Goal: Contribute content: Contribute content

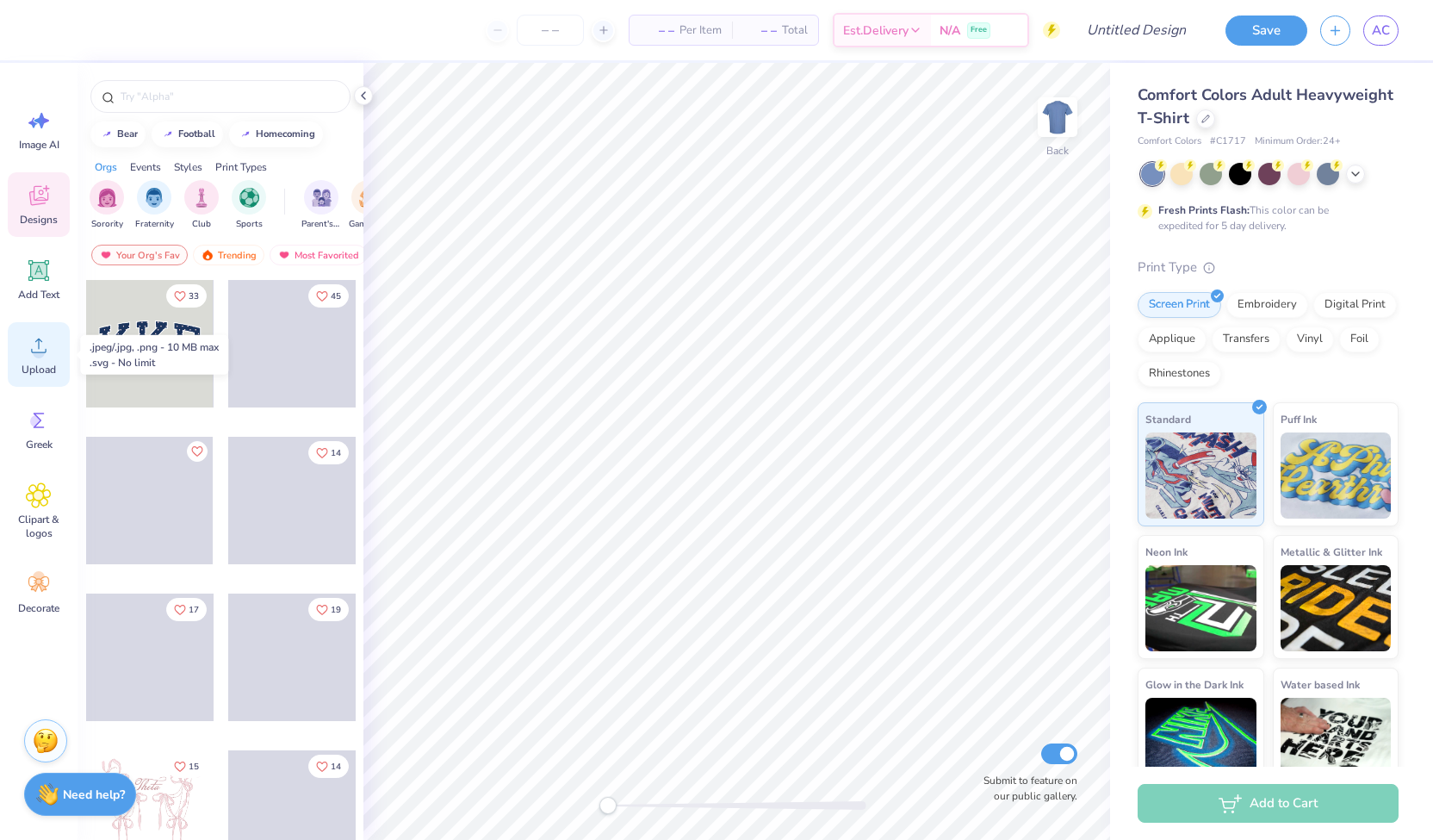
click at [39, 381] on div "Upload" at bounding box center [39, 355] width 62 height 65
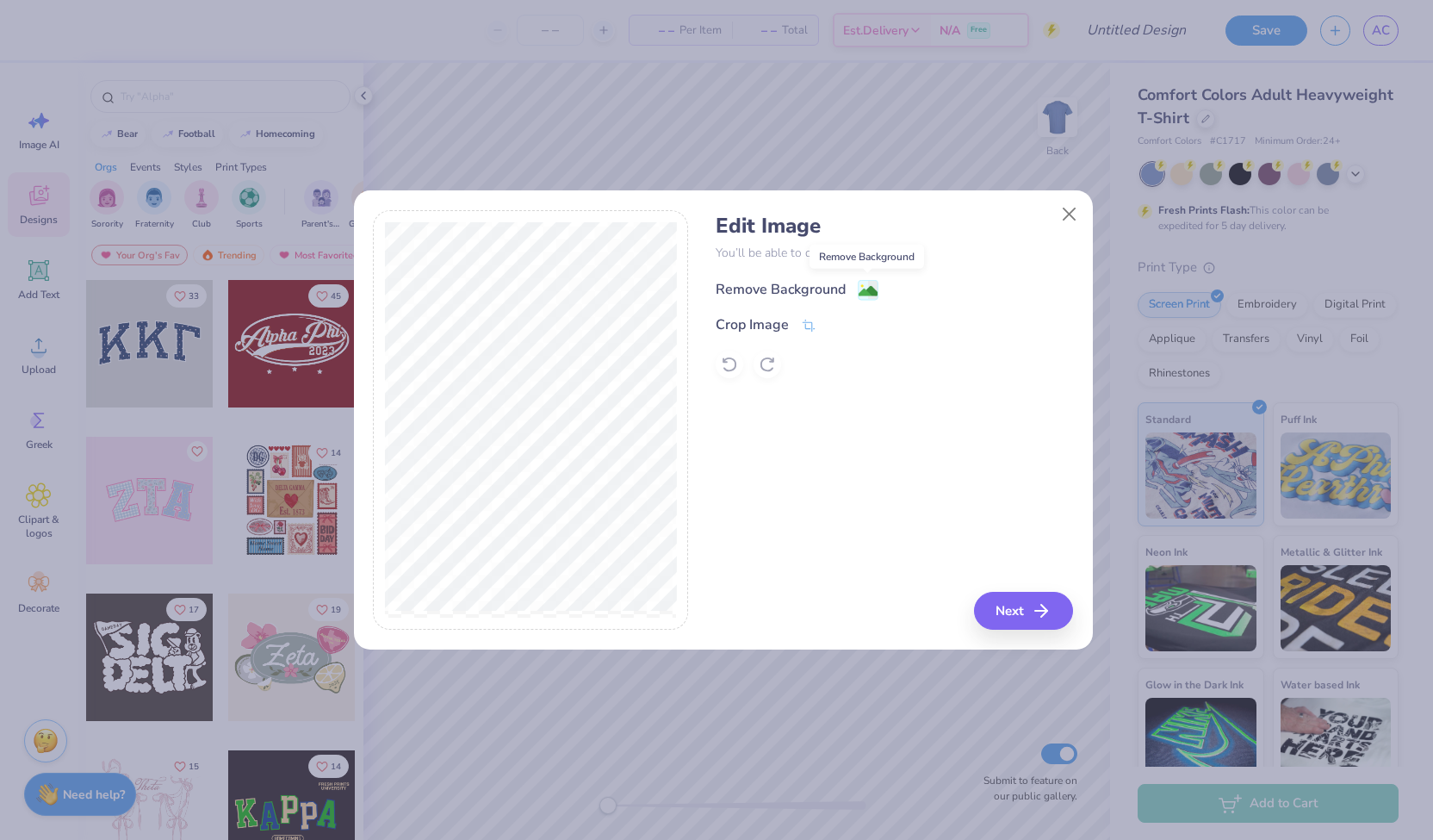
click at [872, 292] on image at bounding box center [868, 292] width 19 height 19
click at [905, 431] on div "Edit Image You’ll be able to do all of this later too. Remove Background Crop I…" at bounding box center [894, 420] width 358 height 420
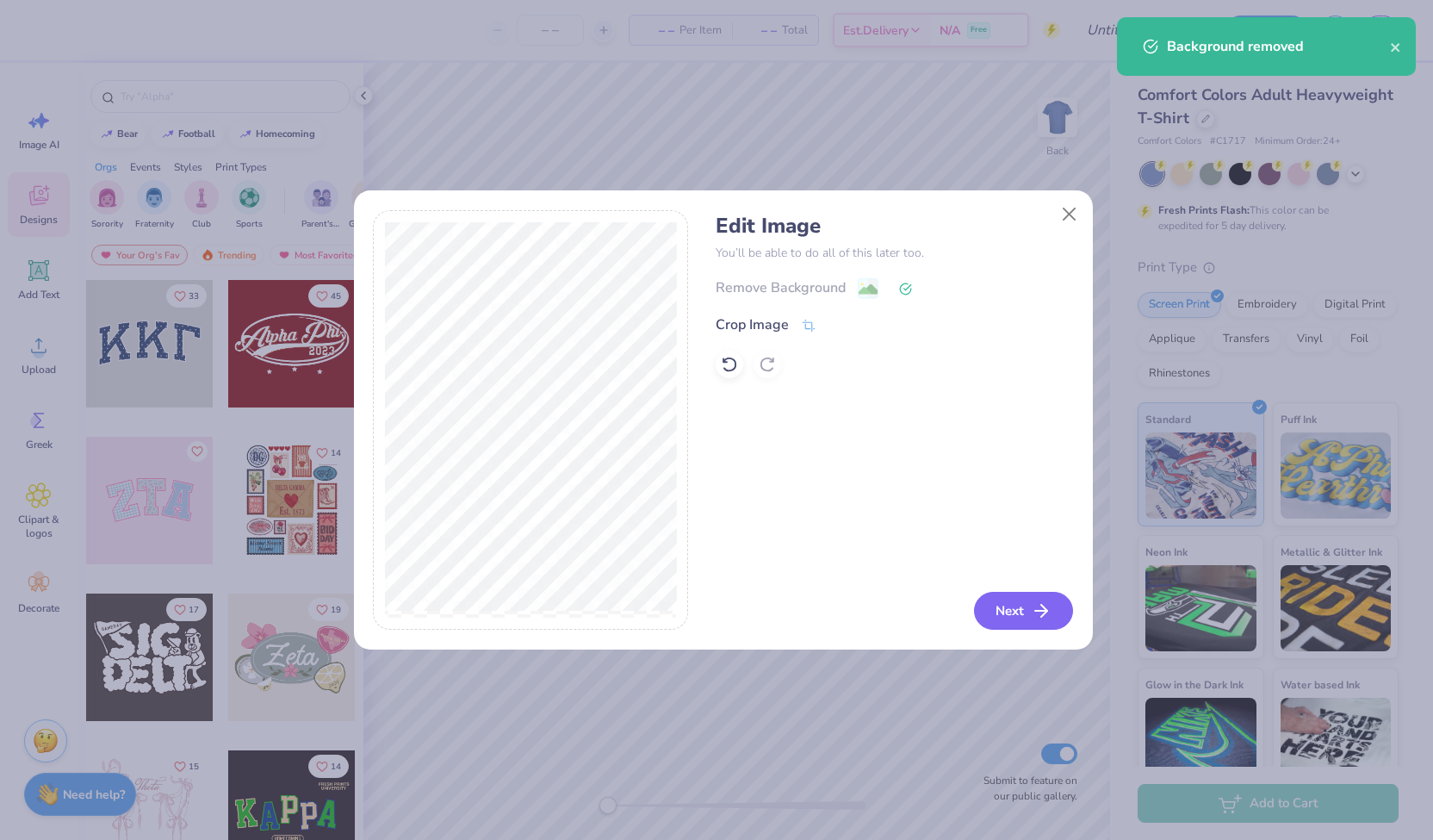
click at [1017, 602] on button "Next" at bounding box center [1024, 610] width 99 height 38
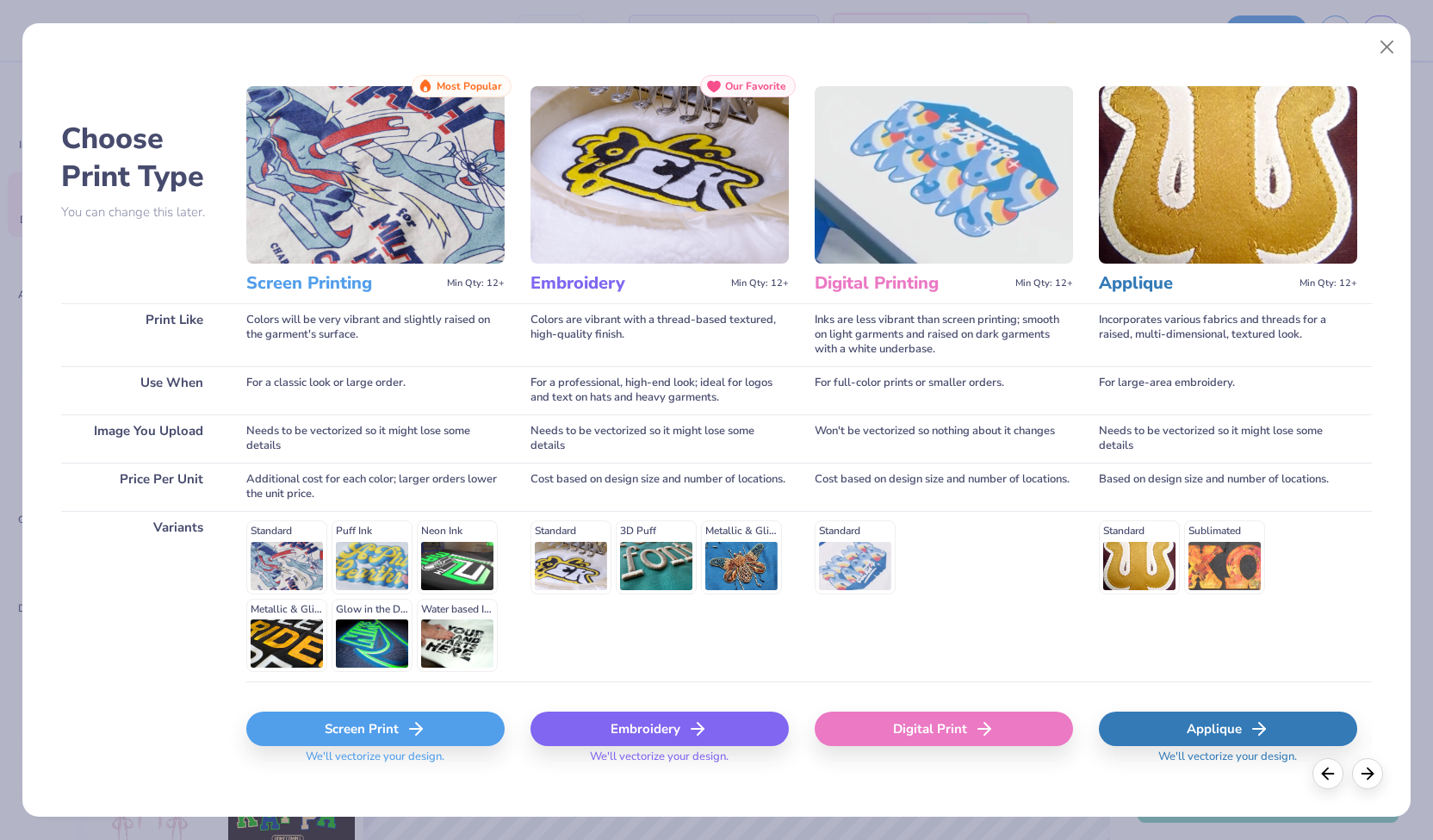
click at [375, 728] on div "Screen Print" at bounding box center [375, 728] width 258 height 34
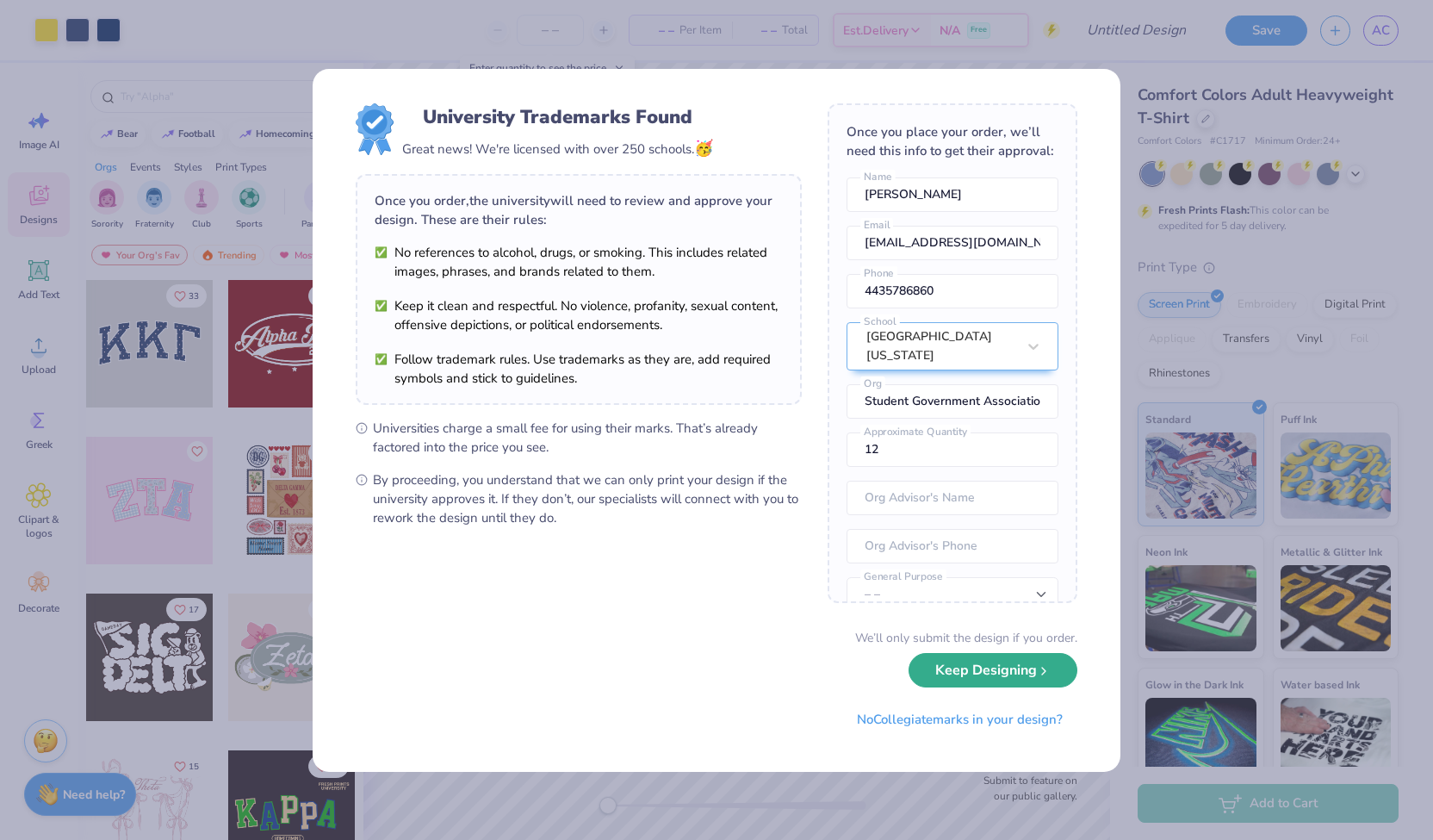
click at [972, 677] on button "Keep Designing" at bounding box center [993, 670] width 169 height 35
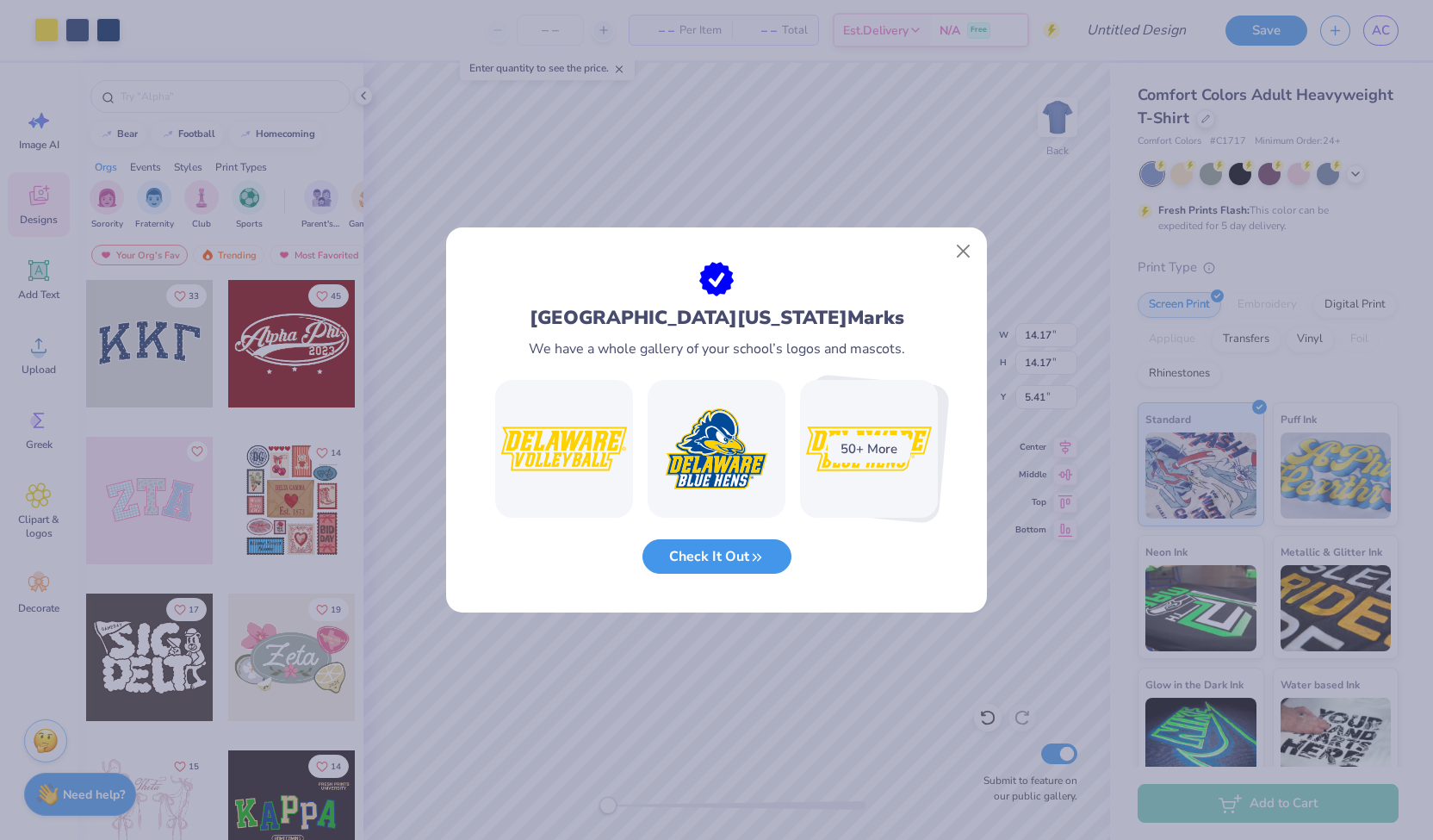
click at [728, 566] on button "Check It Out" at bounding box center [717, 557] width 149 height 35
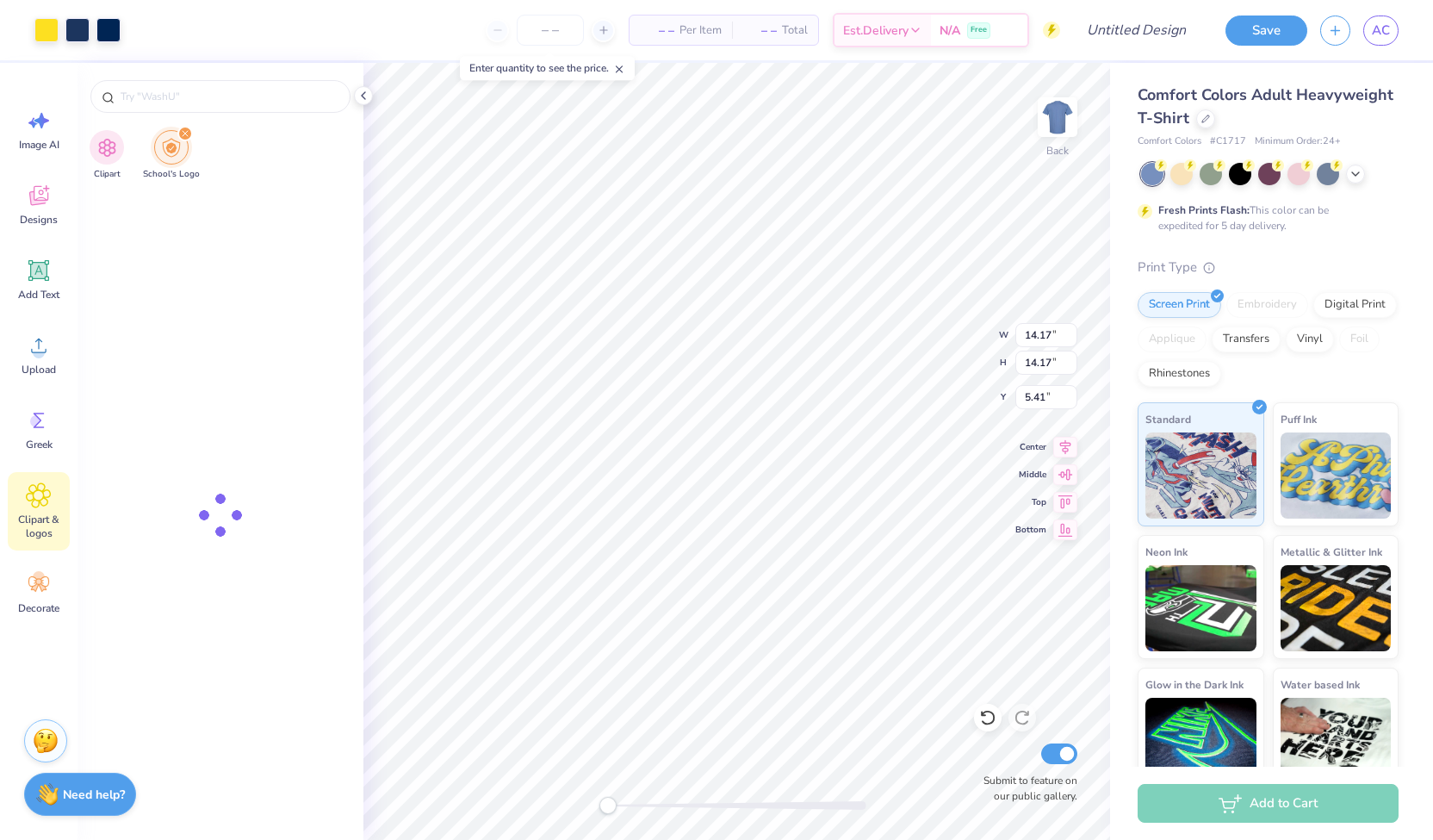
type input "[GEOGRAPHIC_DATA][US_STATE]"
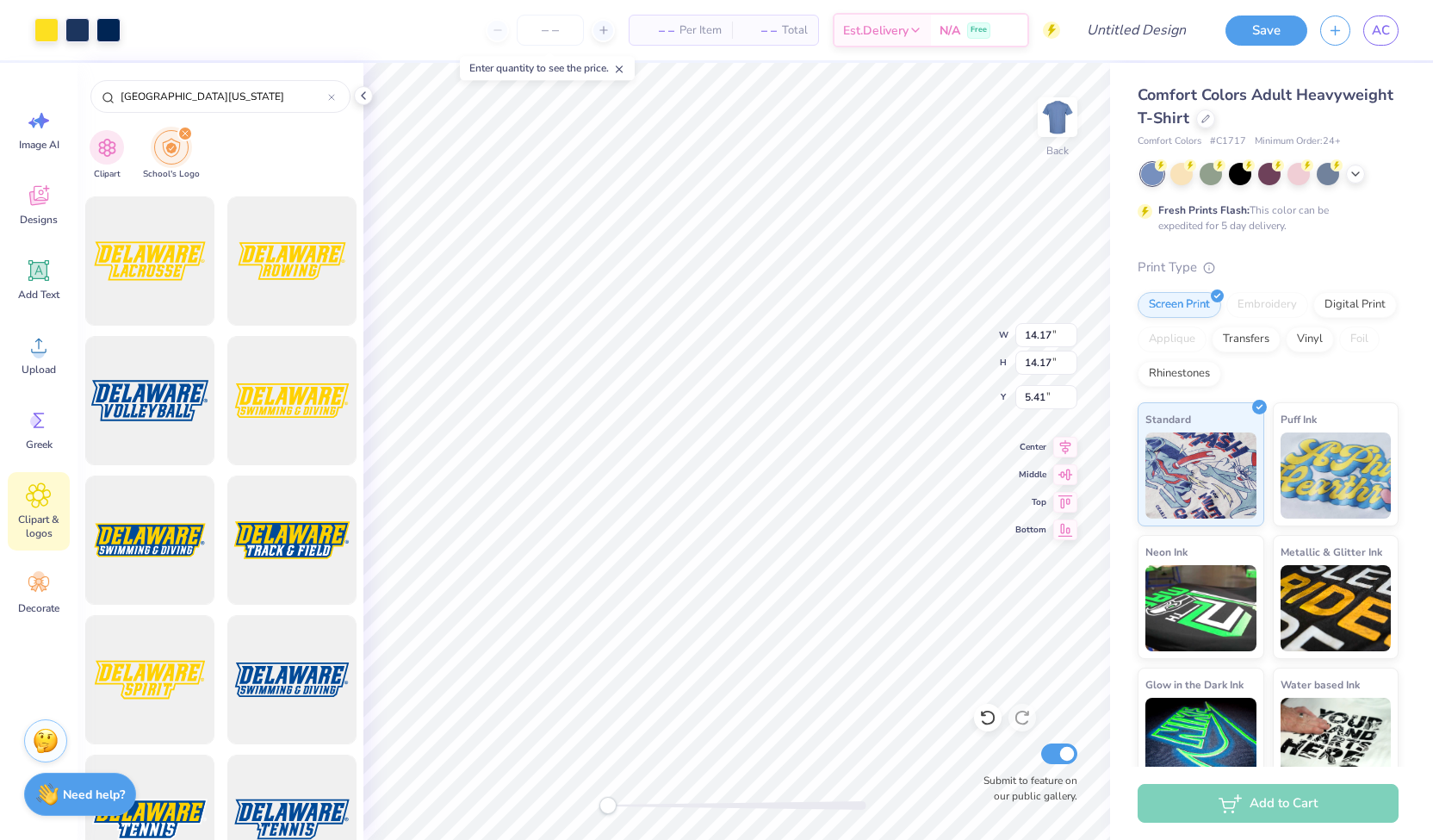
scroll to position [7302, 0]
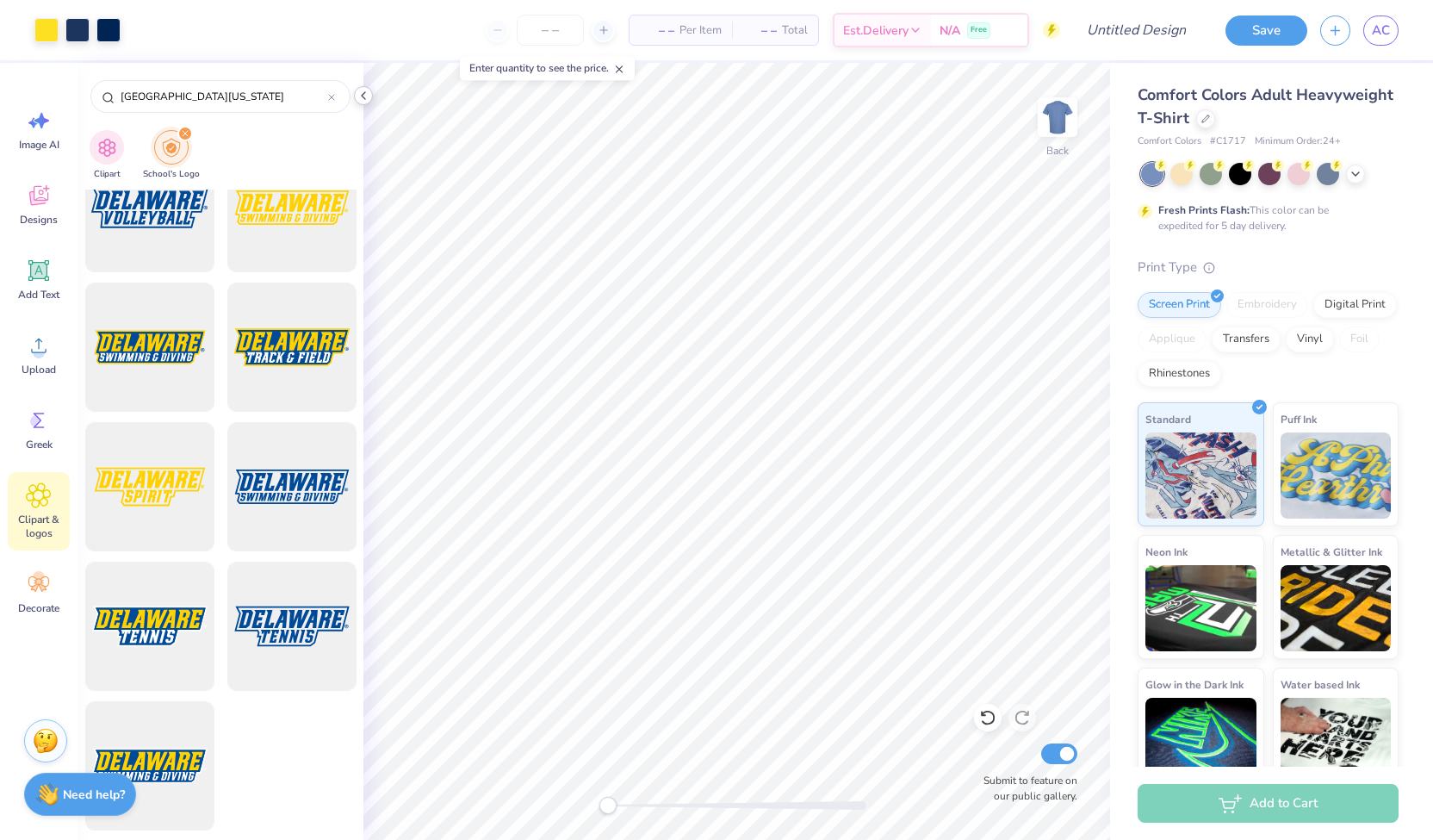
click at [361, 98] on icon at bounding box center [364, 96] width 14 height 14
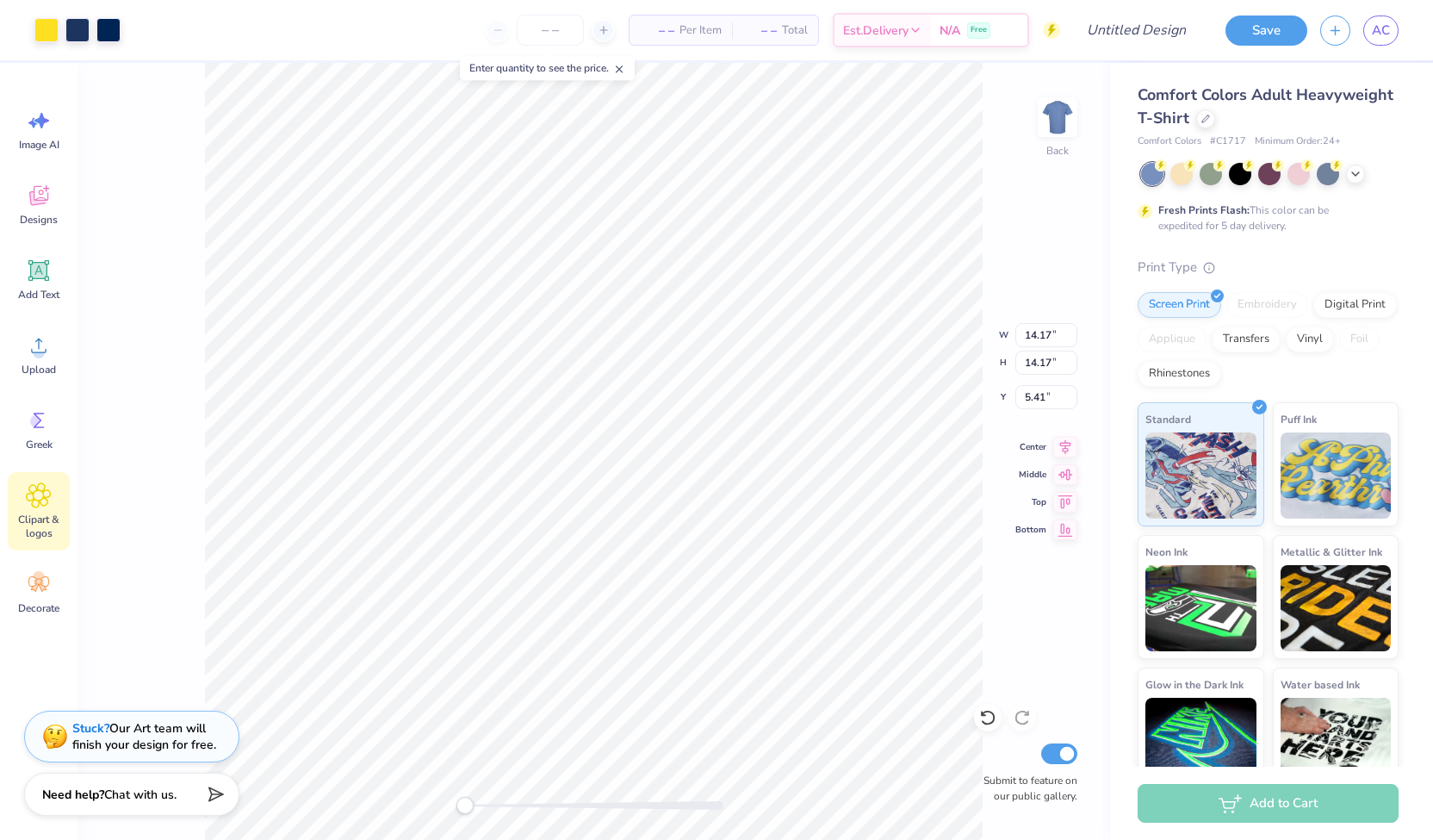
type input "3.77"
type input "5.42"
click at [1357, 171] on polyline at bounding box center [1356, 172] width 7 height 4
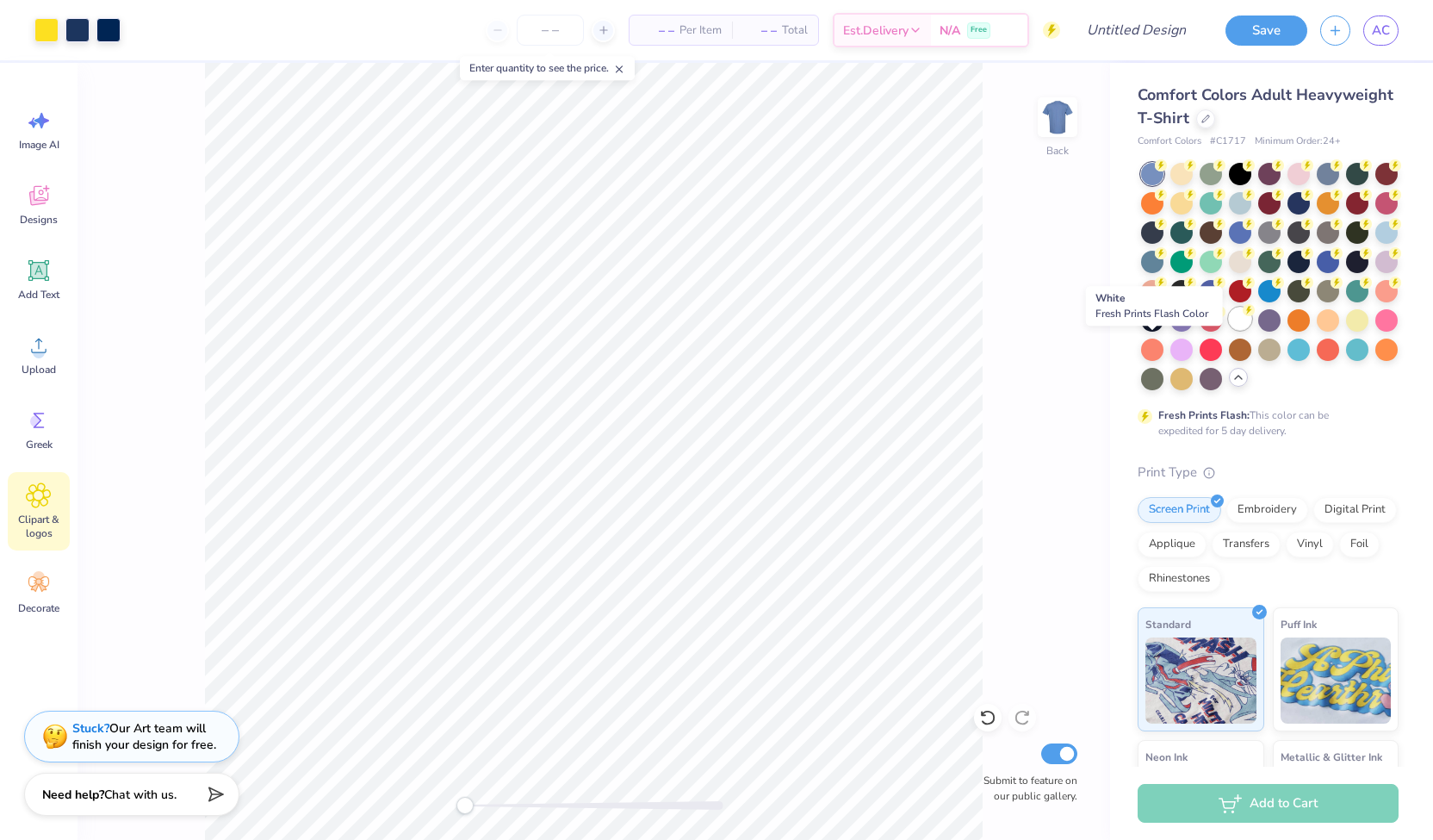
click at [1229, 329] on div at bounding box center [1240, 318] width 22 height 22
type input "3.04"
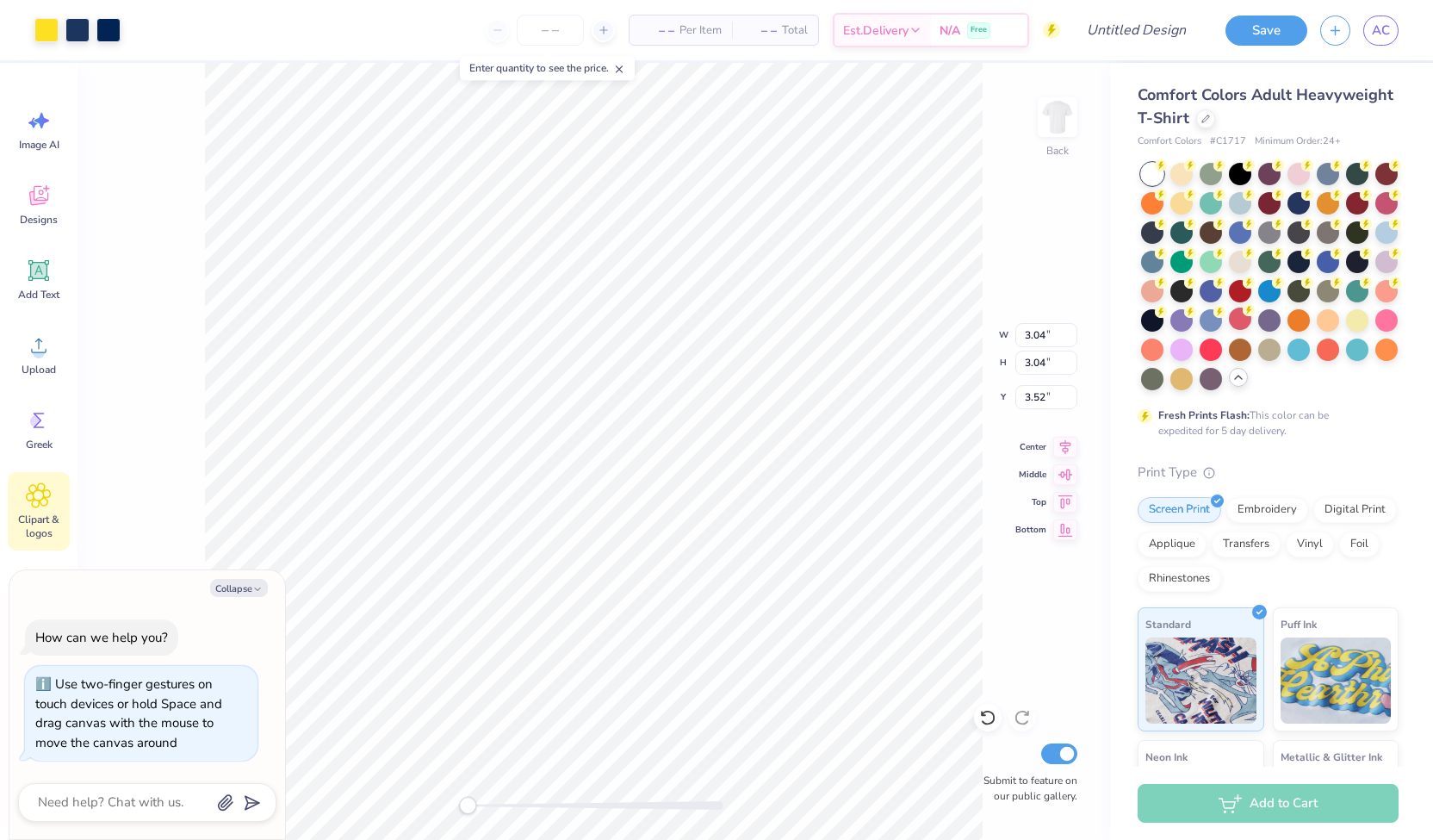
type textarea "x"
type input "3.43"
type input "3.13"
click at [134, 338] on div "Back Submit to feature on our public gallery." at bounding box center [593, 452] width 1032 height 777
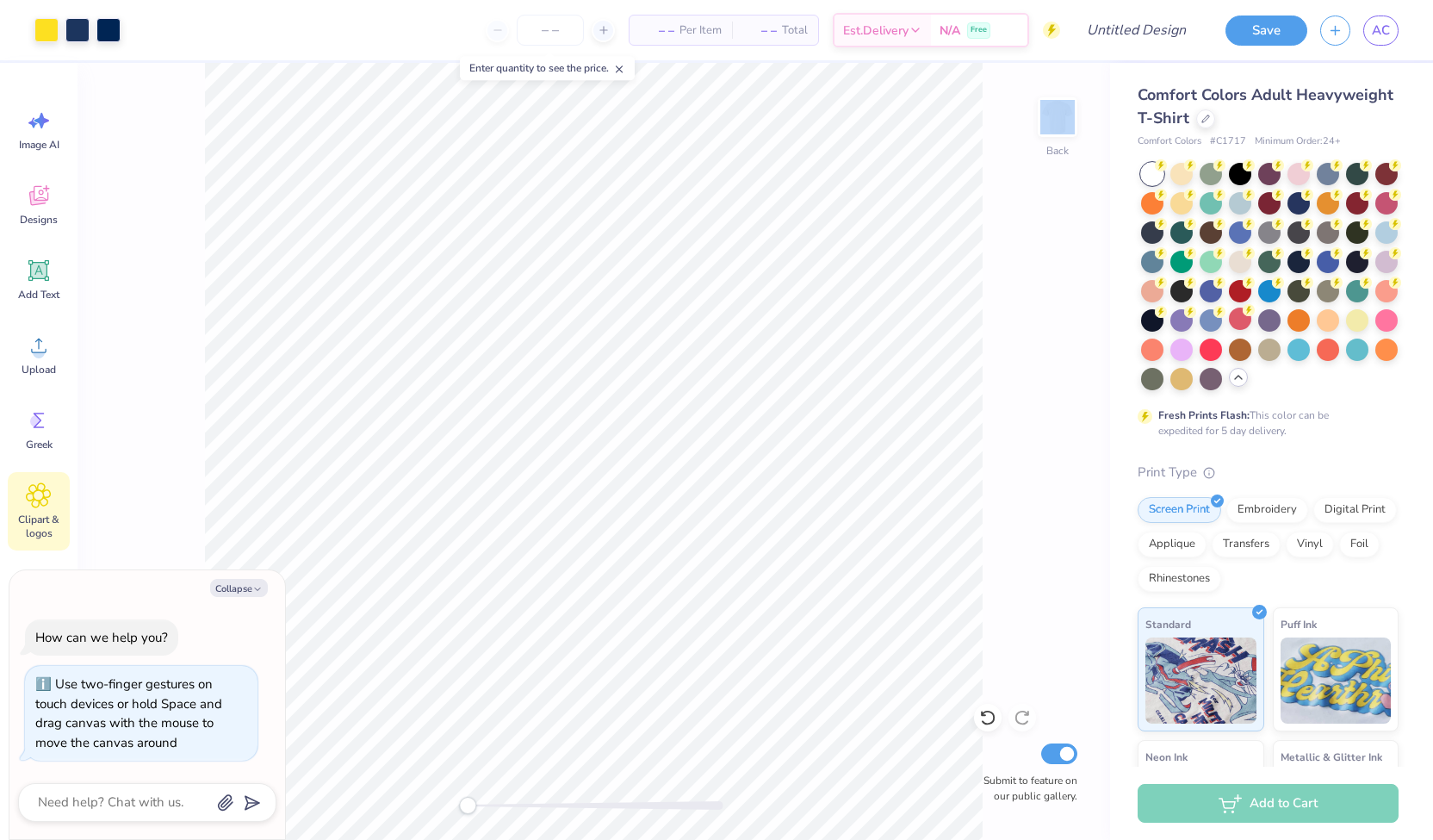
click at [134, 338] on div "Back Submit to feature on our public gallery." at bounding box center [593, 452] width 1032 height 777
click at [33, 516] on span "Clipart & logos" at bounding box center [39, 525] width 57 height 27
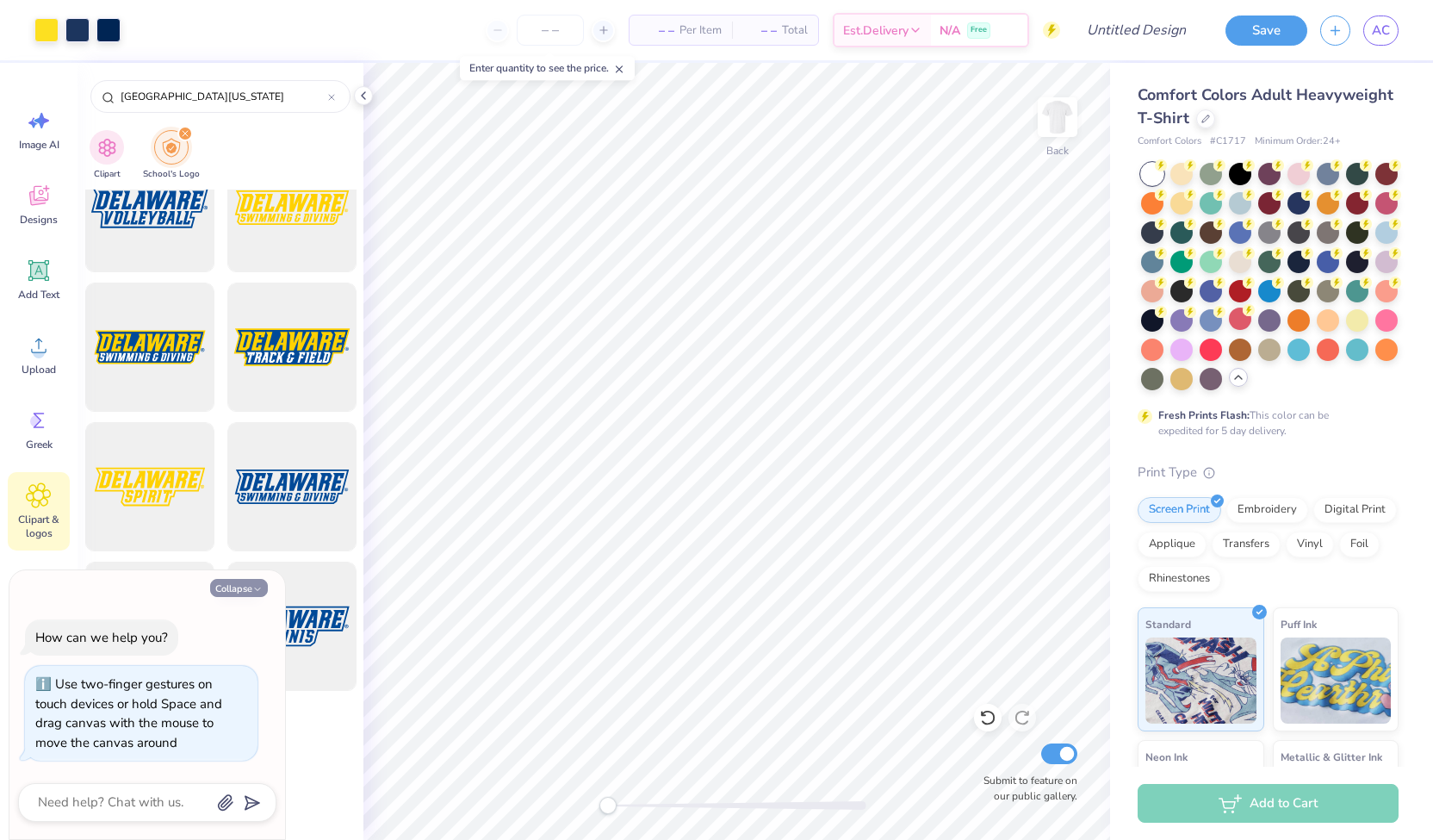
click at [245, 593] on button "Collapse" at bounding box center [239, 588] width 58 height 18
type textarea "x"
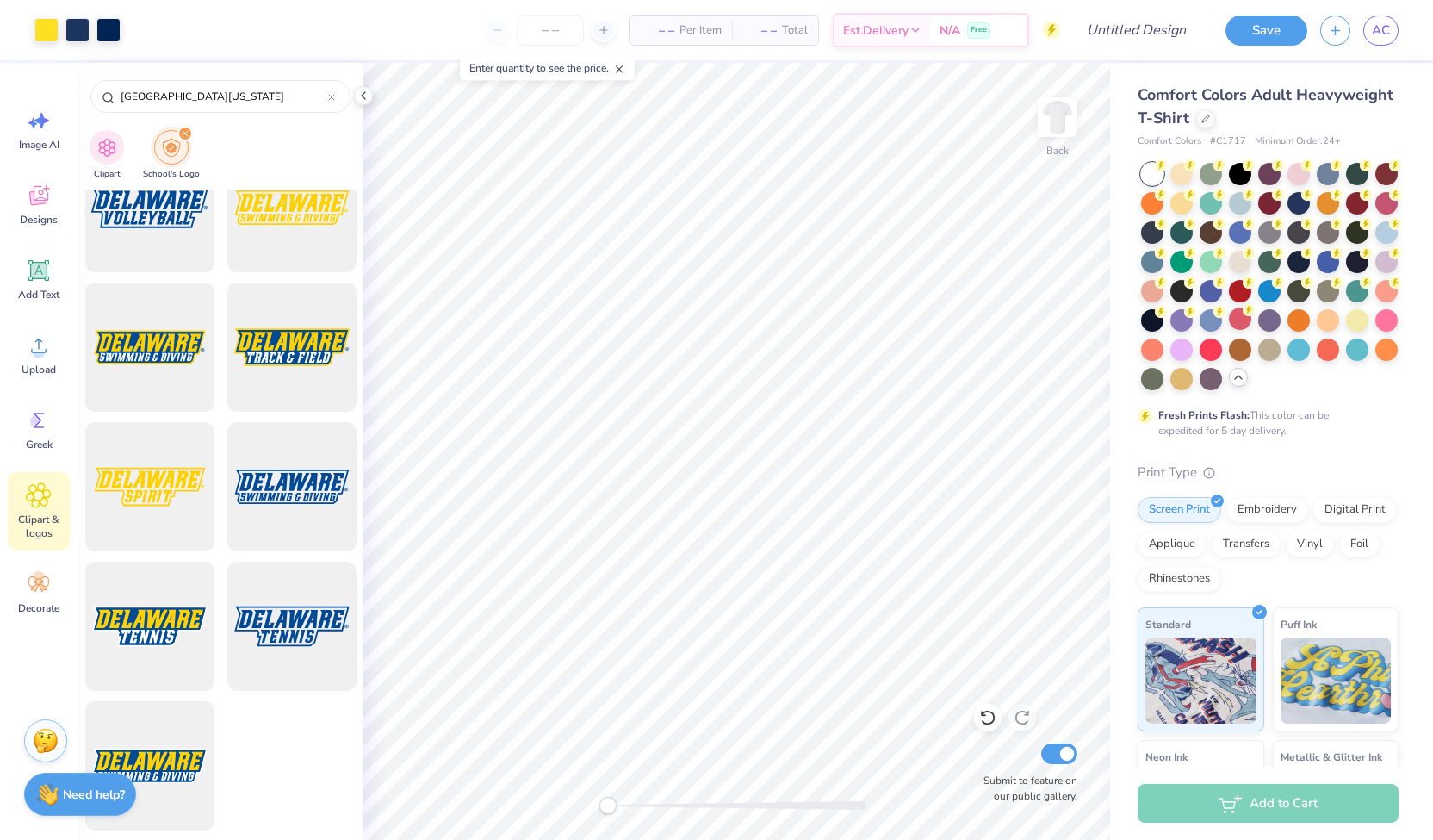
click at [184, 144] on div "filter for School's Logo" at bounding box center [170, 147] width 34 height 34
click at [185, 130] on icon "filter for School's Logo" at bounding box center [185, 134] width 7 height 7
click at [304, 91] on input "[GEOGRAPHIC_DATA][US_STATE]" at bounding box center [223, 97] width 209 height 18
click at [330, 98] on icon at bounding box center [331, 98] width 7 height 7
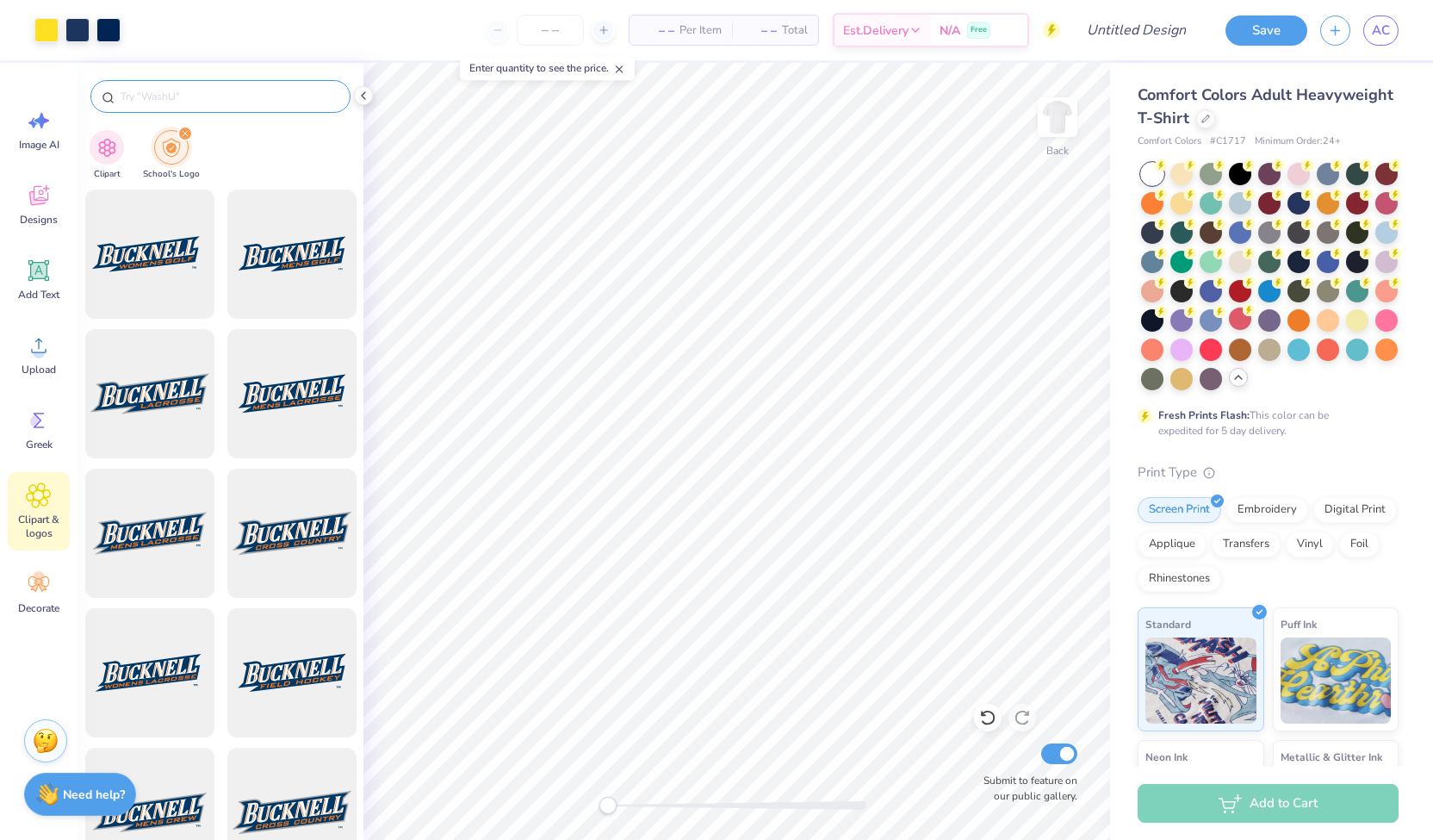
click at [177, 136] on div "filter for School's Logo" at bounding box center [185, 134] width 16 height 16
click at [108, 152] on img "filter for Clipart" at bounding box center [107, 146] width 20 height 20
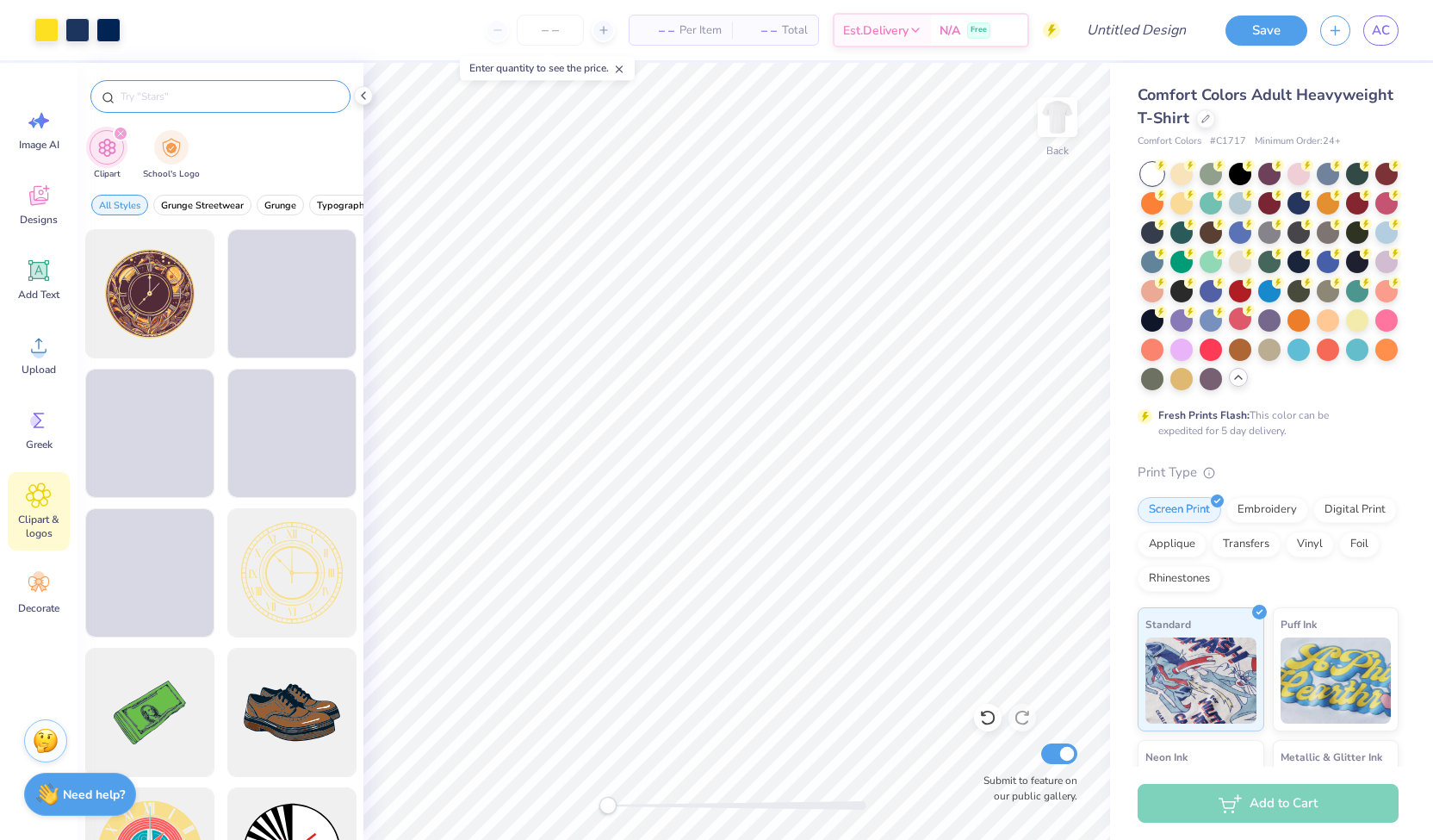
click at [215, 86] on div at bounding box center [221, 96] width 260 height 33
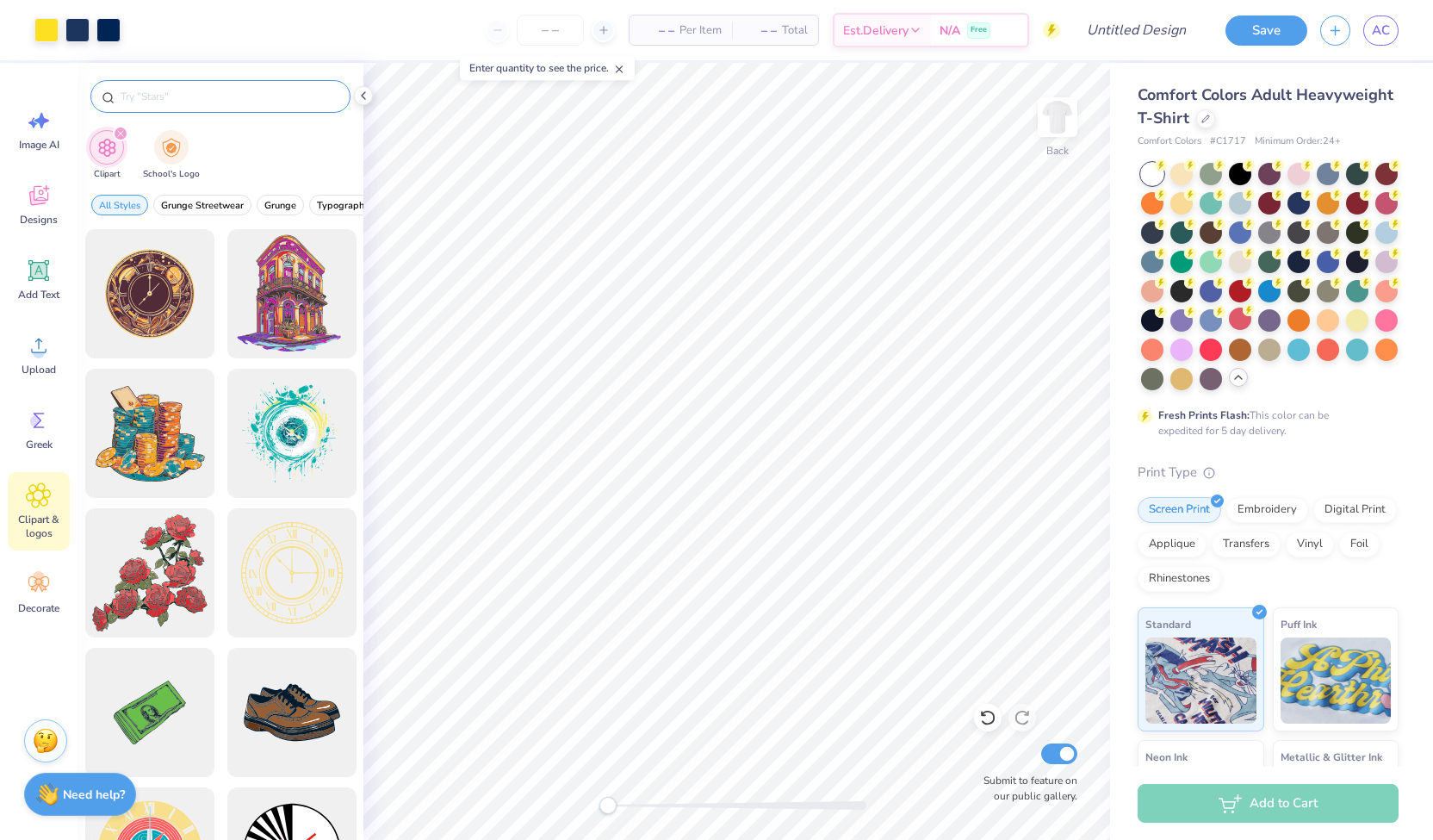
click at [215, 92] on input "text" at bounding box center [228, 97] width 221 height 18
type input "line"
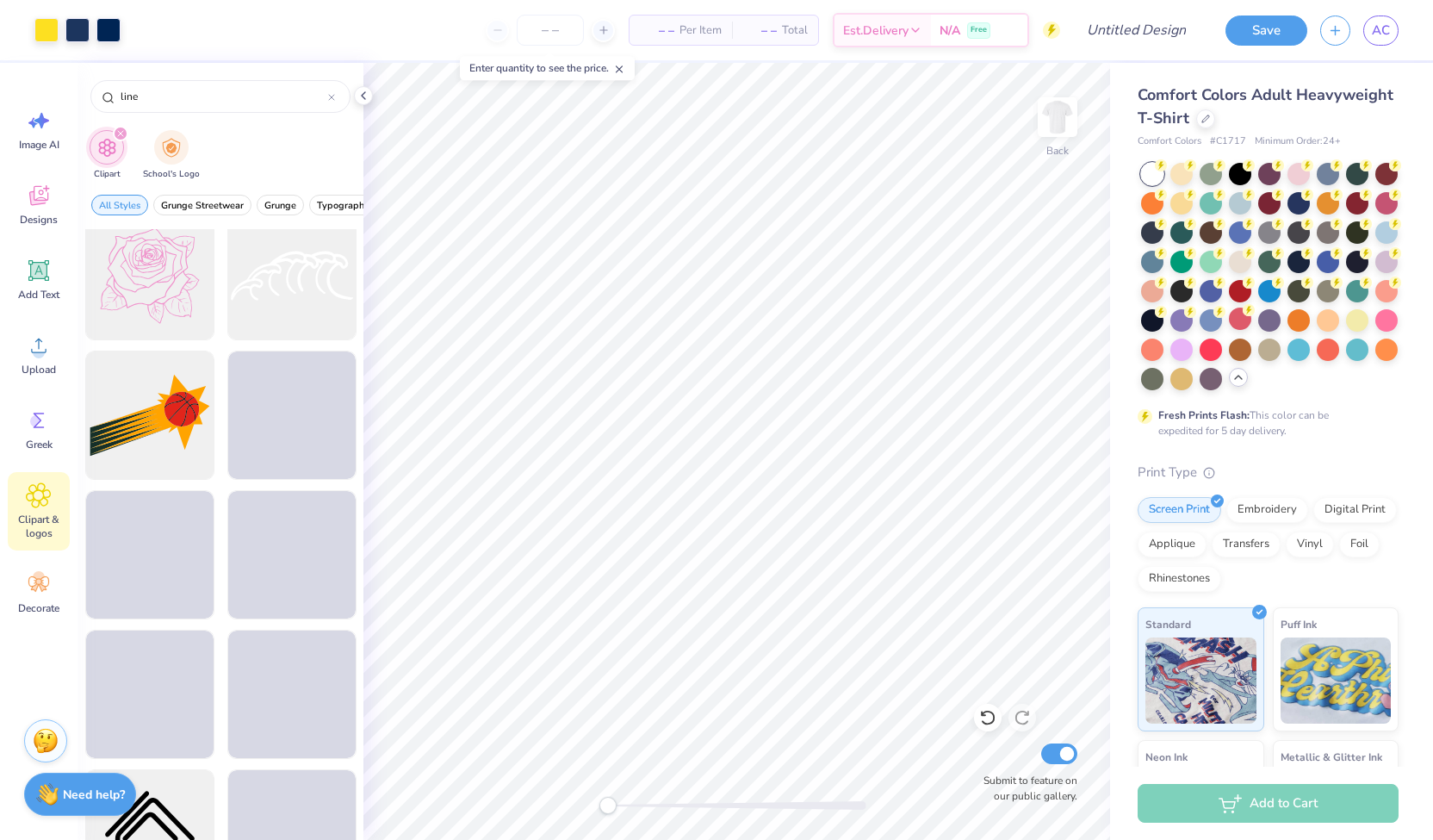
scroll to position [1289, 0]
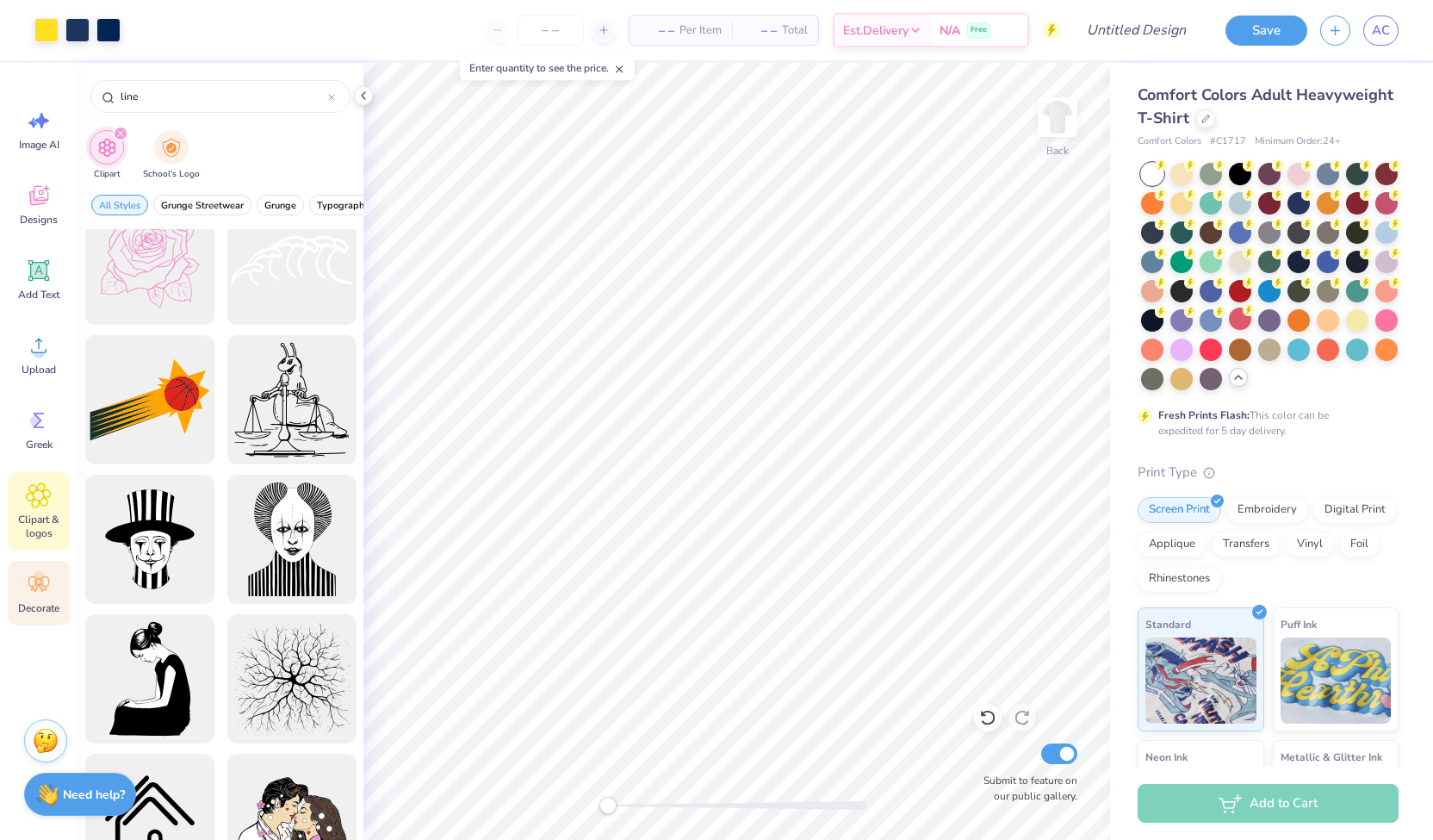
click at [35, 602] on span "Decorate" at bounding box center [39, 608] width 41 height 14
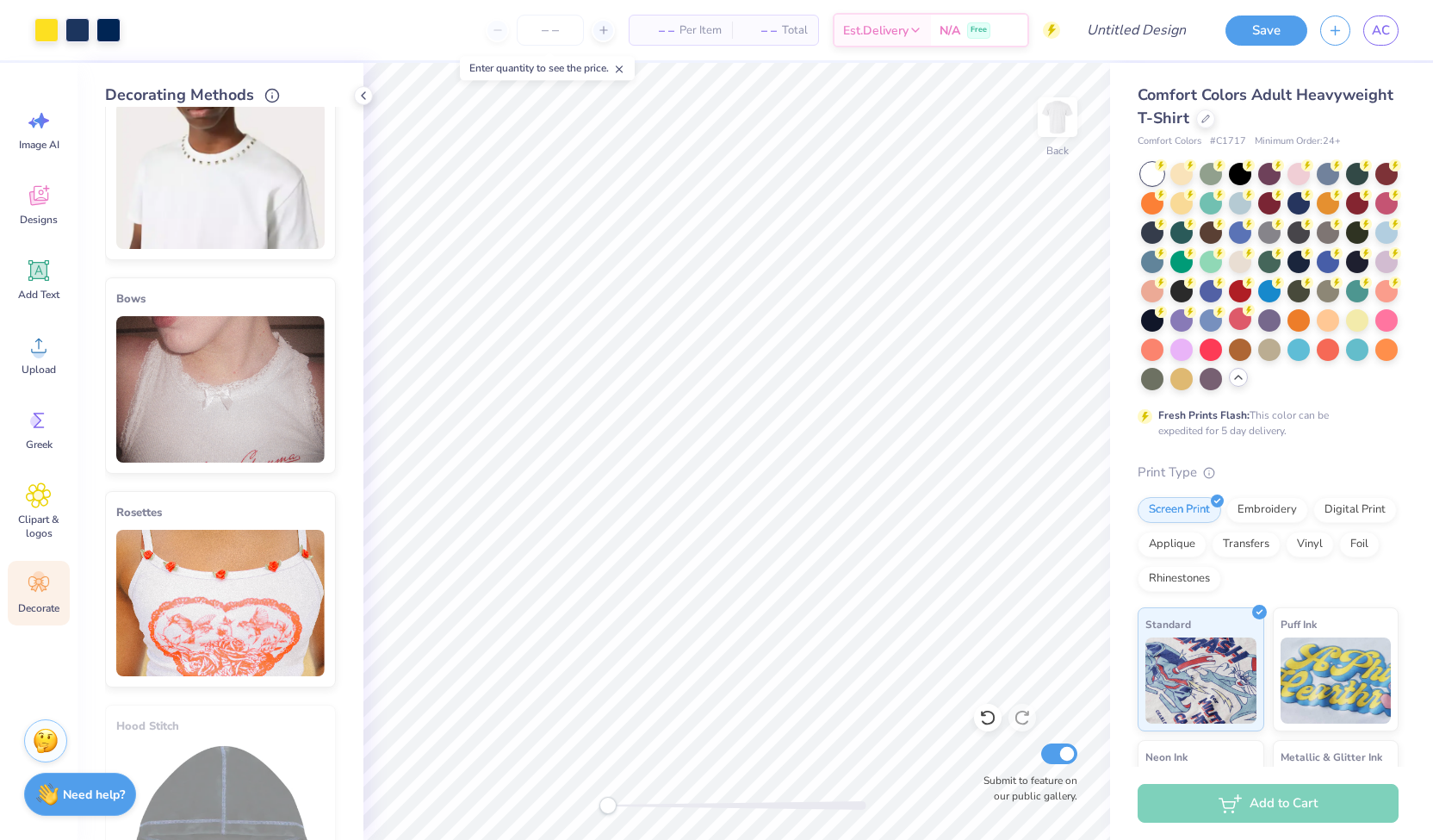
scroll to position [771, 0]
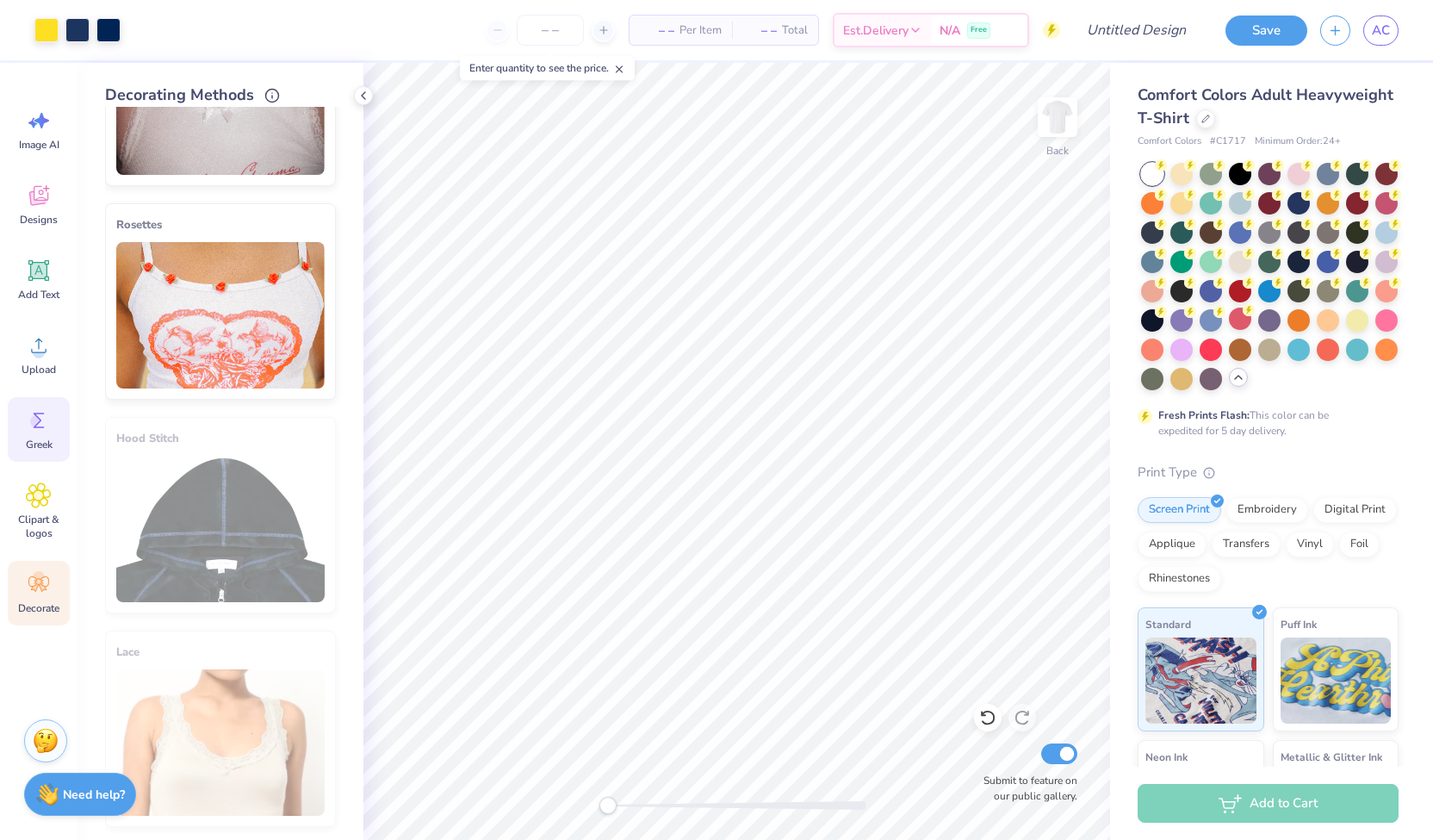
click at [25, 440] on span "Greek" at bounding box center [39, 445] width 26 height 14
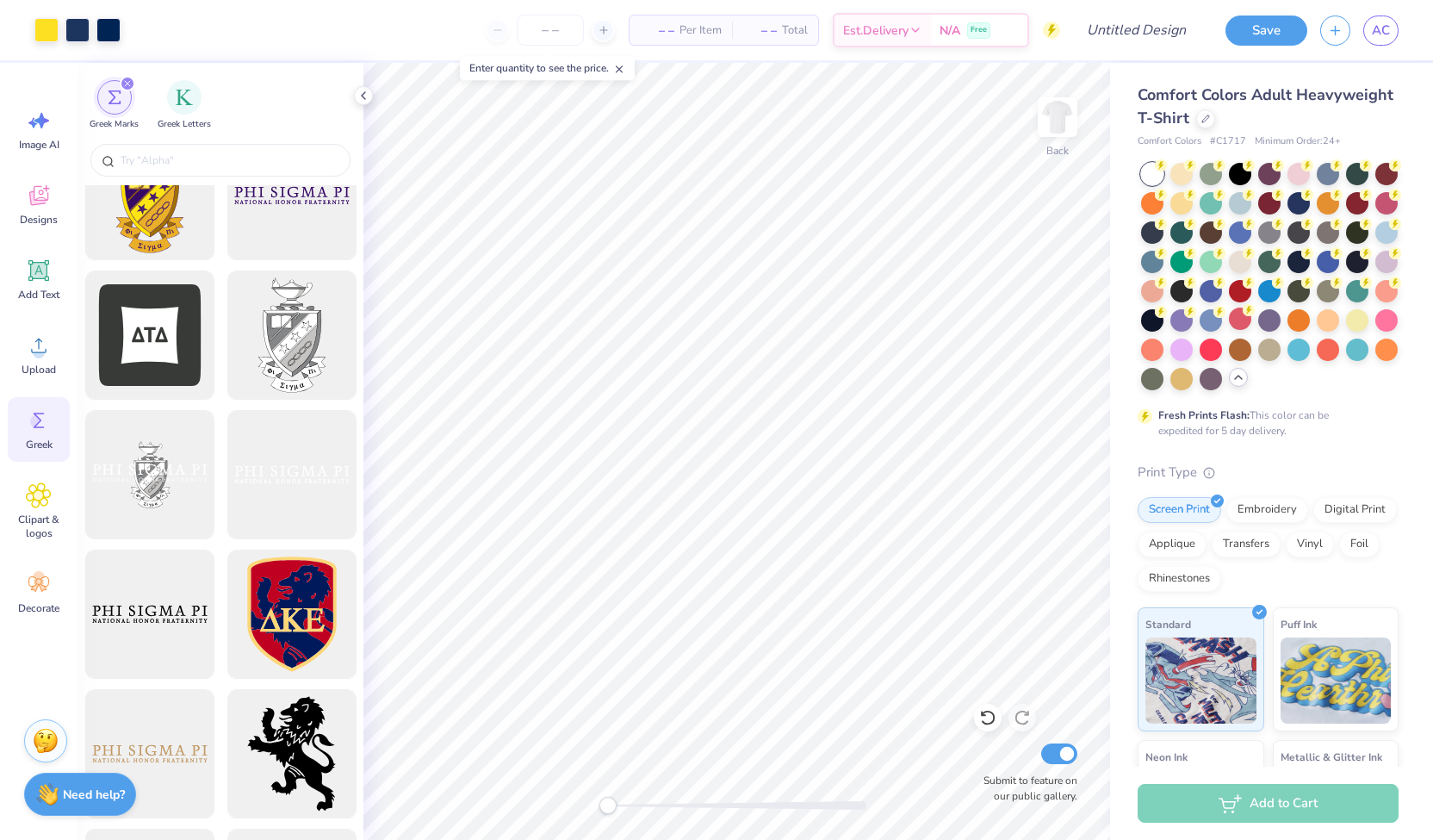
scroll to position [615, 0]
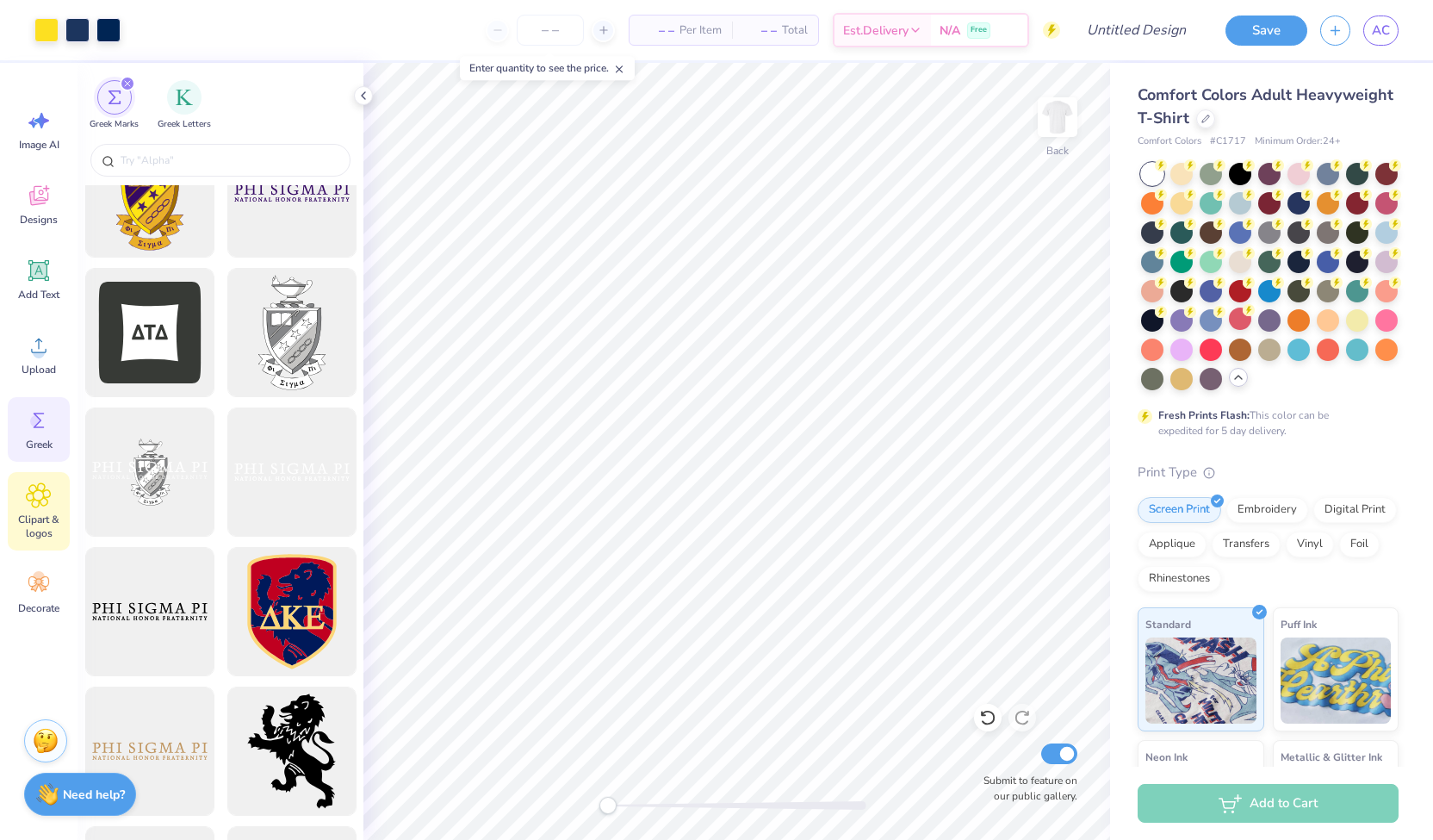
click at [50, 511] on div "Clipart & logos" at bounding box center [39, 511] width 62 height 78
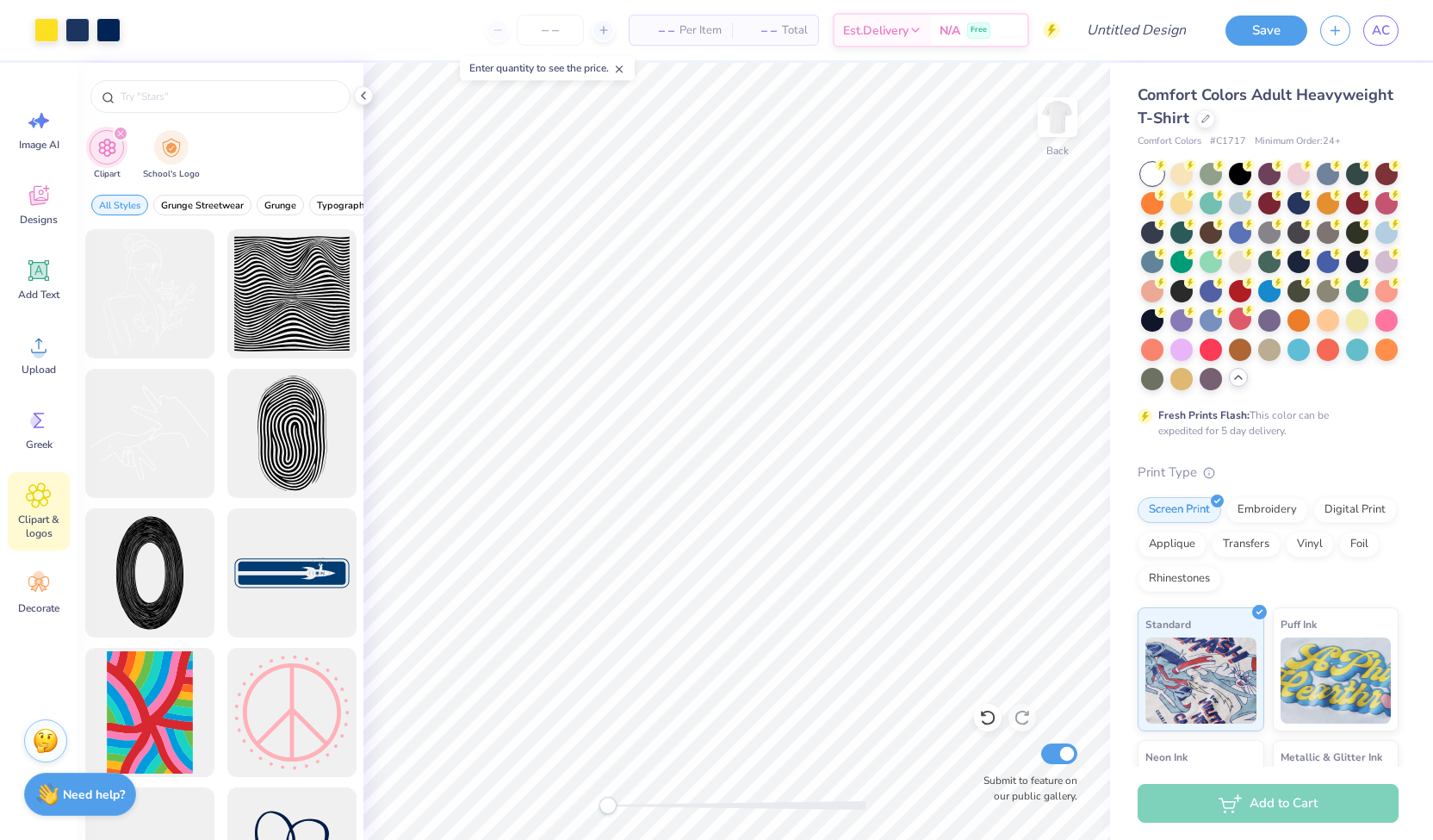
type input "line"
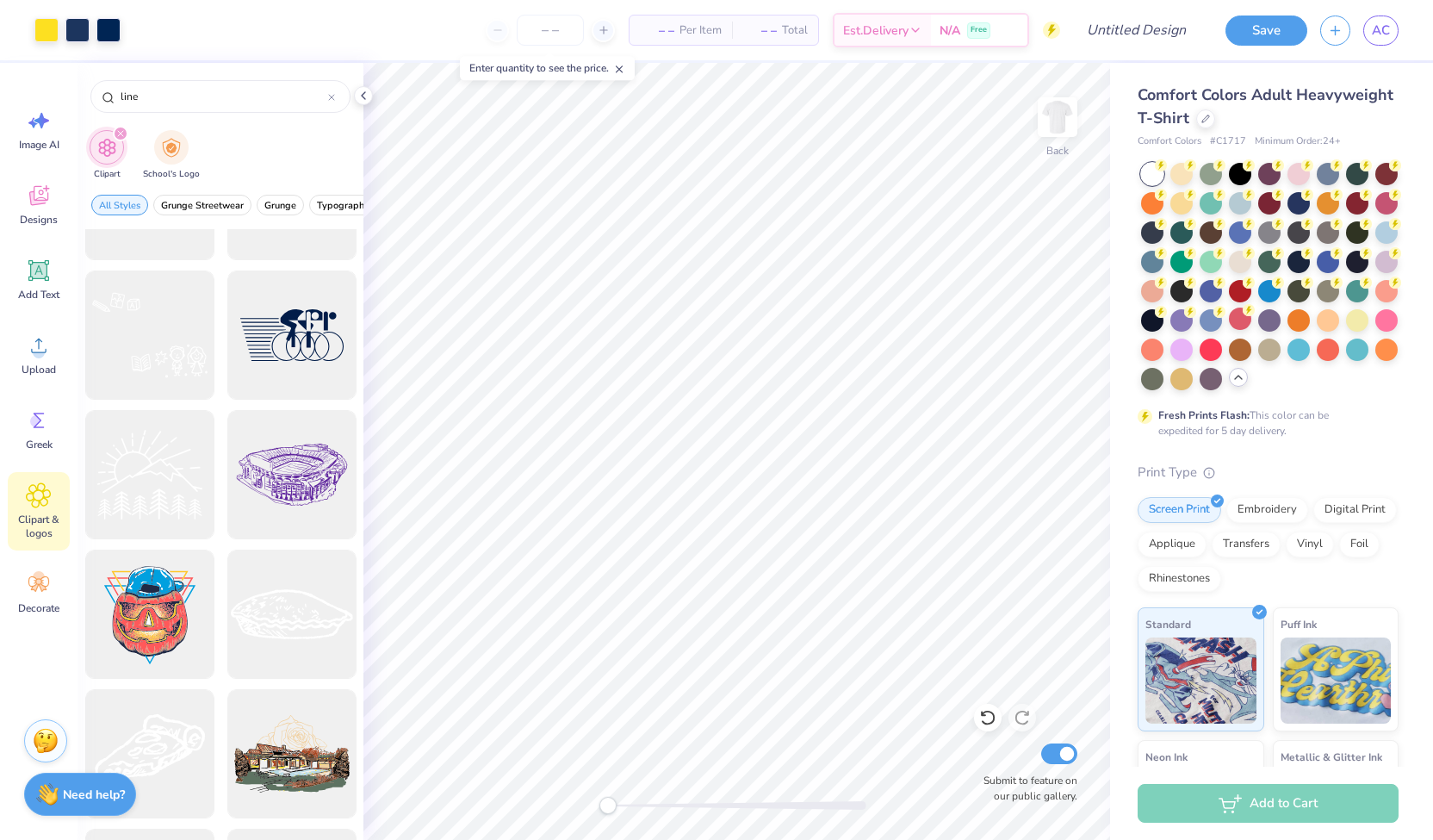
scroll to position [3866, 0]
click at [33, 250] on div "Add Text" at bounding box center [39, 279] width 62 height 65
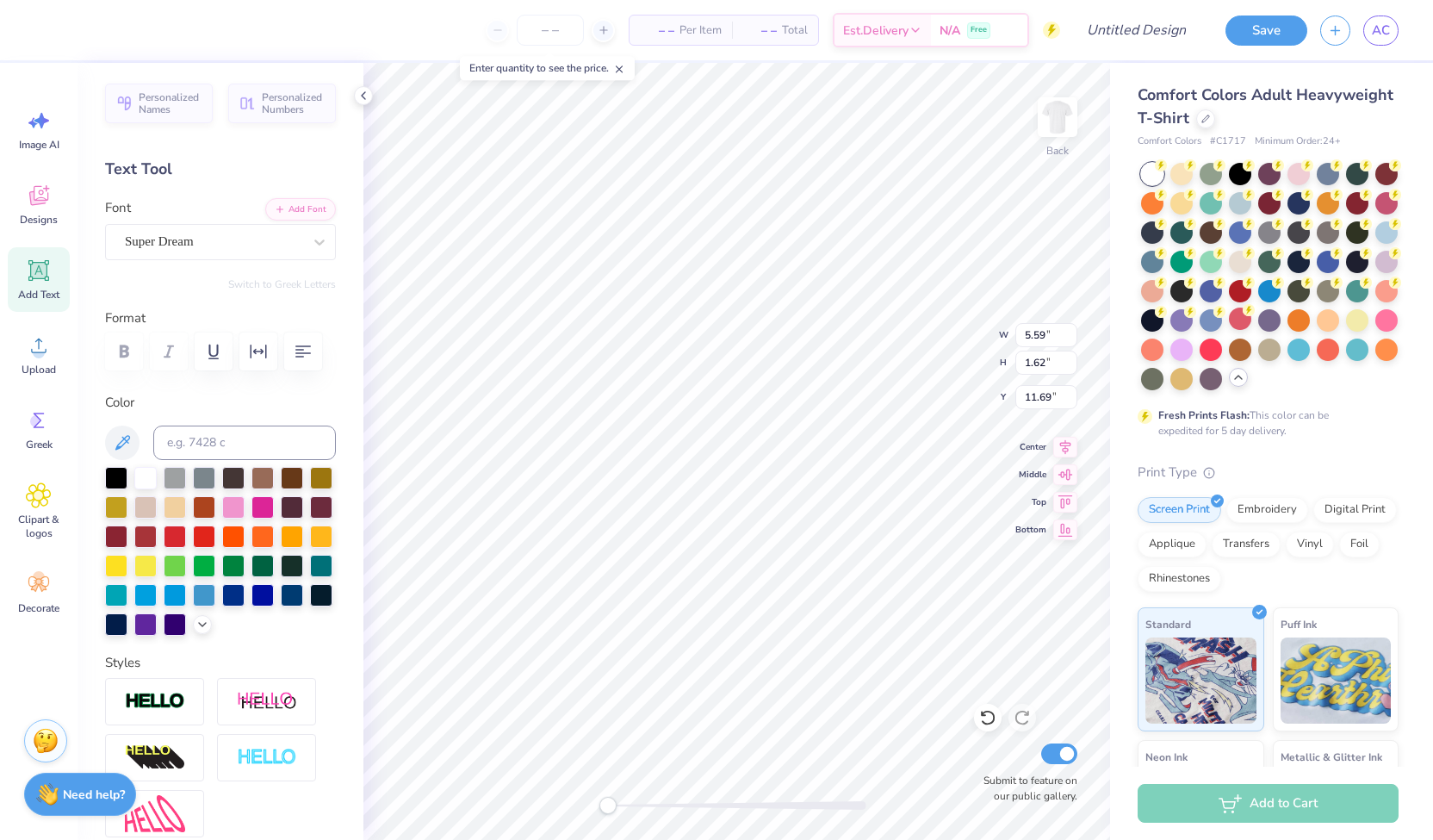
scroll to position [14, 4]
type textarea "T"
type textarea "|"
click at [127, 630] on div at bounding box center [116, 622] width 22 height 22
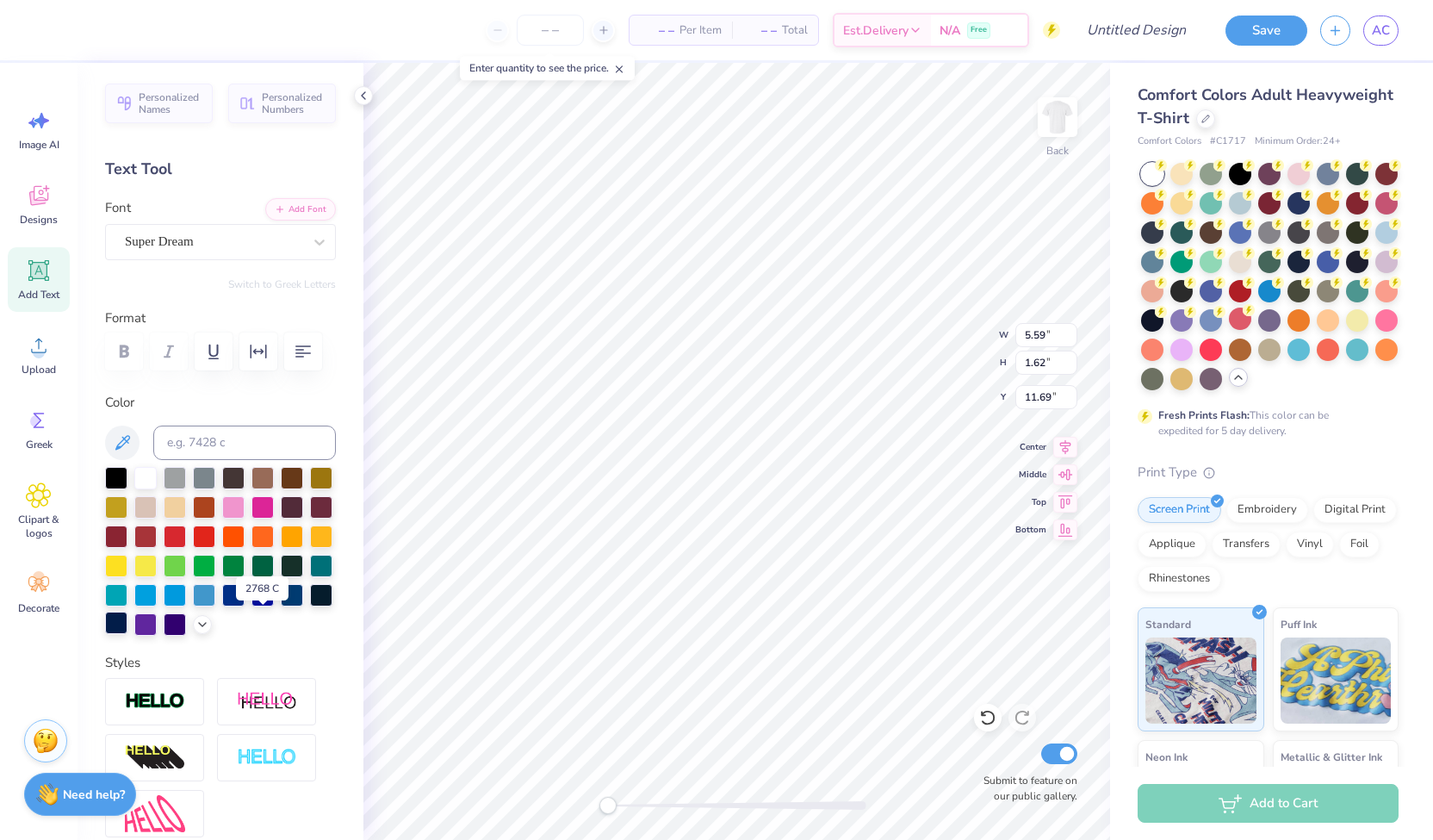
scroll to position [14, 1]
click at [177, 228] on div "Super Dream" at bounding box center [214, 242] width 181 height 26
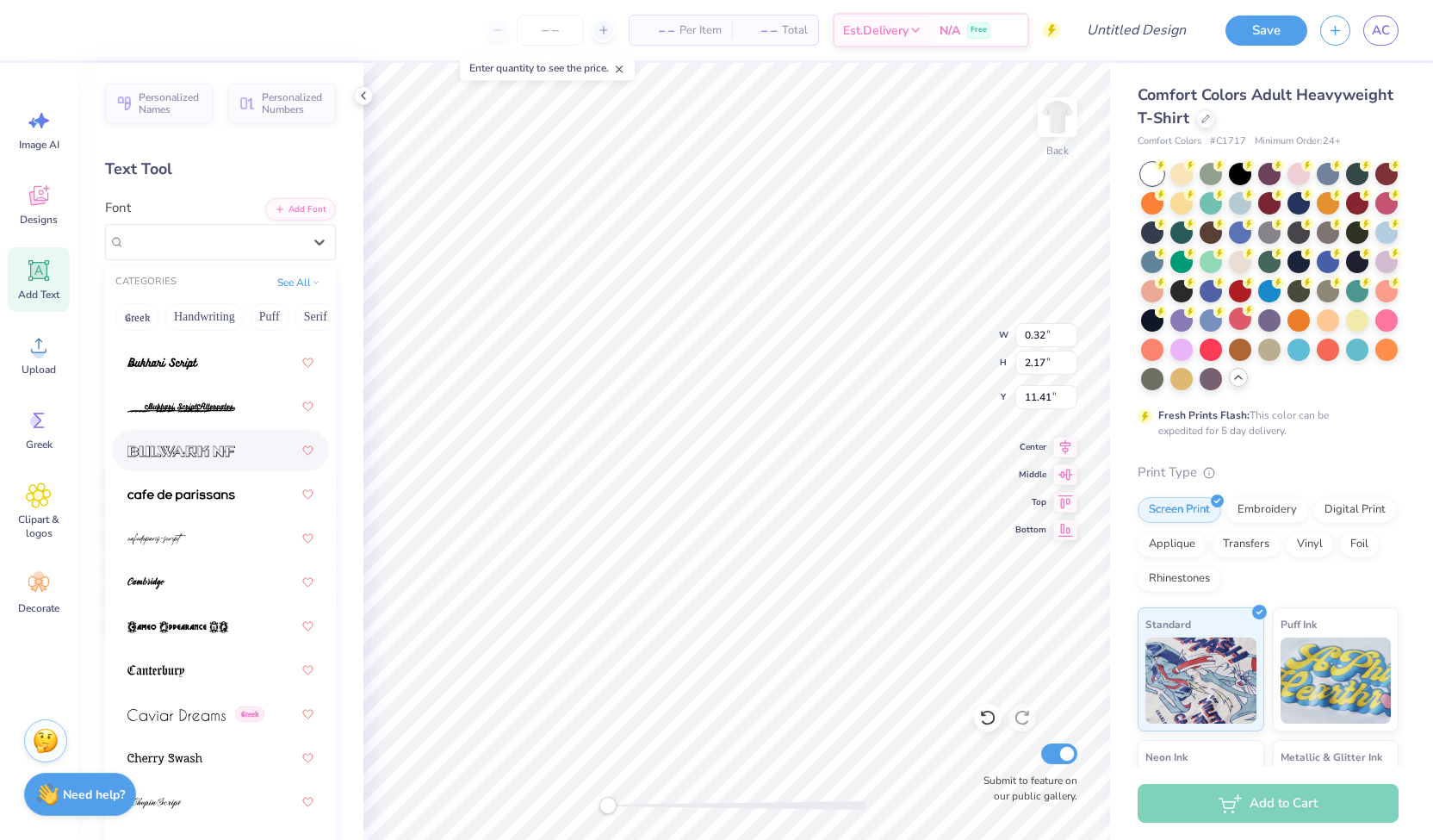
scroll to position [2306, 0]
click at [186, 501] on span at bounding box center [181, 494] width 108 height 18
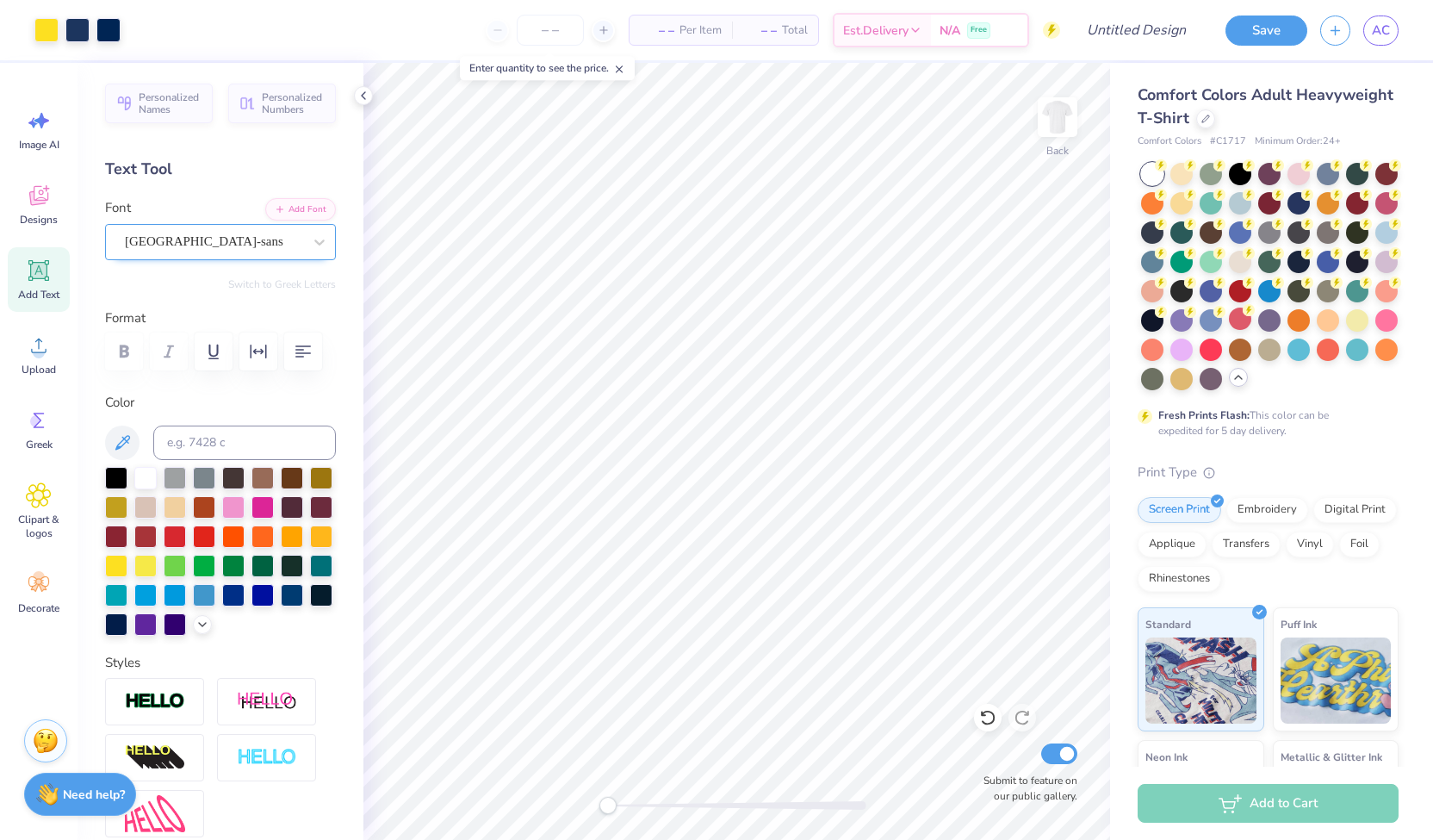
click at [206, 244] on div "[GEOGRAPHIC_DATA]-sans" at bounding box center [214, 242] width 181 height 26
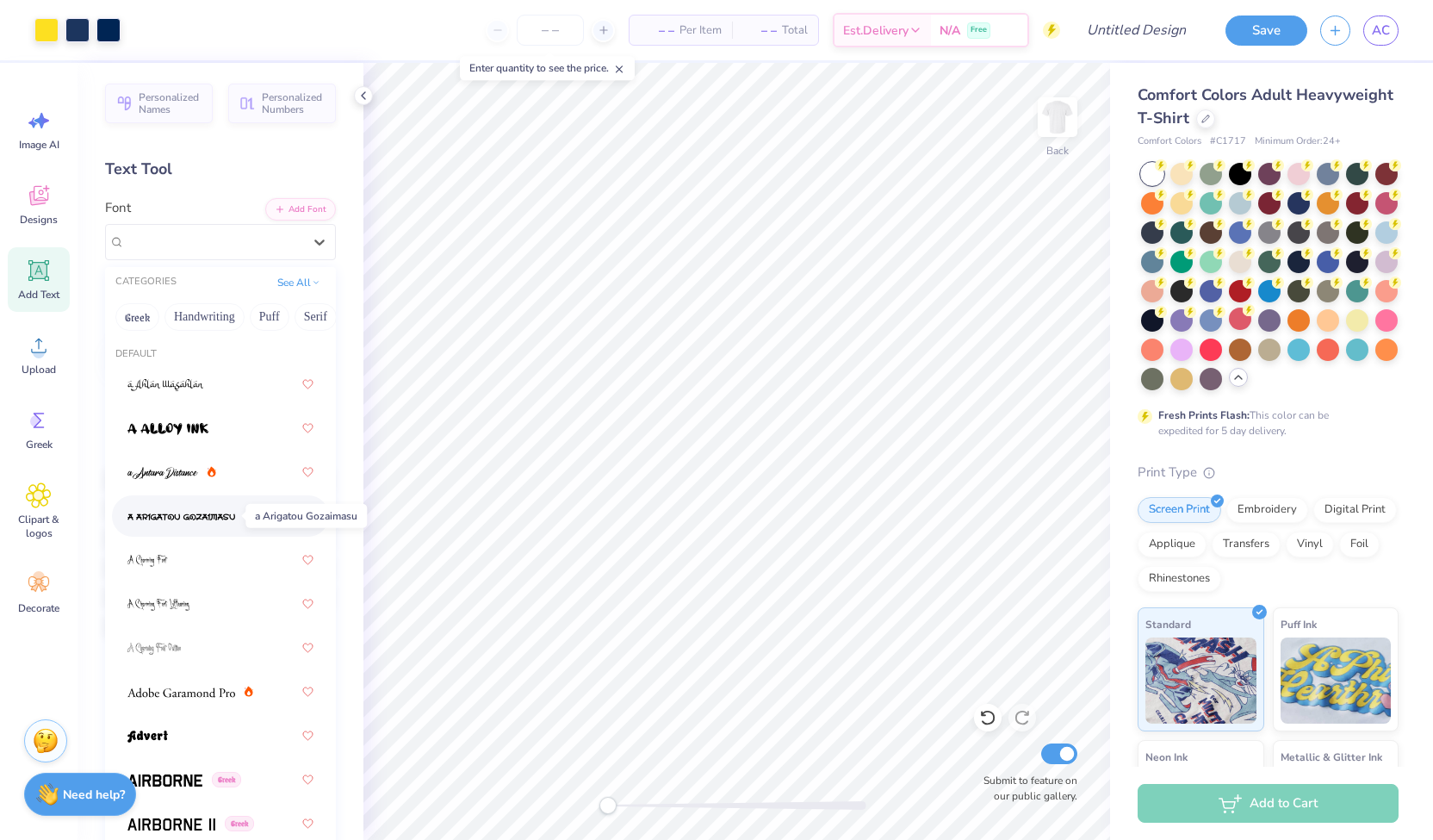
click at [172, 514] on img at bounding box center [181, 517] width 108 height 12
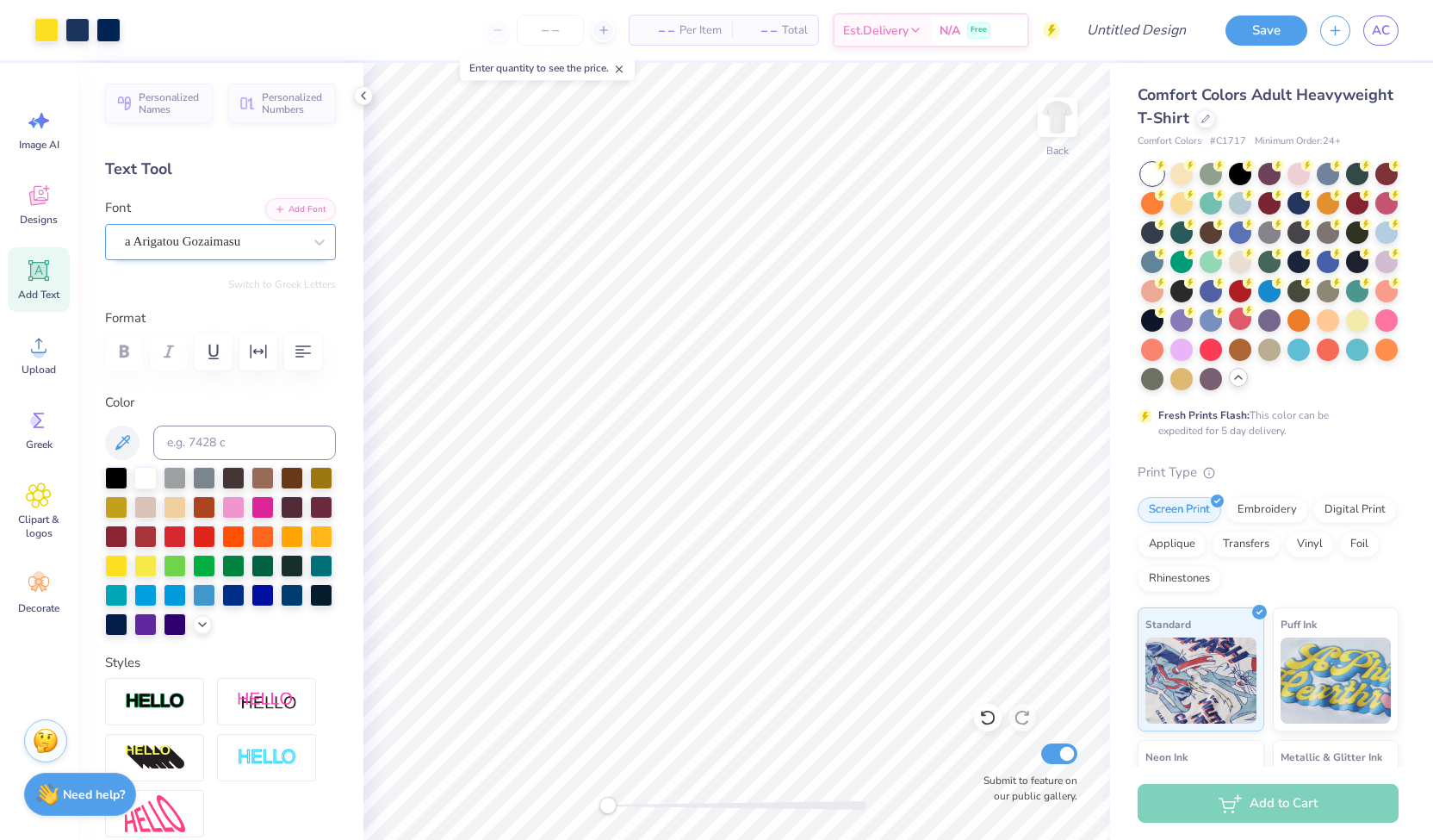
click at [203, 243] on div "a Arigatou Gozaimasu" at bounding box center [214, 242] width 181 height 26
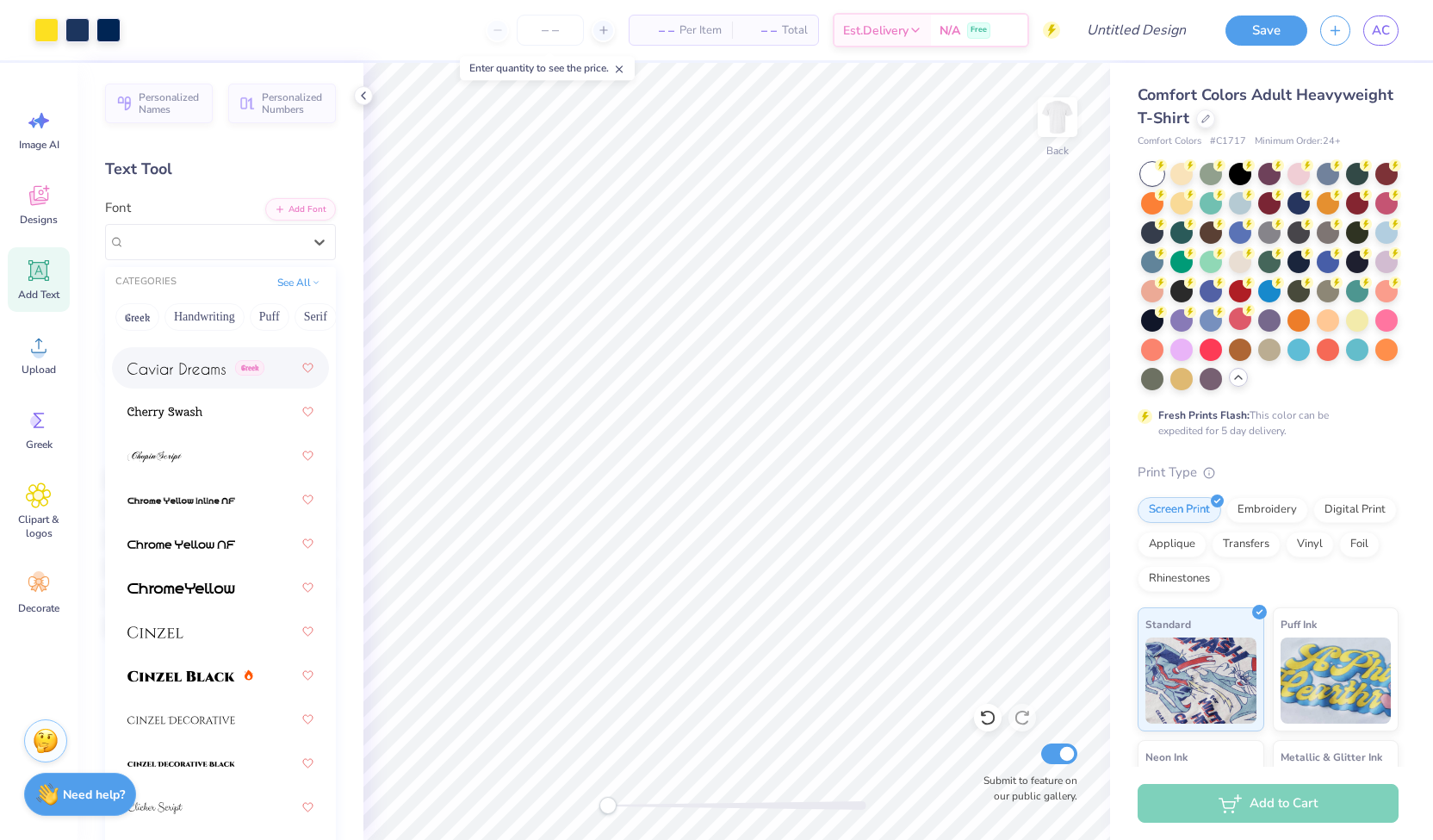
scroll to position [2652, 0]
click at [174, 368] on img at bounding box center [177, 369] width 98 height 12
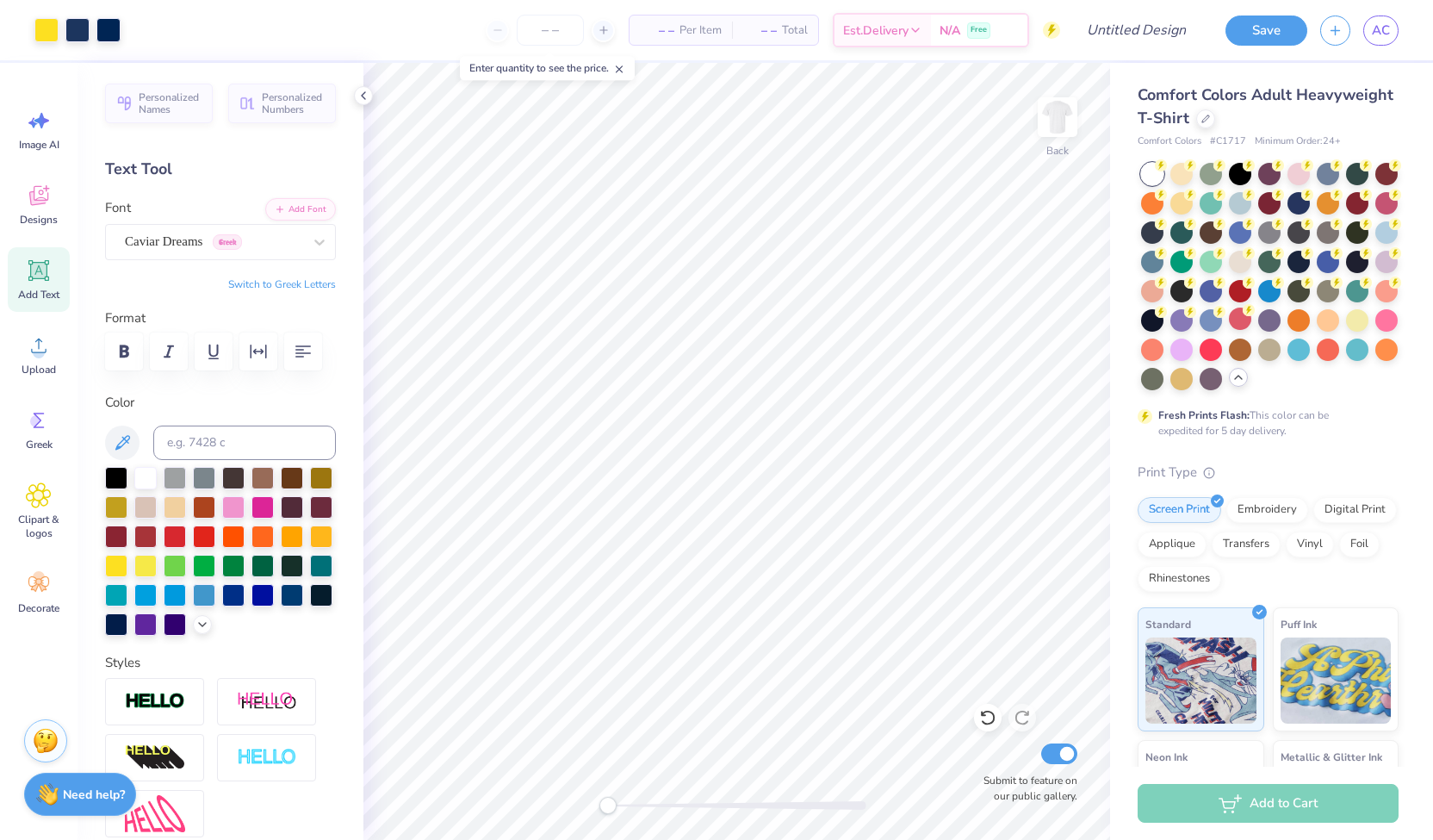
click at [15, 280] on div "Add Text" at bounding box center [39, 279] width 62 height 65
type textarea "Hi |"
click at [224, 234] on div "Super Dream" at bounding box center [214, 242] width 181 height 26
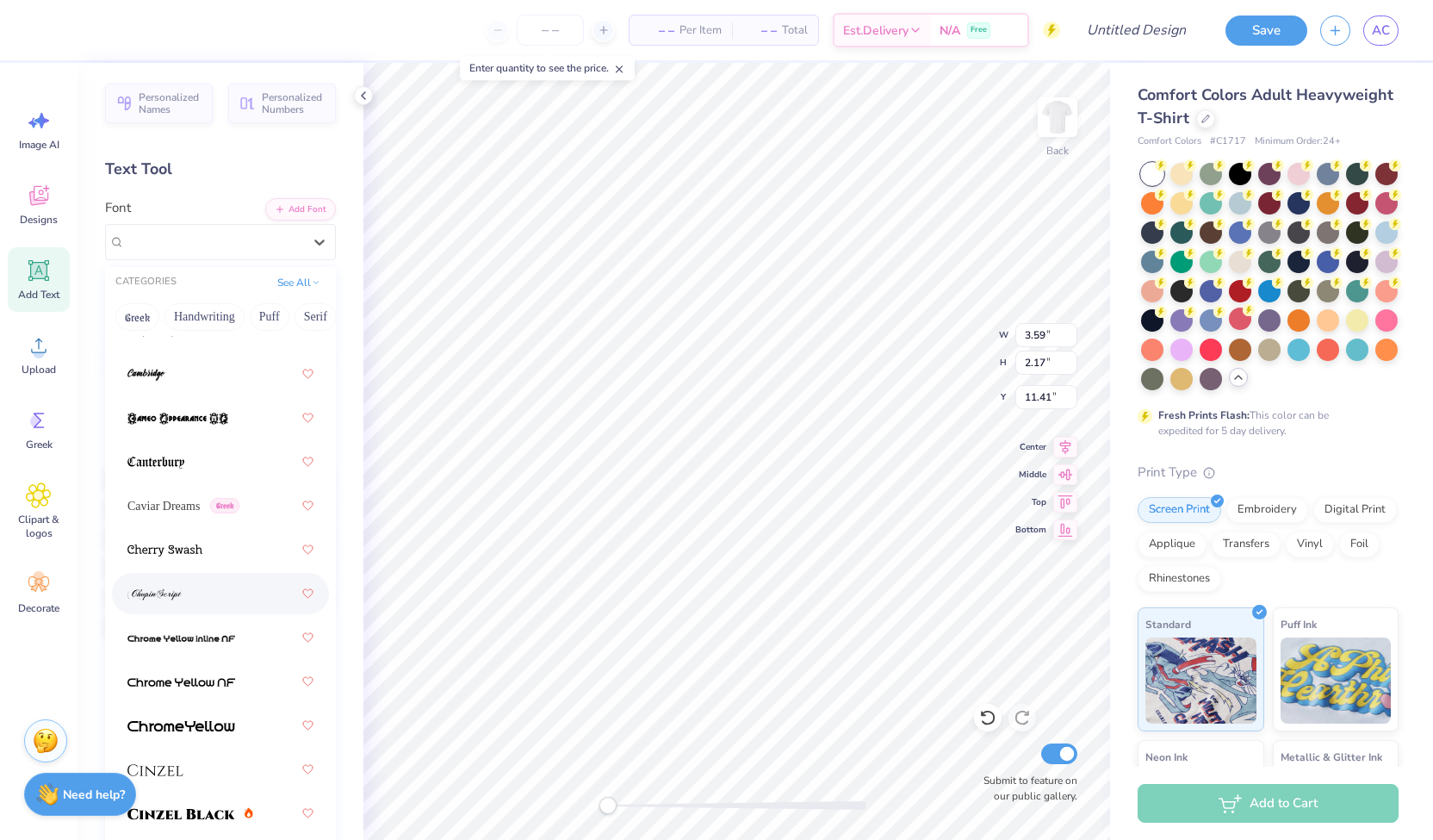
scroll to position [2544, 0]
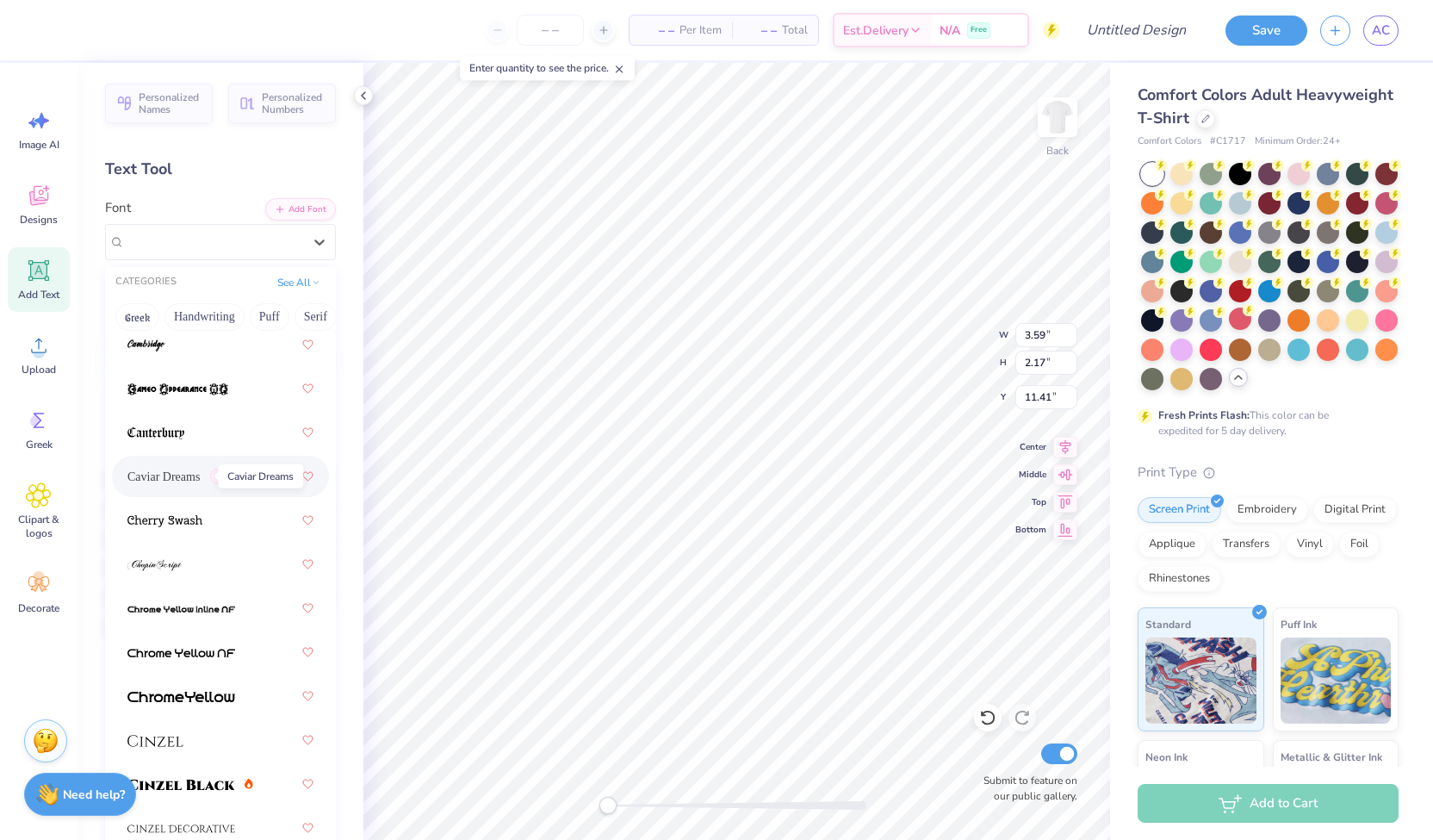
click at [170, 477] on span "Caviar Dreams" at bounding box center [163, 476] width 72 height 18
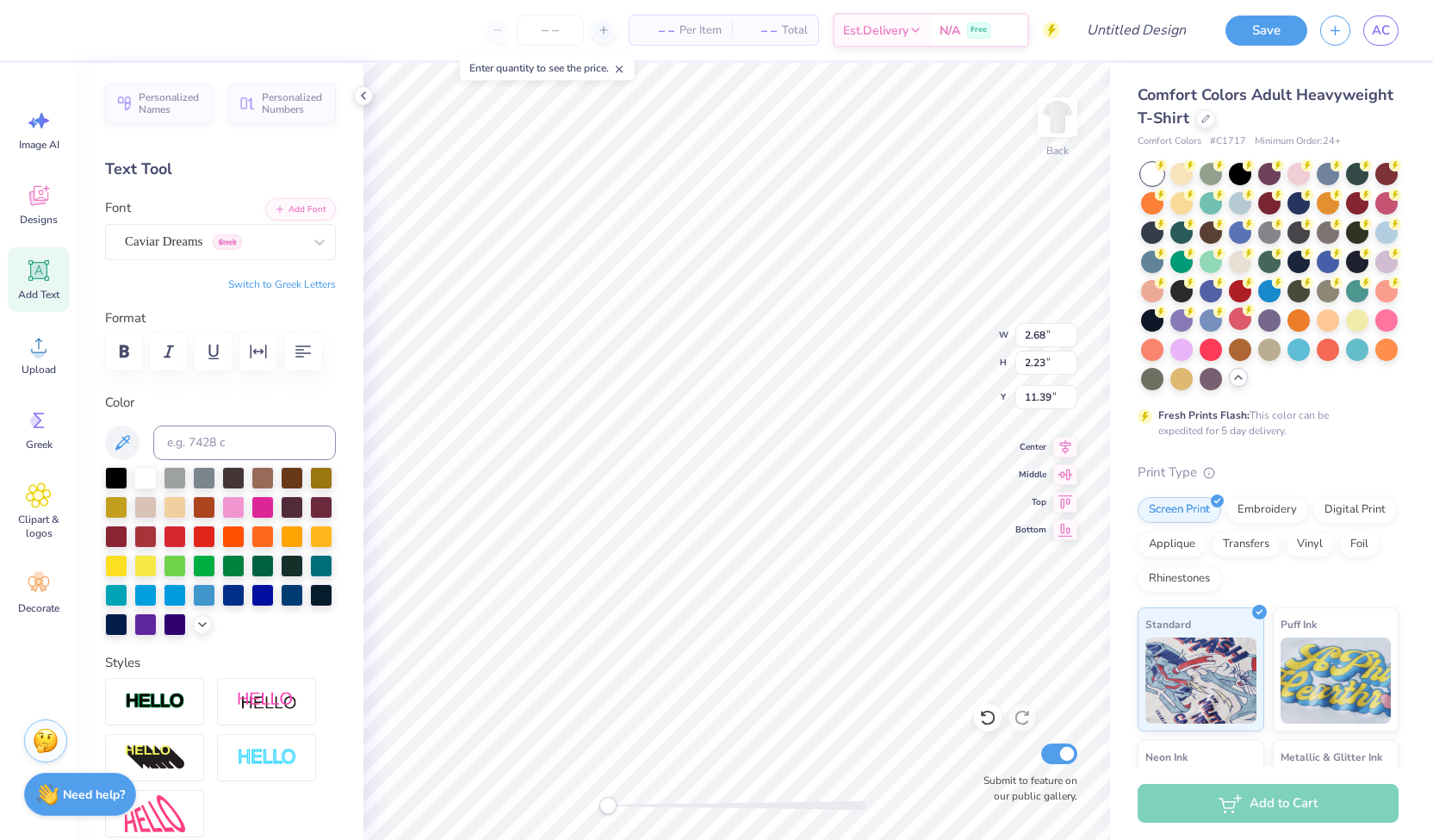
type input "2.68"
type input "2.23"
type input "11.39"
type input "6.65"
type input "5.53"
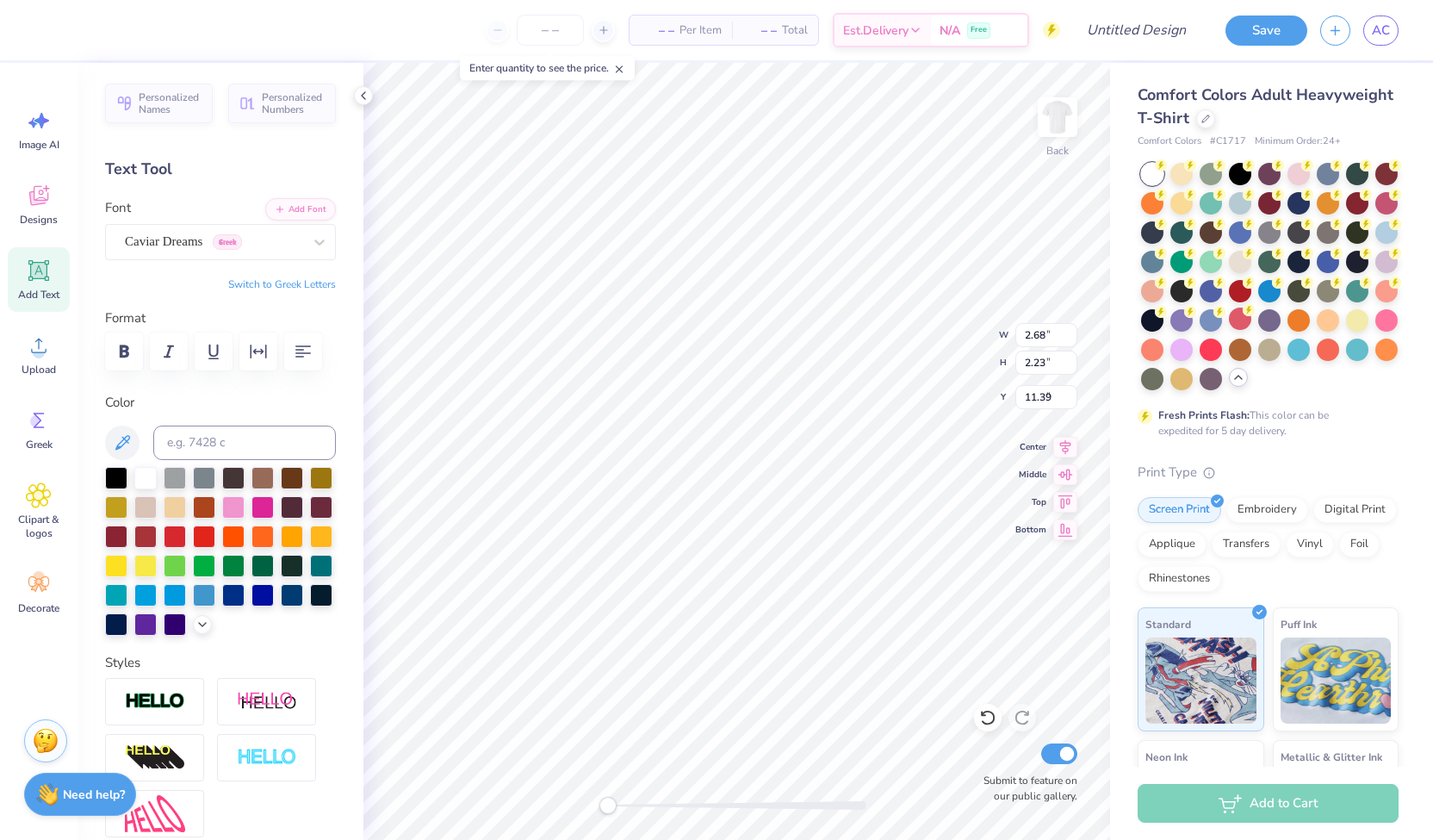
type input "8.09"
click at [156, 634] on div at bounding box center [145, 622] width 22 height 22
click at [127, 623] on div at bounding box center [116, 622] width 22 height 22
click at [126, 435] on icon at bounding box center [122, 442] width 15 height 15
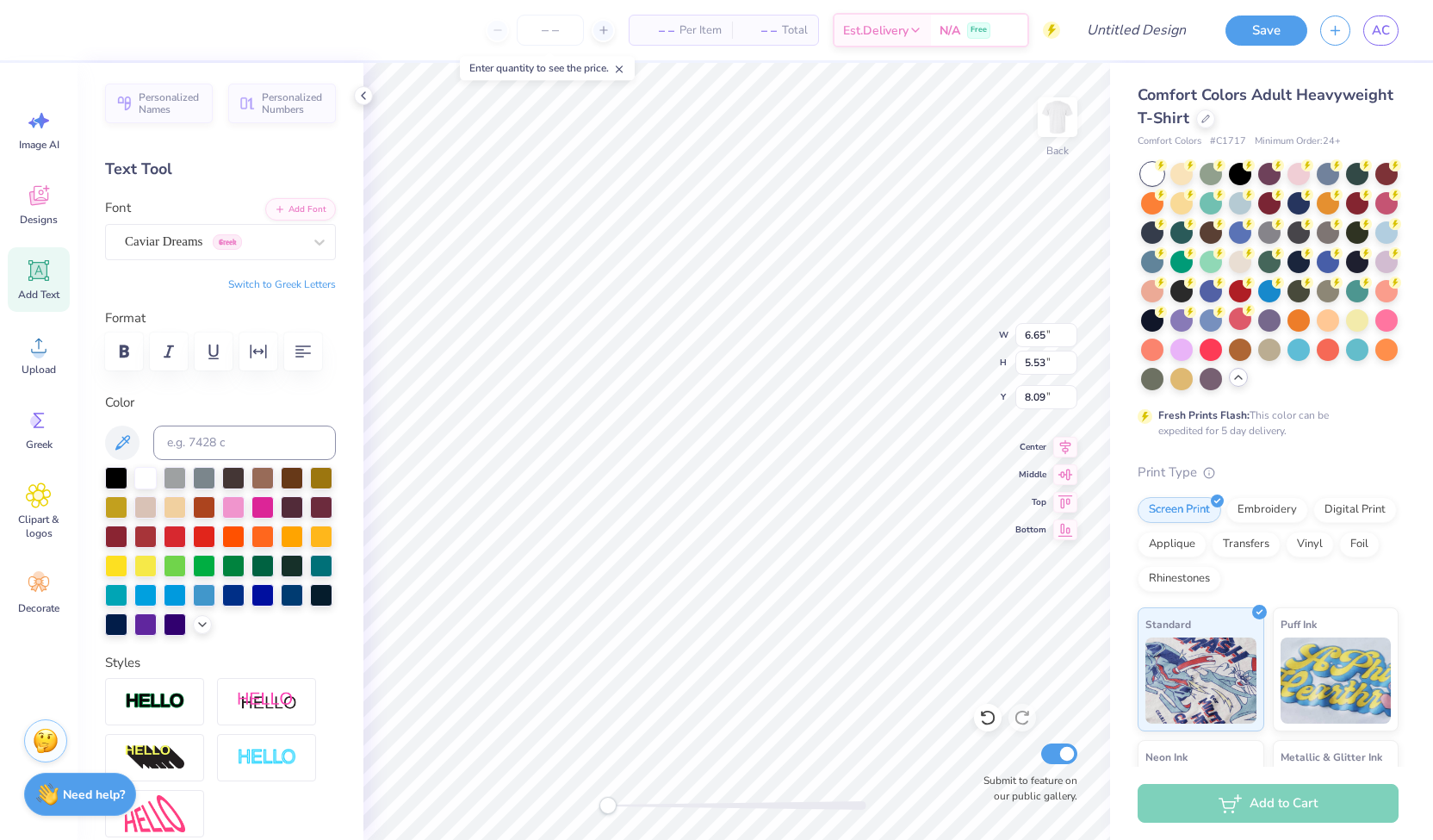
type textarea "|"
type input "0.09"
type input "2.05"
type input "0.14"
type input "3.16"
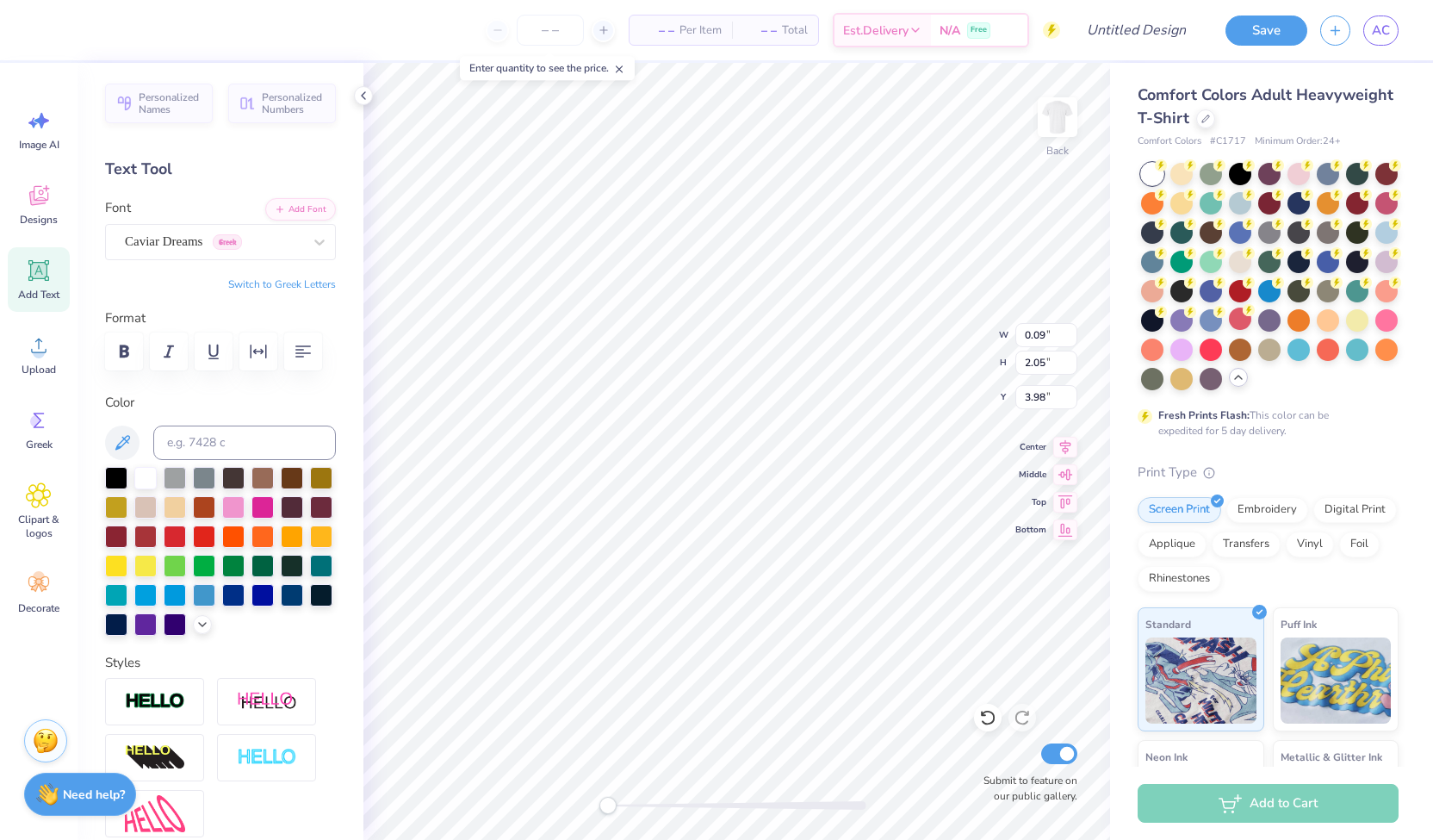
type input "3.98"
click at [233, 393] on label "Color" at bounding box center [221, 402] width 231 height 20
type input "0.12"
type input "2.53"
click at [156, 569] on div at bounding box center [145, 563] width 22 height 22
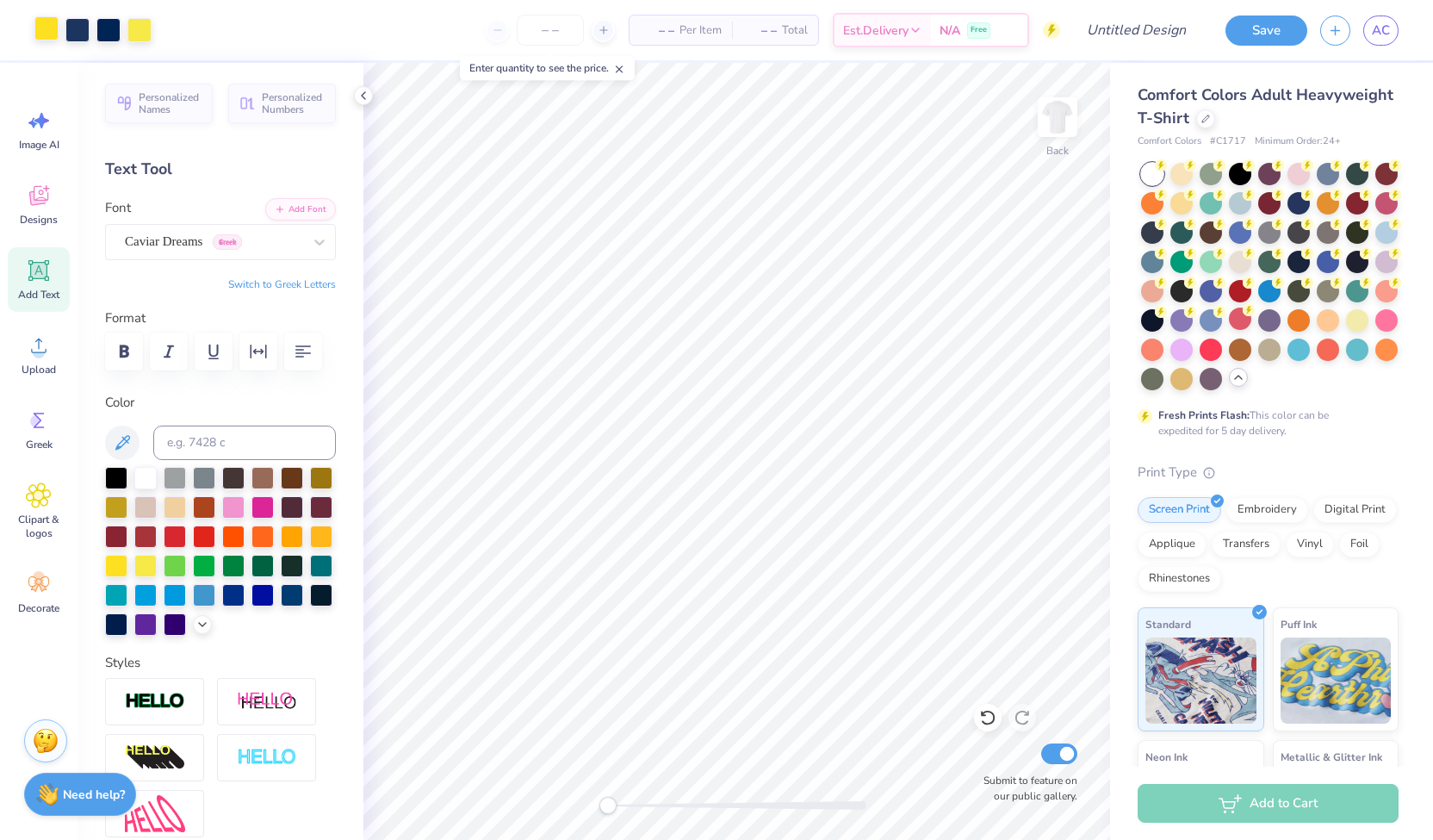
click at [41, 33] on div at bounding box center [46, 28] width 24 height 24
click at [191, 245] on div "Caviar Dreams Greek" at bounding box center [214, 242] width 181 height 26
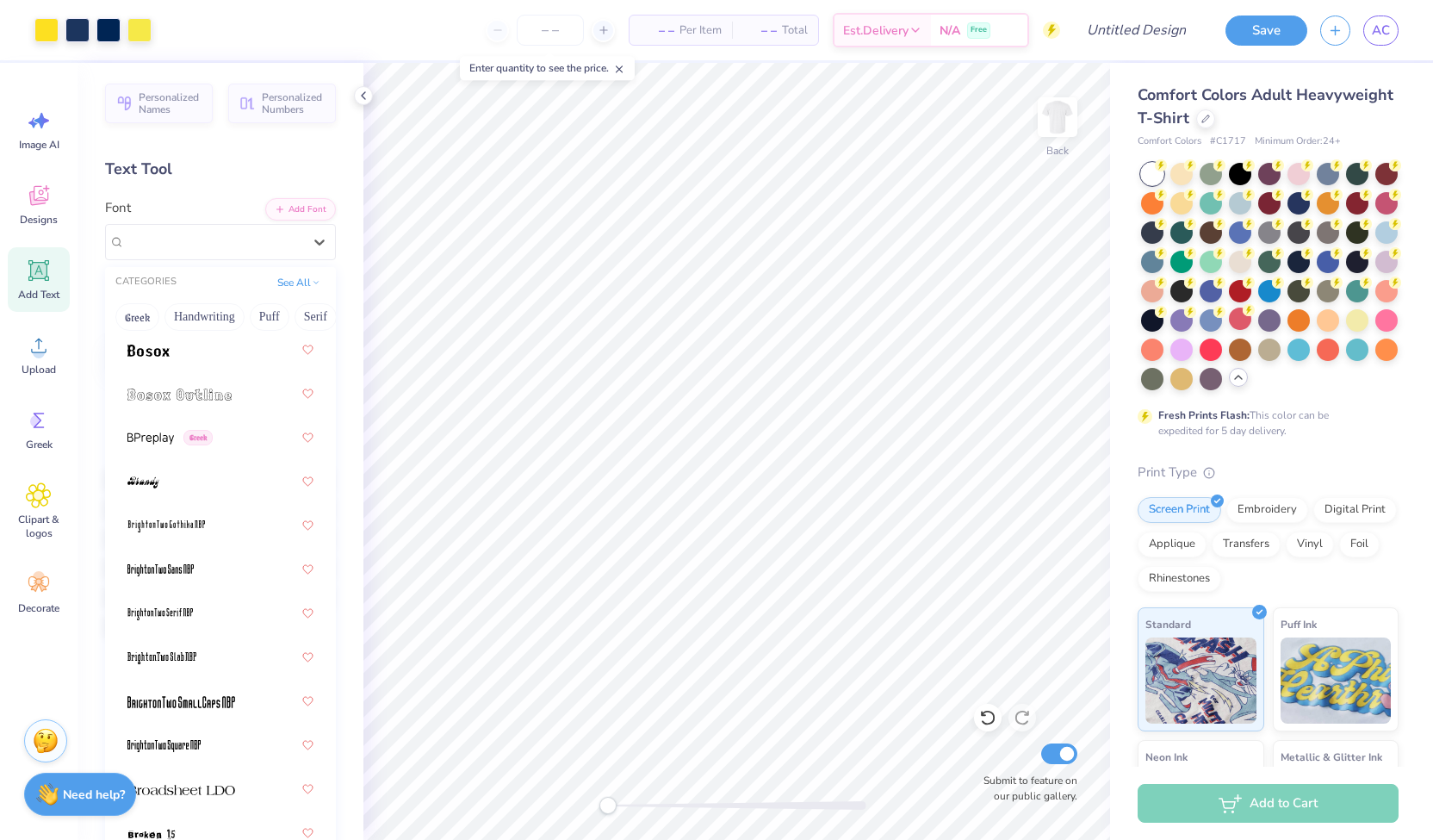
scroll to position [1654, 0]
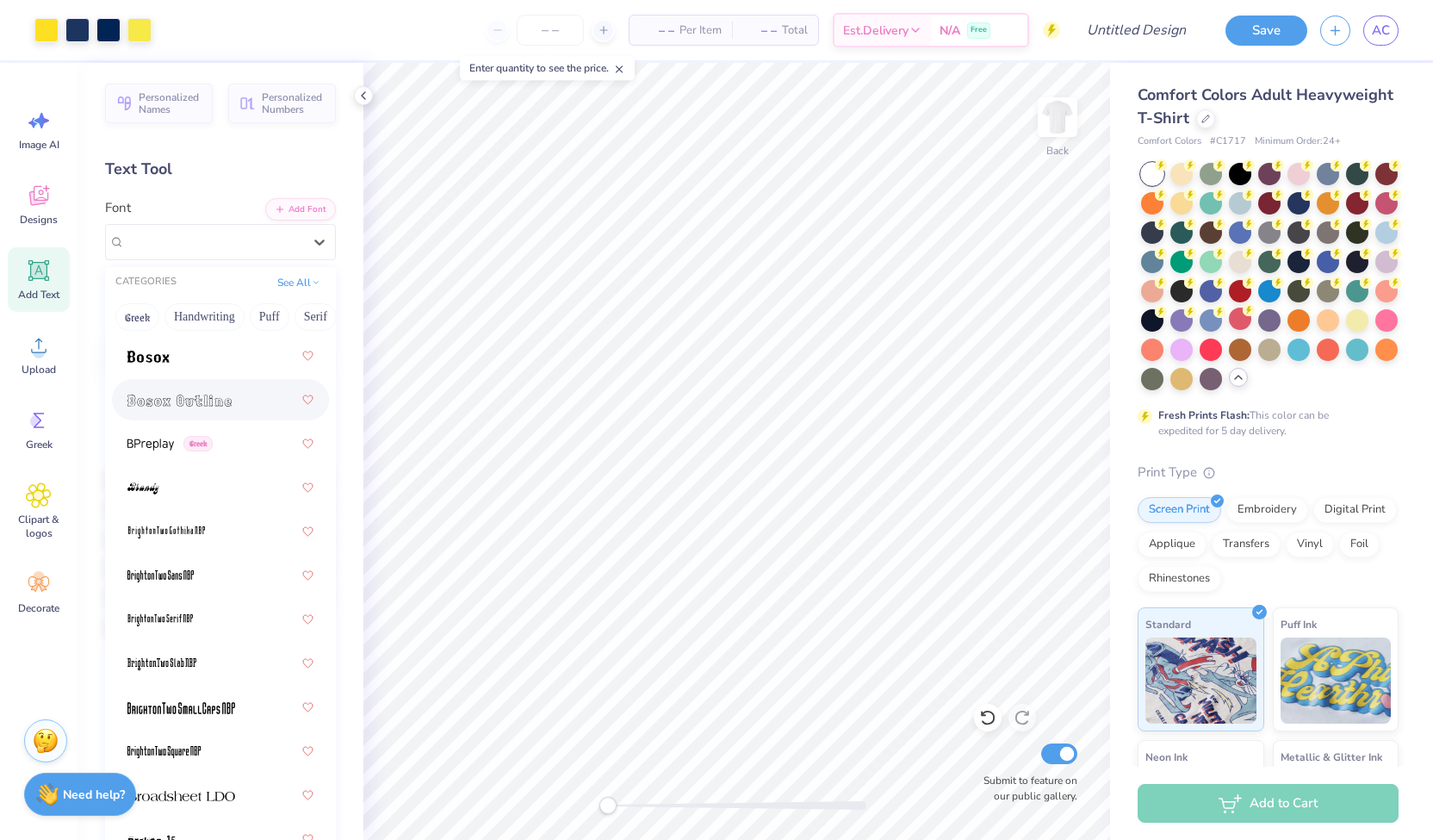
click at [201, 403] on img at bounding box center [179, 401] width 105 height 12
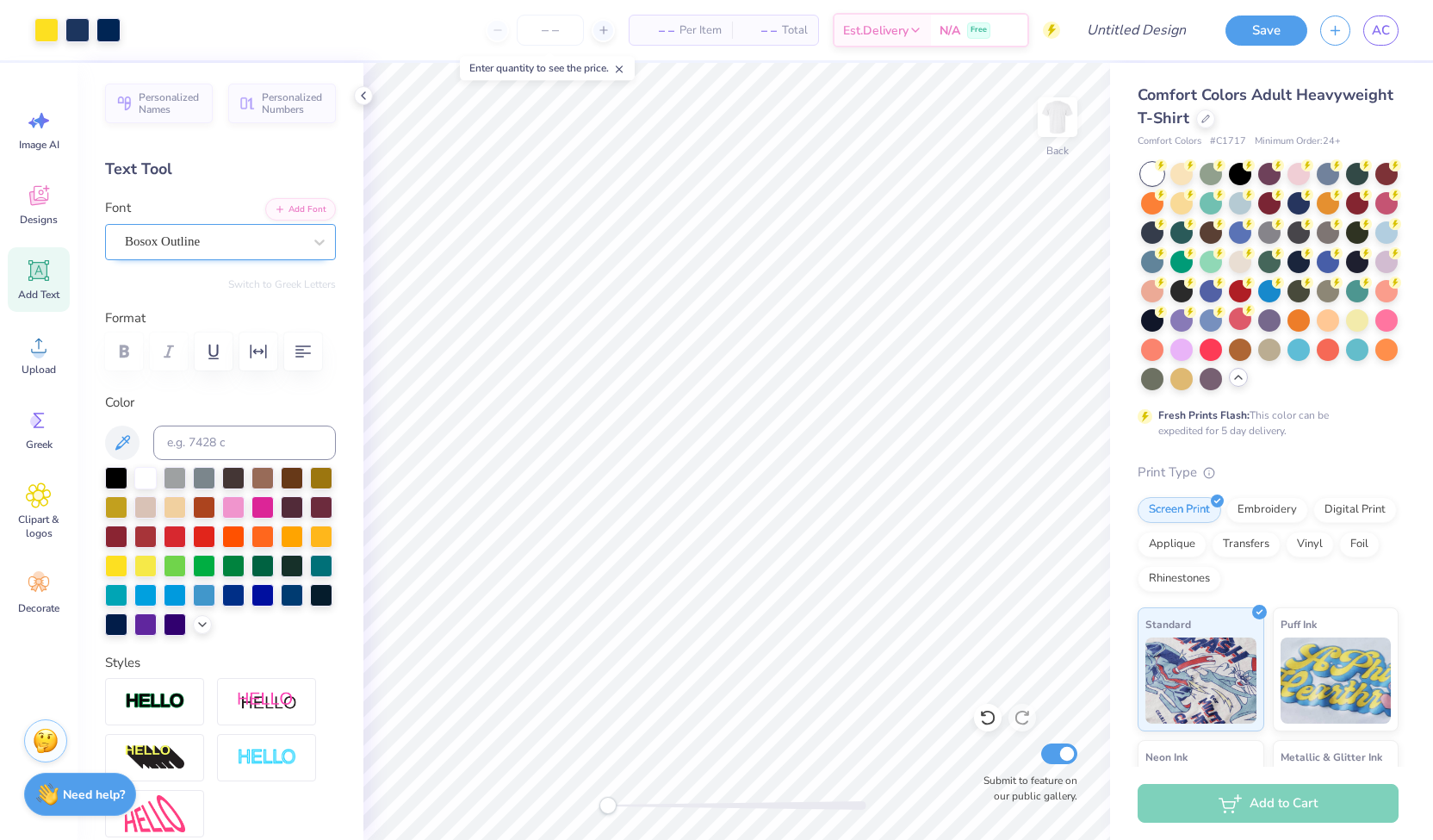
click at [204, 243] on div "Bosox Outline" at bounding box center [214, 242] width 181 height 26
click at [33, 281] on icon at bounding box center [38, 270] width 25 height 25
click at [985, 722] on icon at bounding box center [988, 718] width 18 height 18
click at [40, 272] on icon at bounding box center [39, 271] width 17 height 17
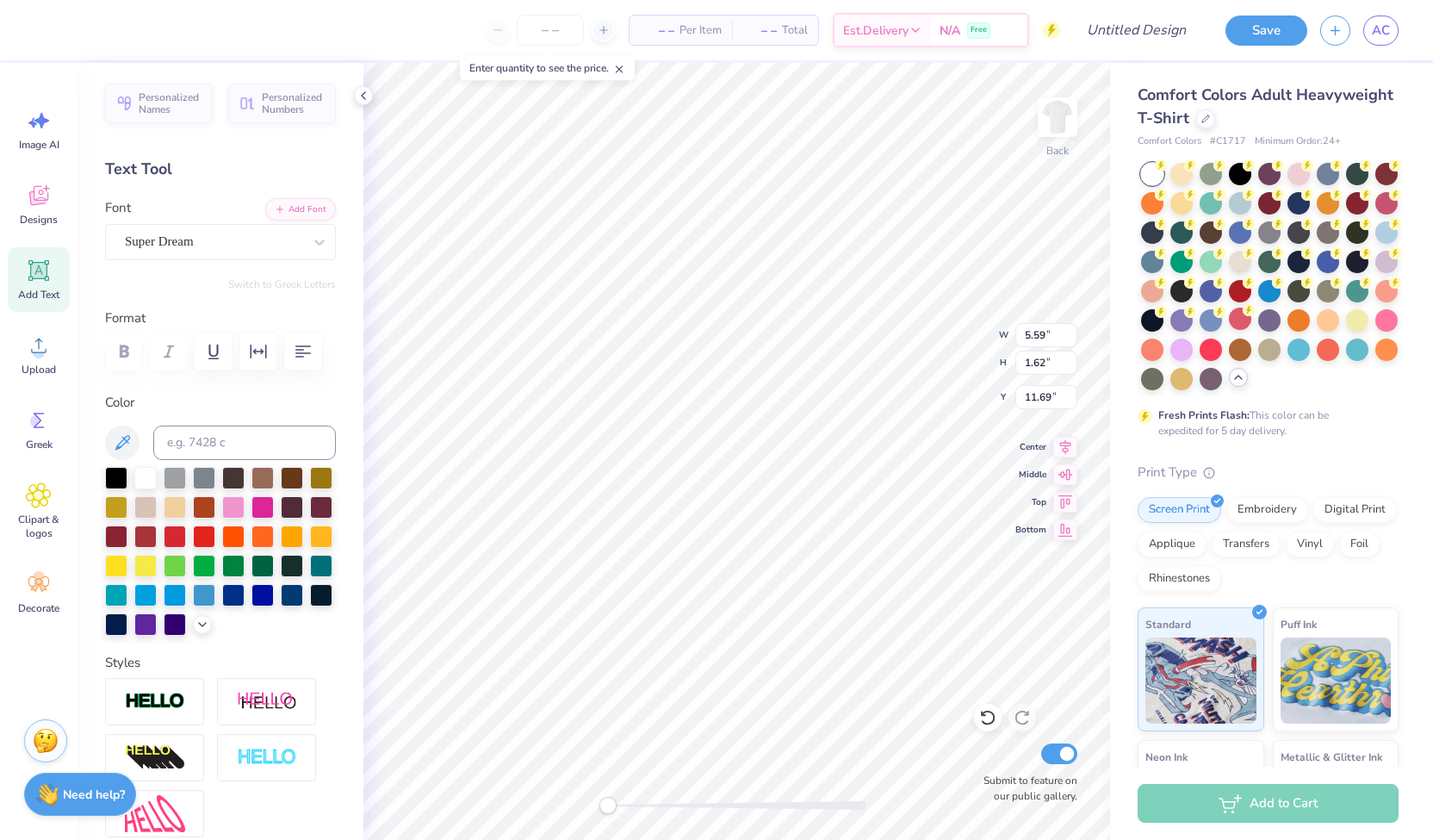
scroll to position [14, 4]
type textarea "A"
type textarea "GOVERNMENT"
click at [266, 249] on div "Super Dream" at bounding box center [214, 242] width 181 height 26
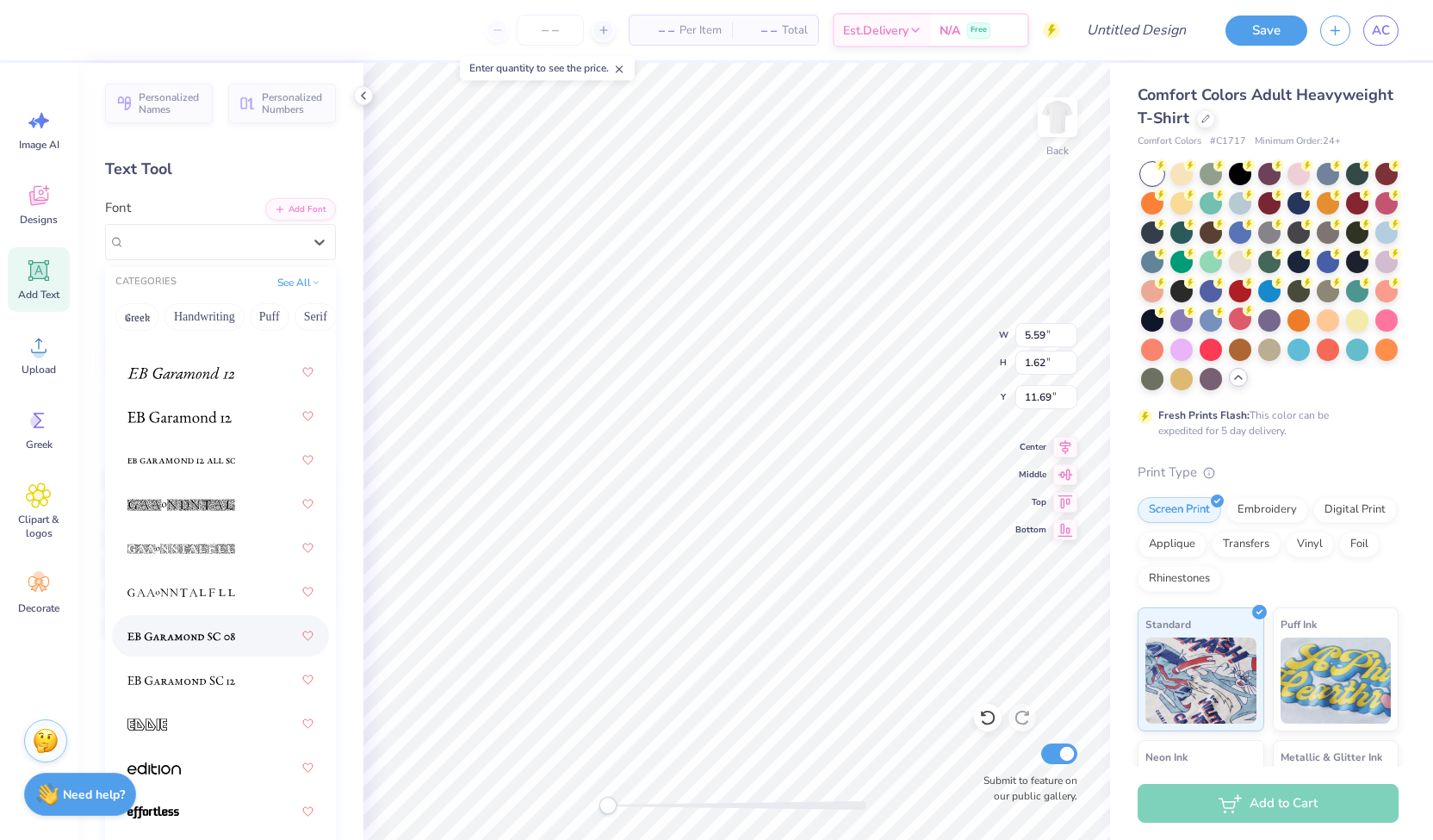
scroll to position [4758, 0]
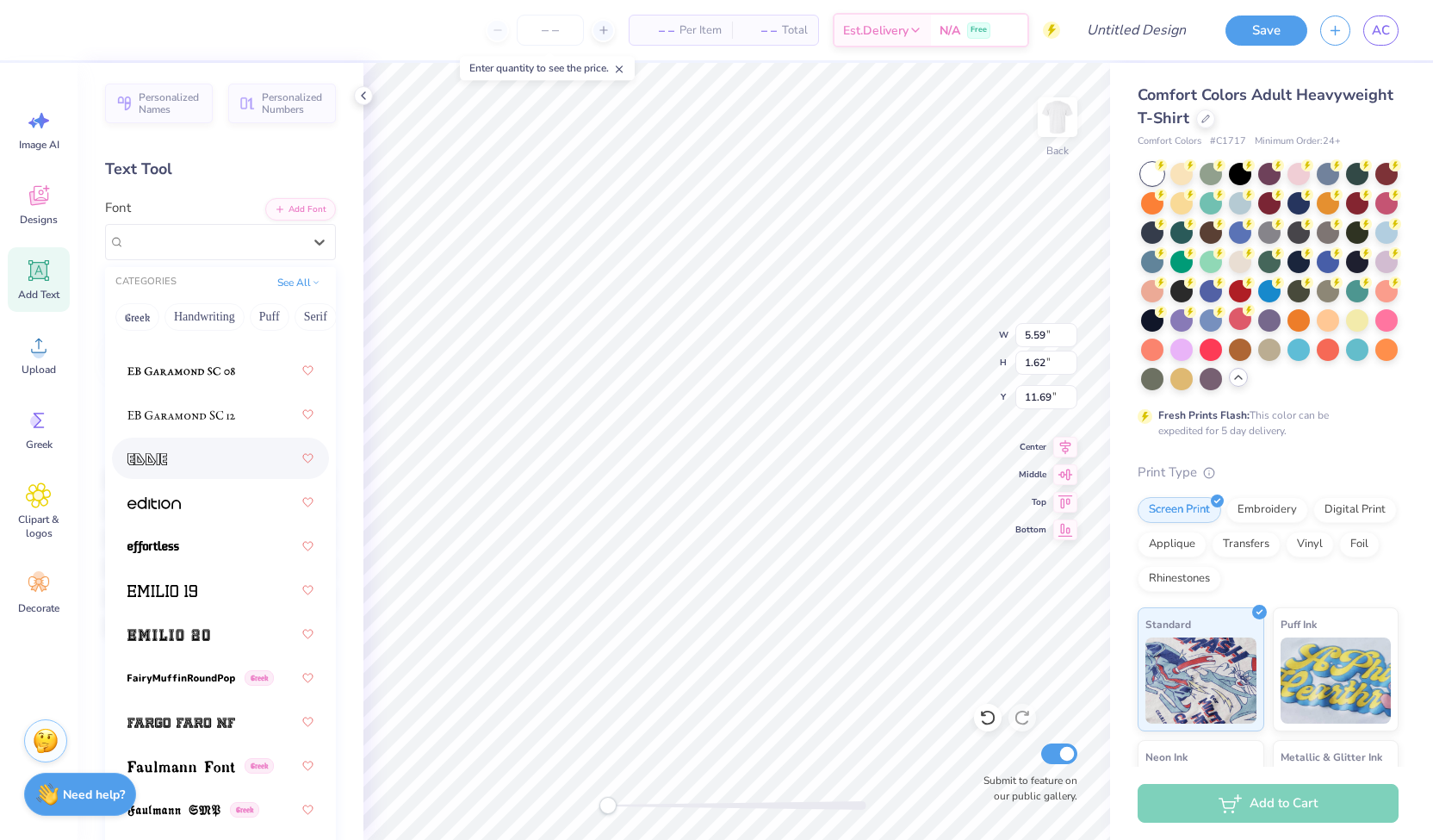
click at [174, 460] on div at bounding box center [221, 458] width 186 height 31
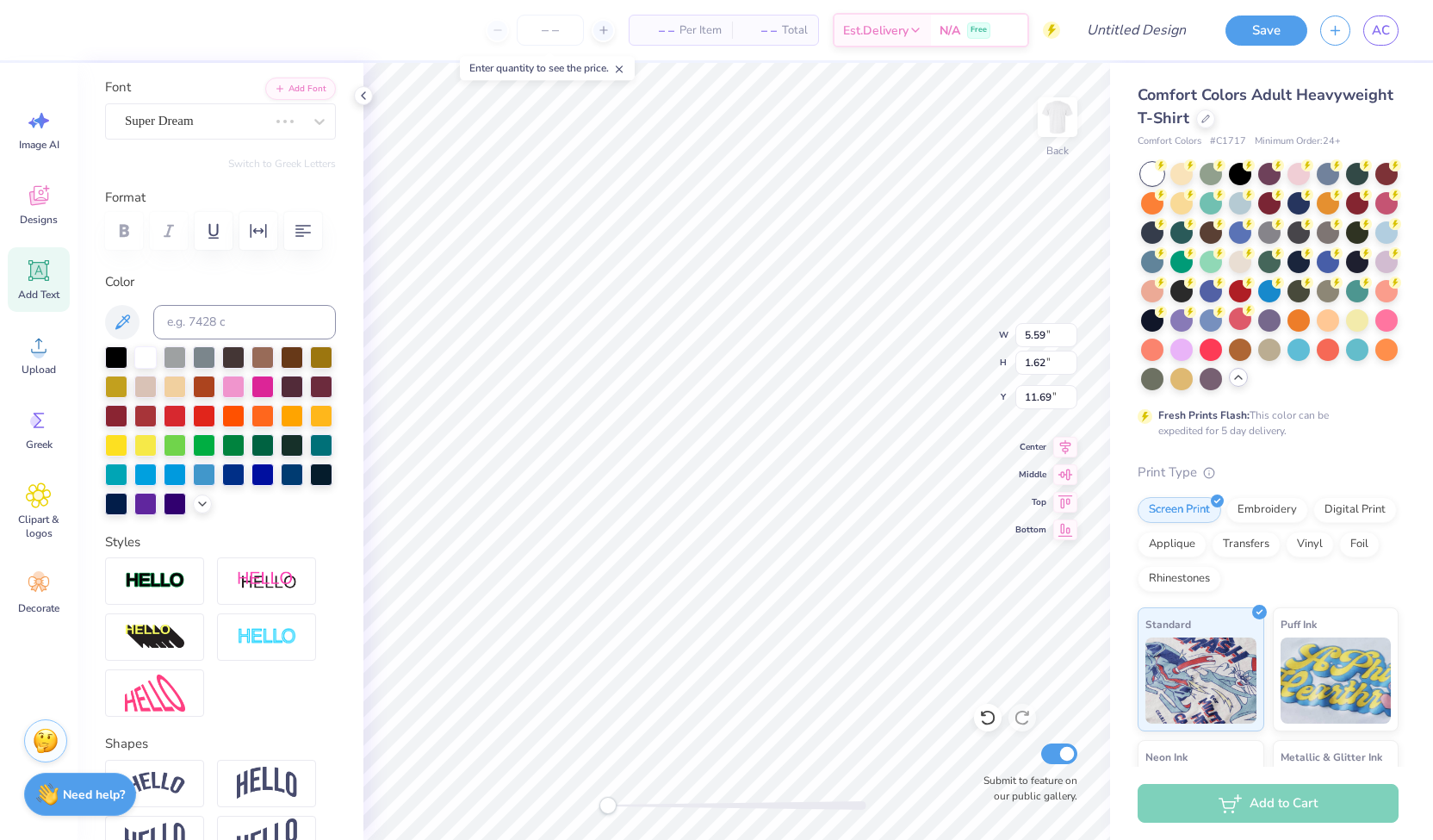
scroll to position [126, 0]
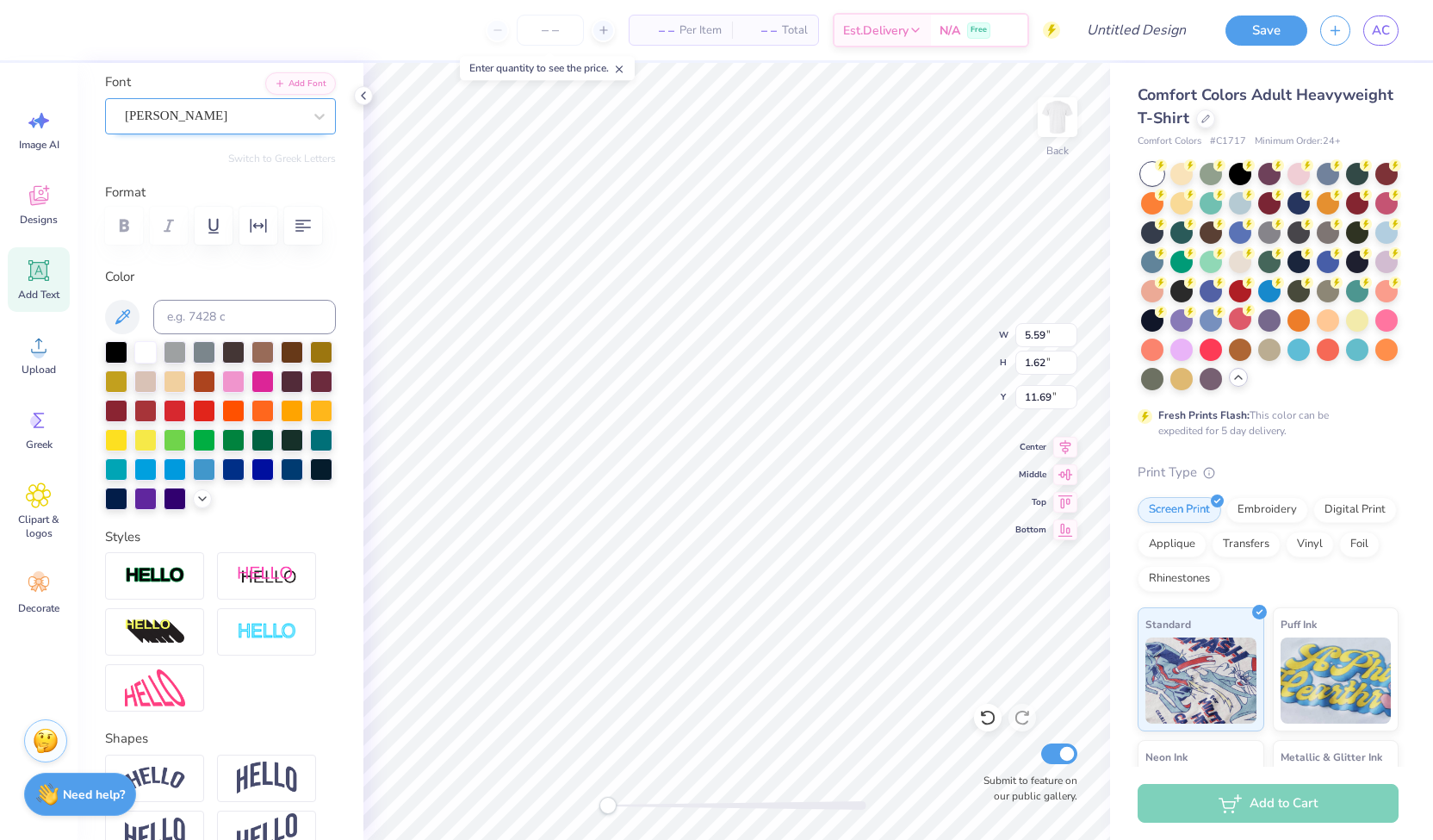
click at [223, 133] on div "[PERSON_NAME]" at bounding box center [221, 116] width 231 height 36
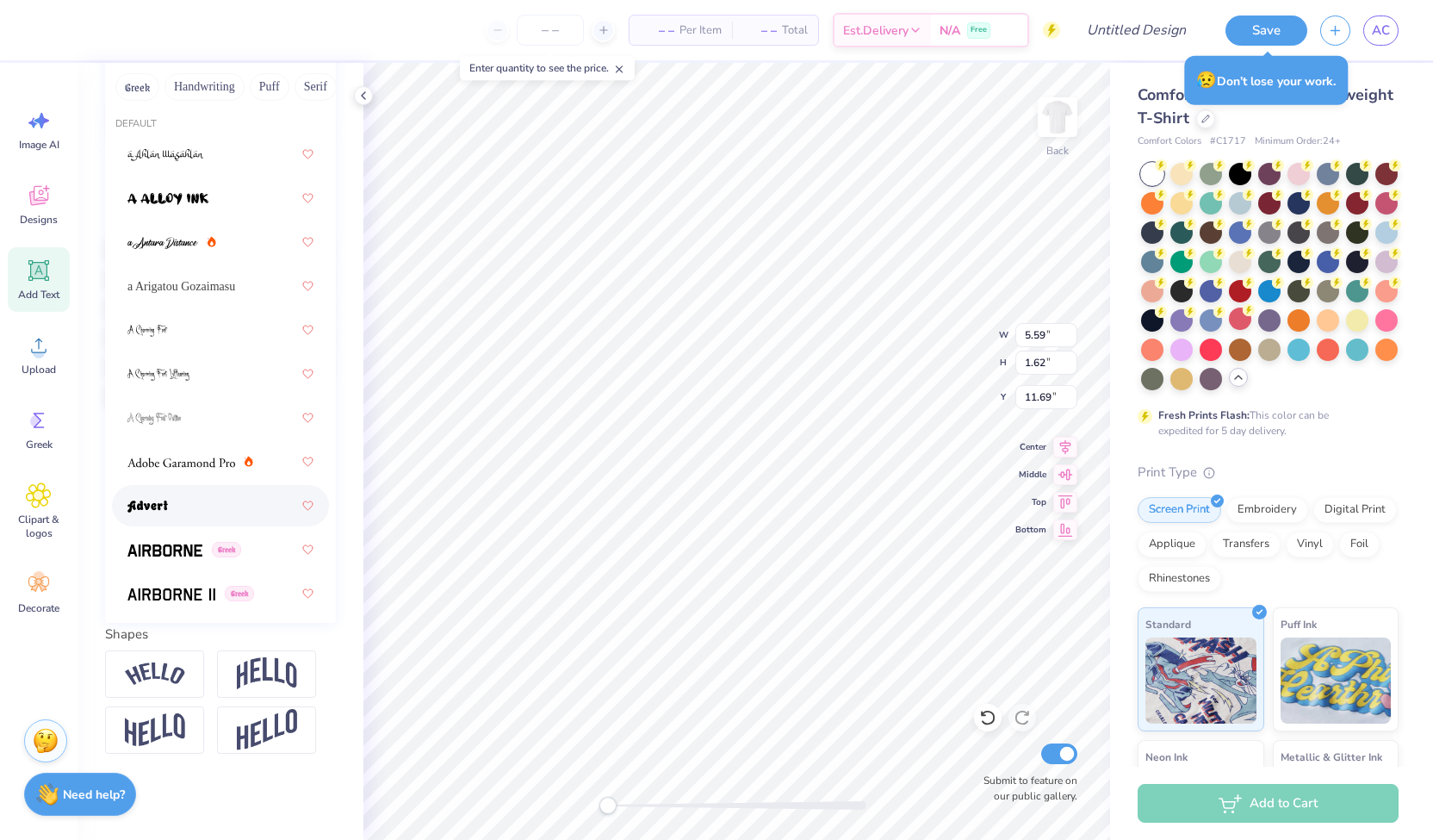
scroll to position [0, 0]
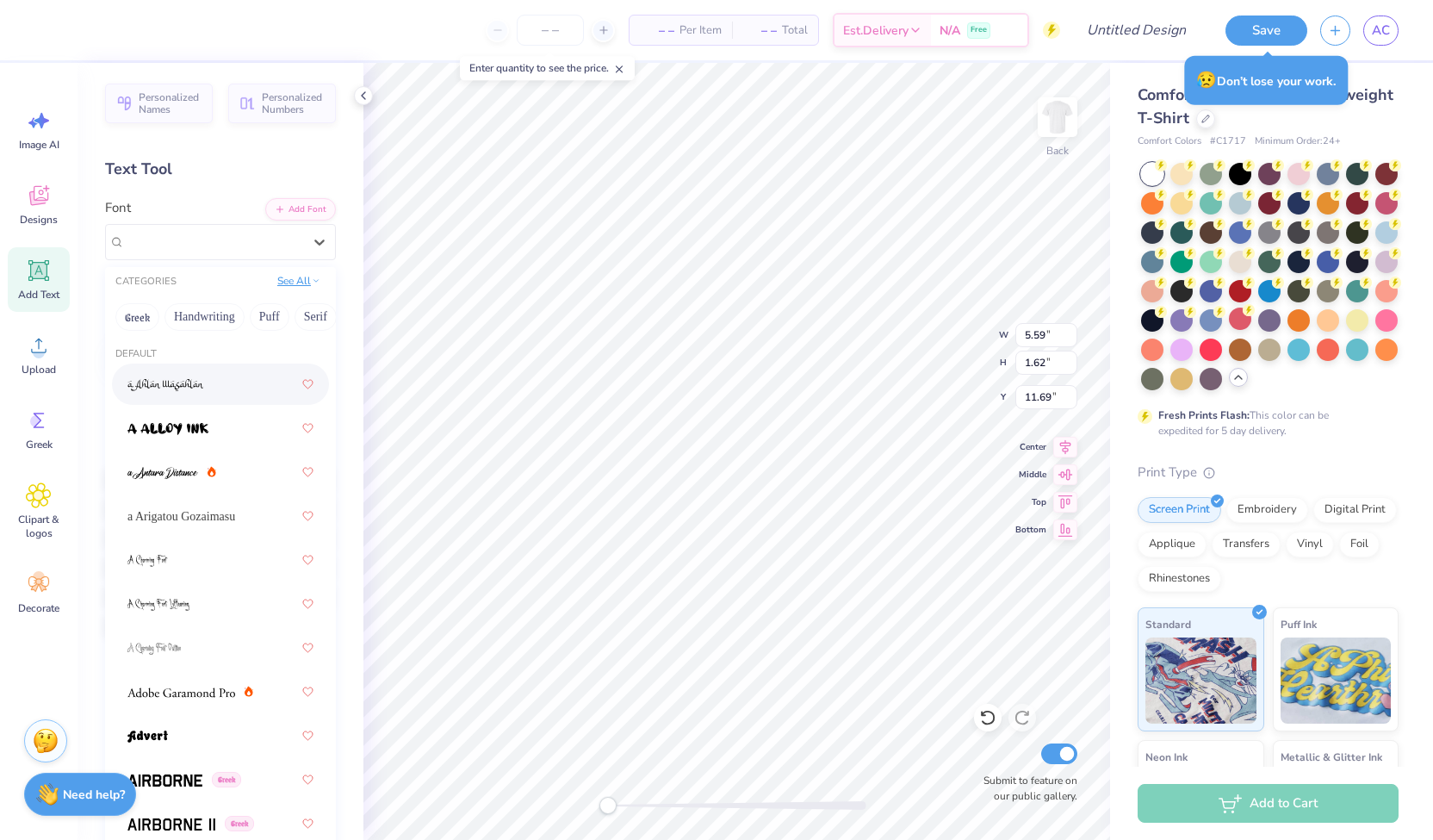
click at [289, 282] on button "See All" at bounding box center [299, 281] width 54 height 18
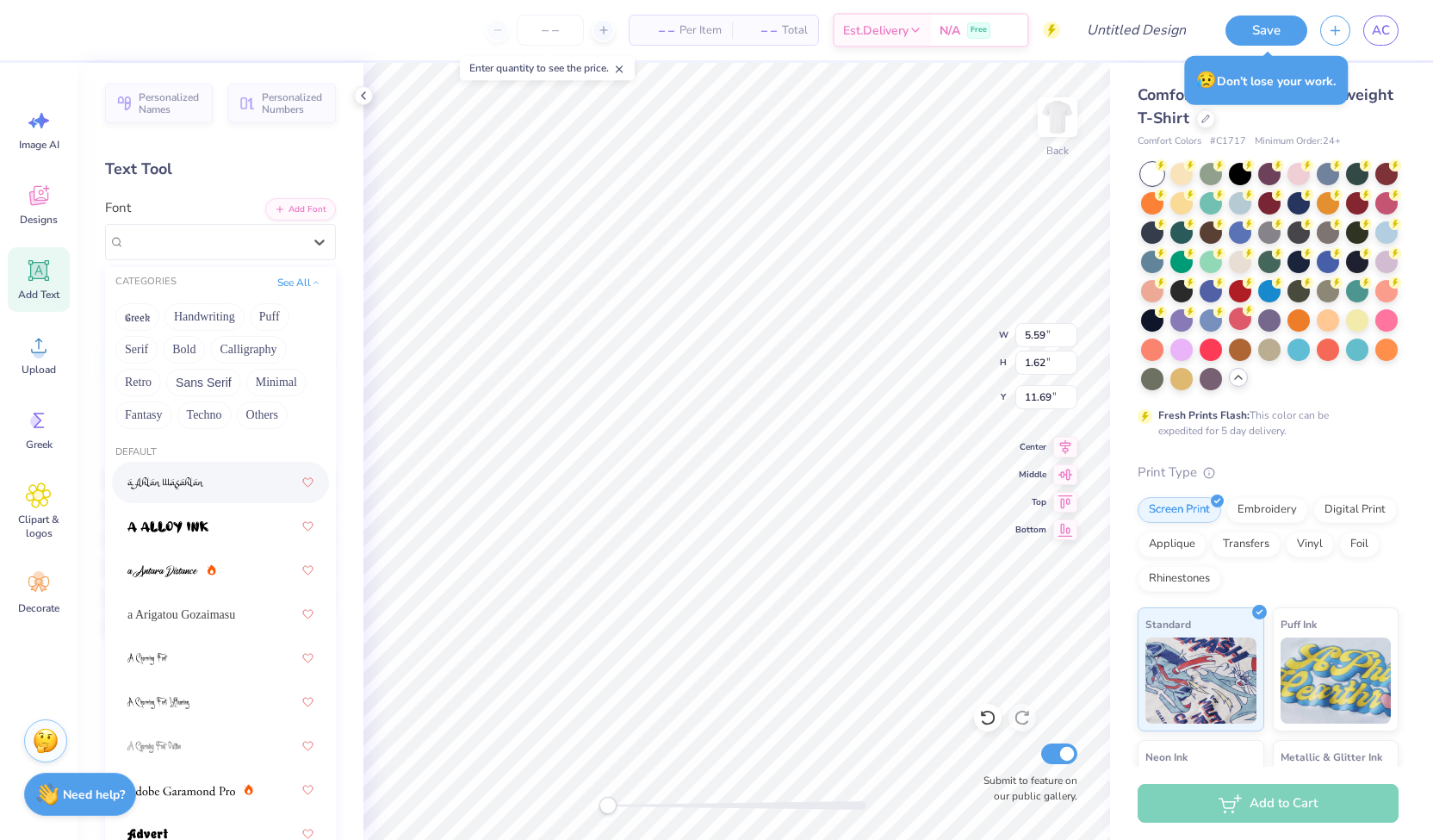
click at [334, 371] on div "Personalized Names Personalized Numbers Text Tool Add Font Font option a [PERSO…" at bounding box center [220, 452] width 286 height 777
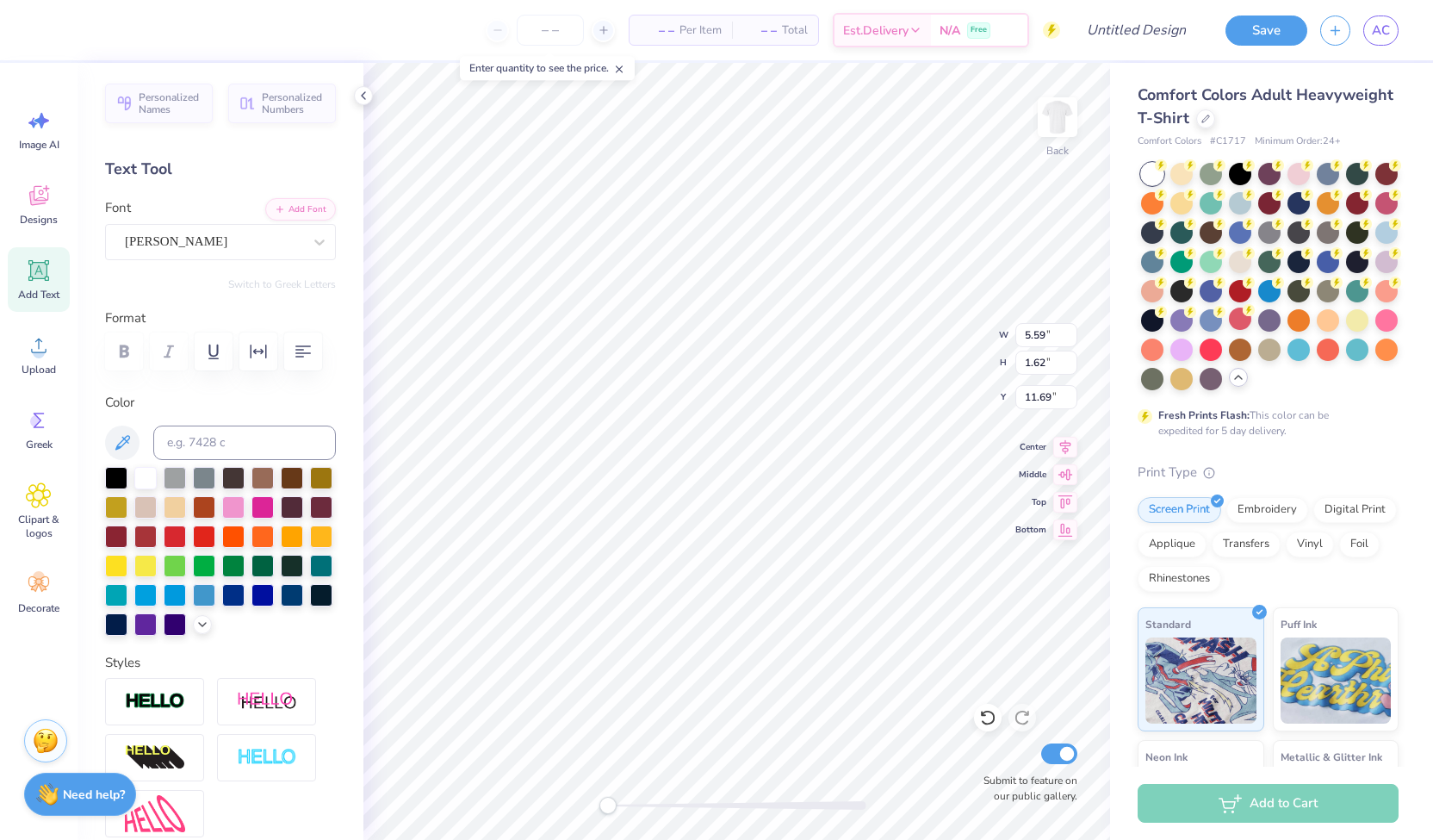
scroll to position [257, 0]
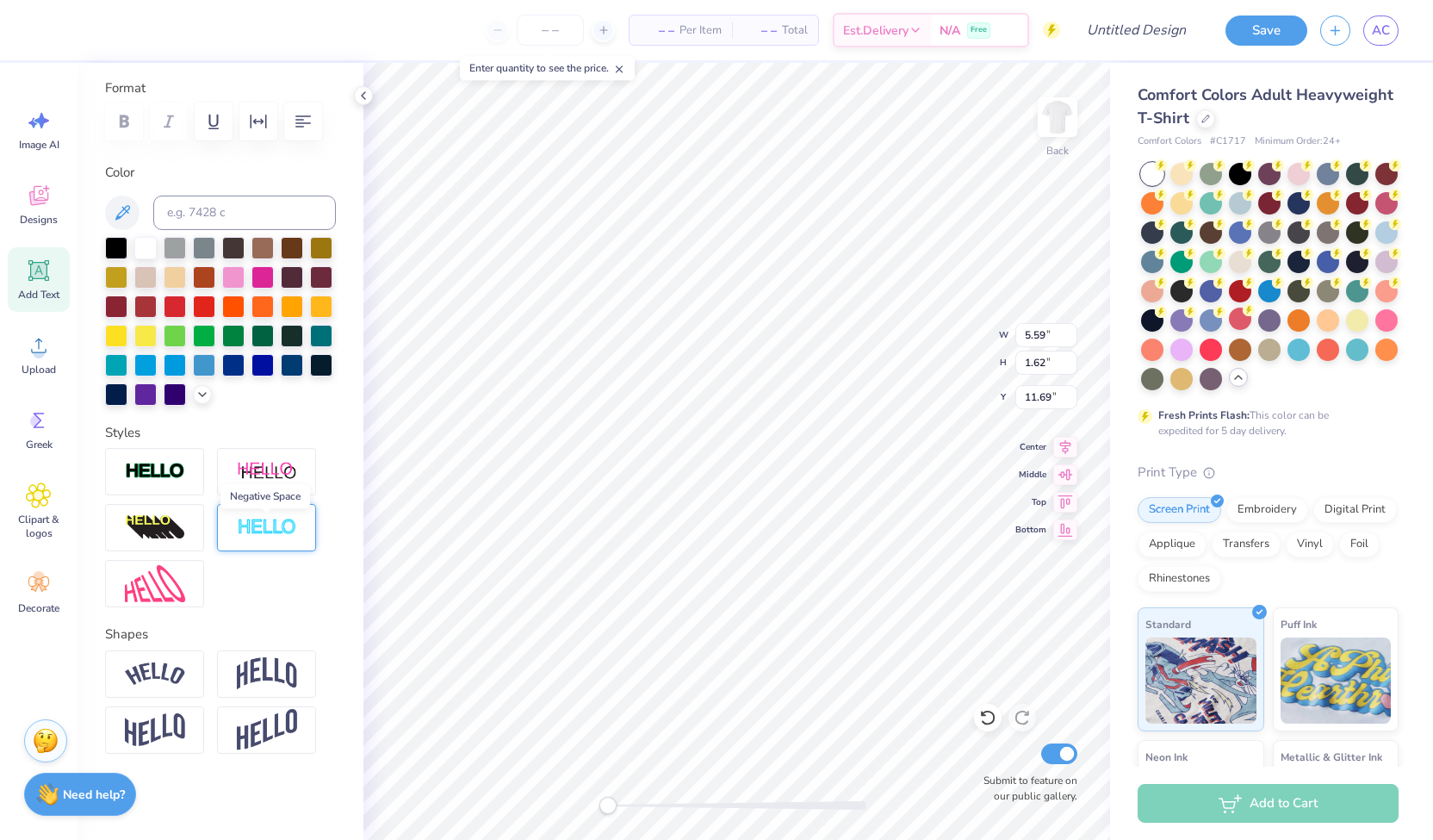
click at [274, 530] on img at bounding box center [267, 527] width 61 height 20
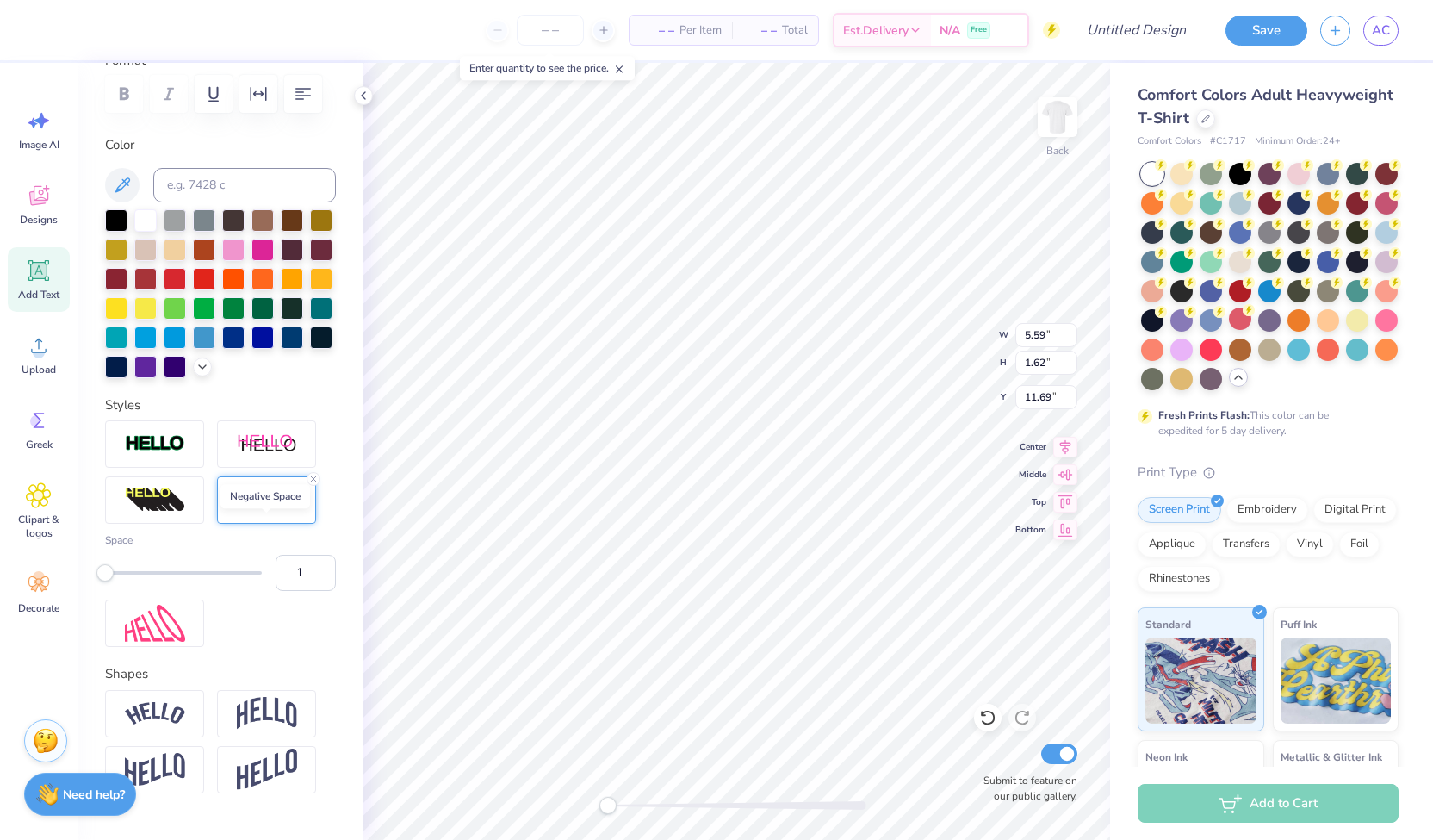
click at [274, 510] on img at bounding box center [267, 500] width 61 height 20
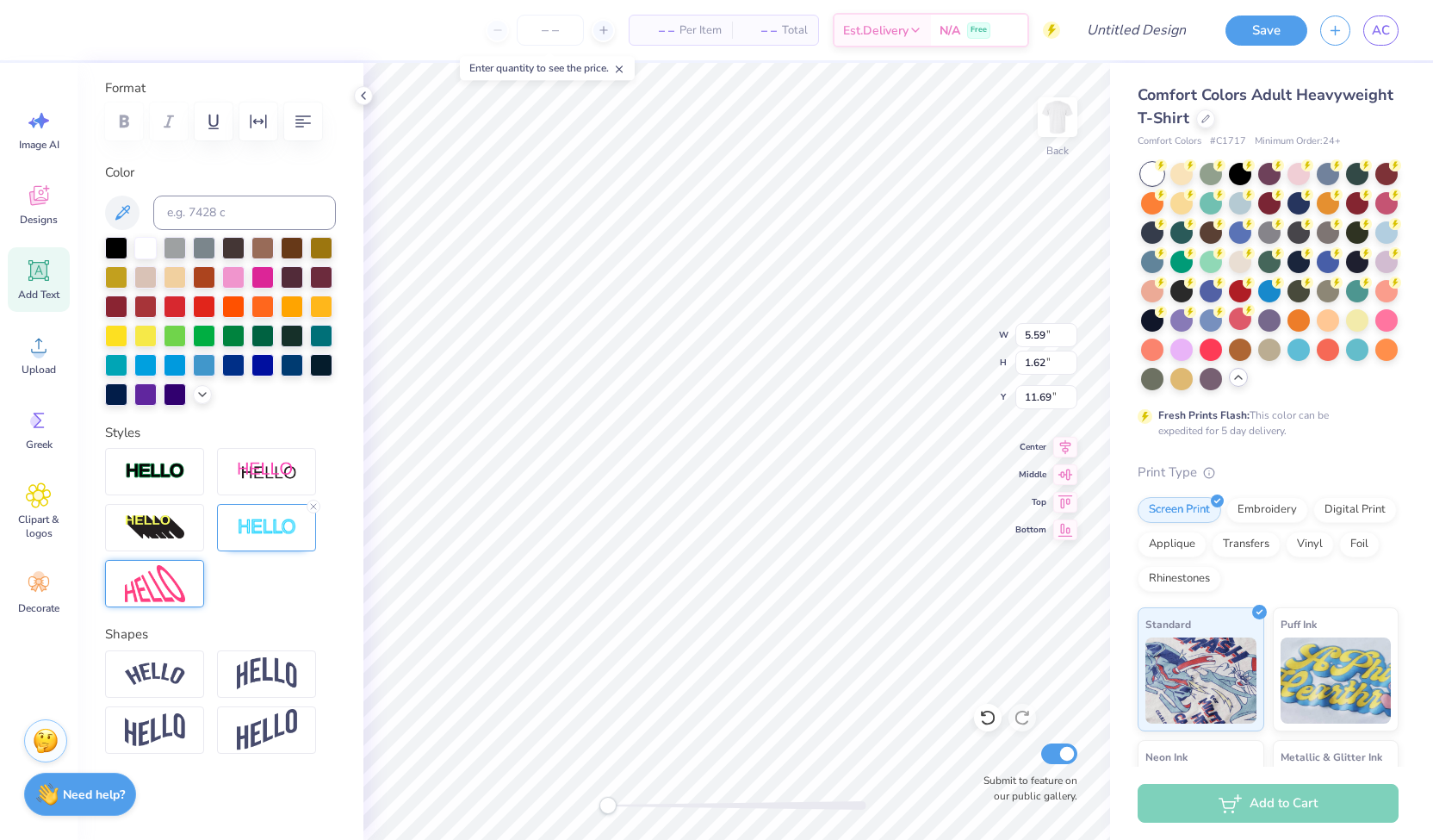
click at [183, 590] on img at bounding box center [155, 583] width 61 height 37
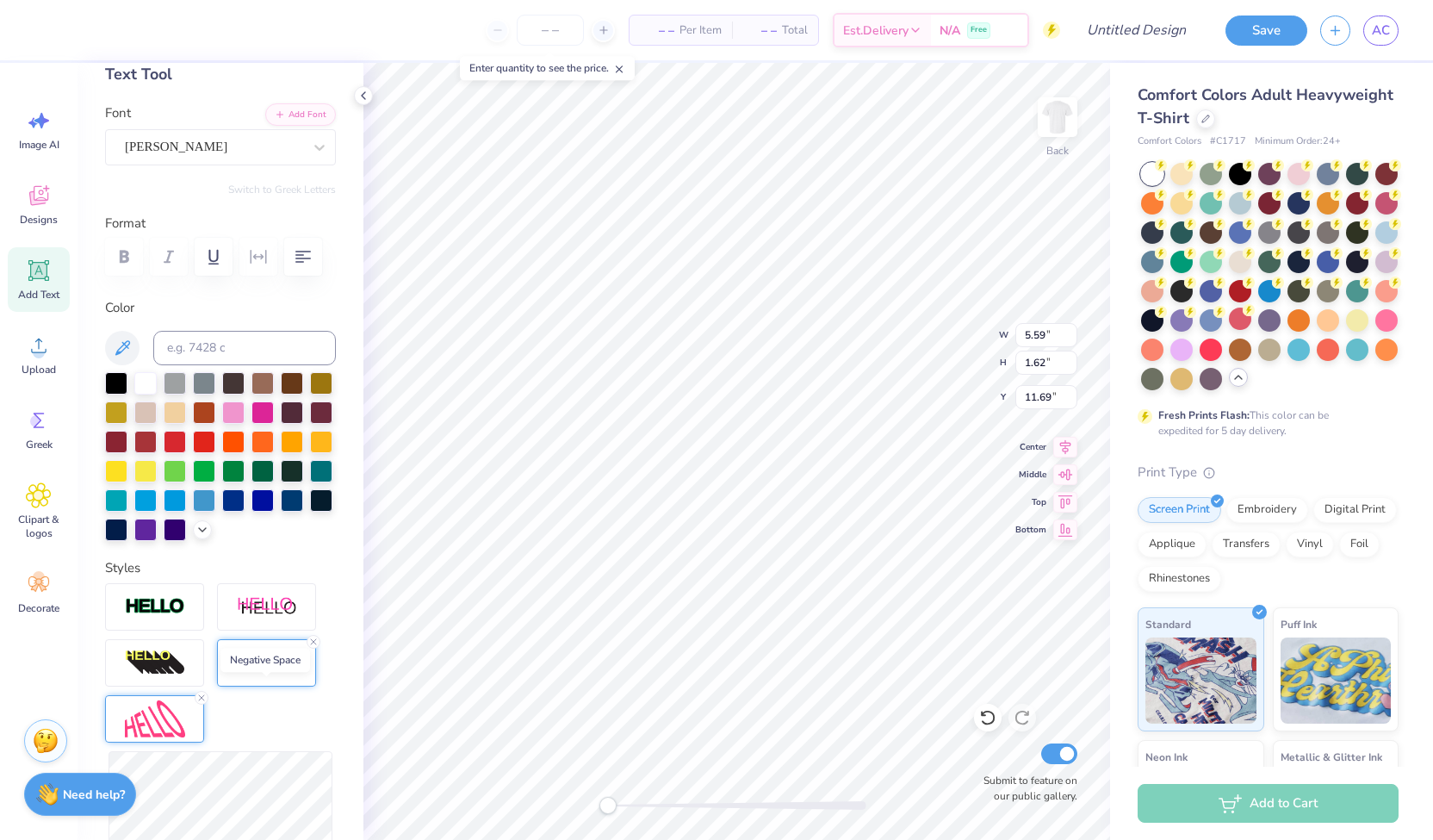
scroll to position [94, 0]
click at [311, 141] on icon at bounding box center [320, 148] width 18 height 18
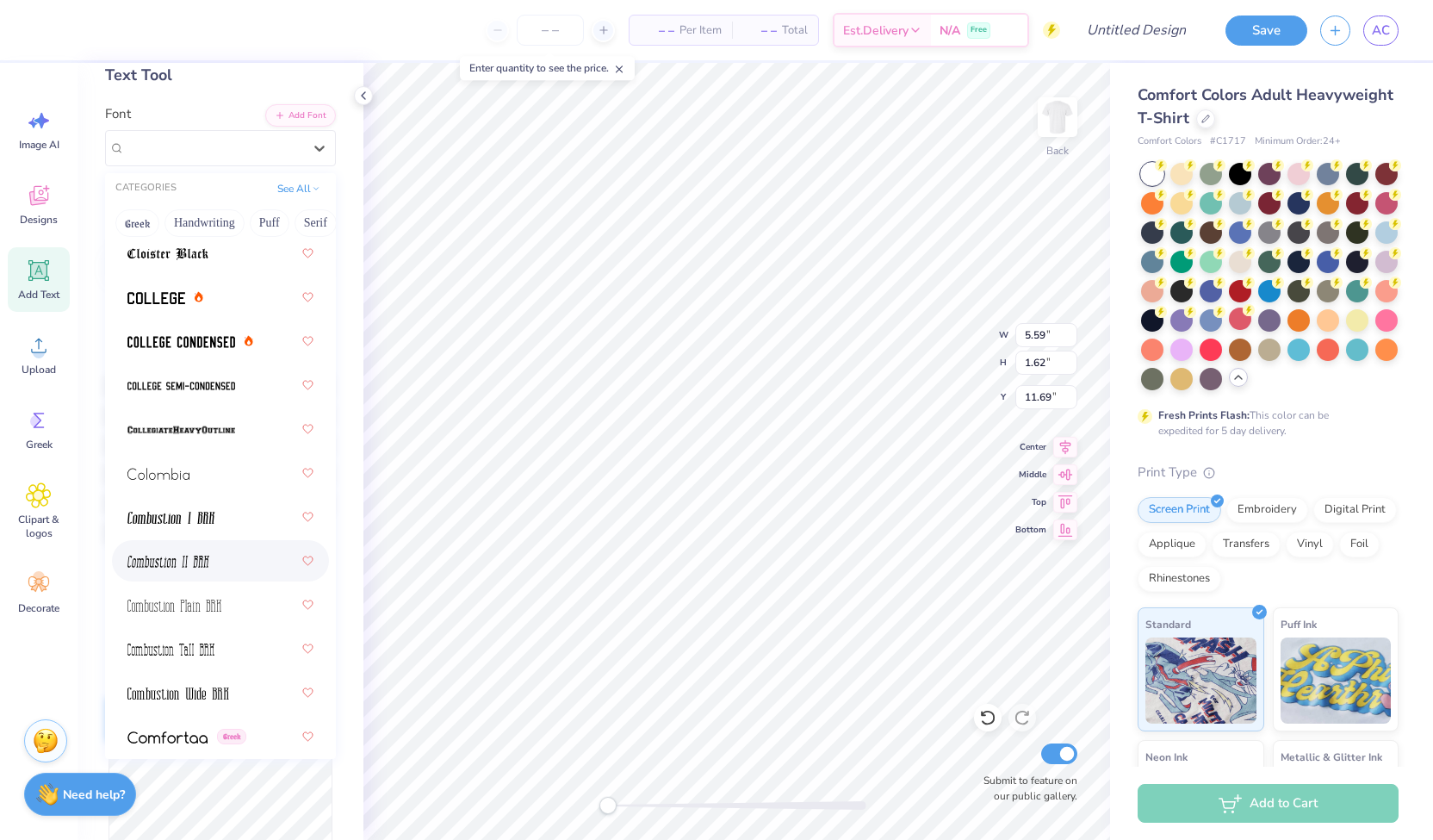
scroll to position [3156, 0]
click at [163, 302] on span at bounding box center [156, 296] width 58 height 18
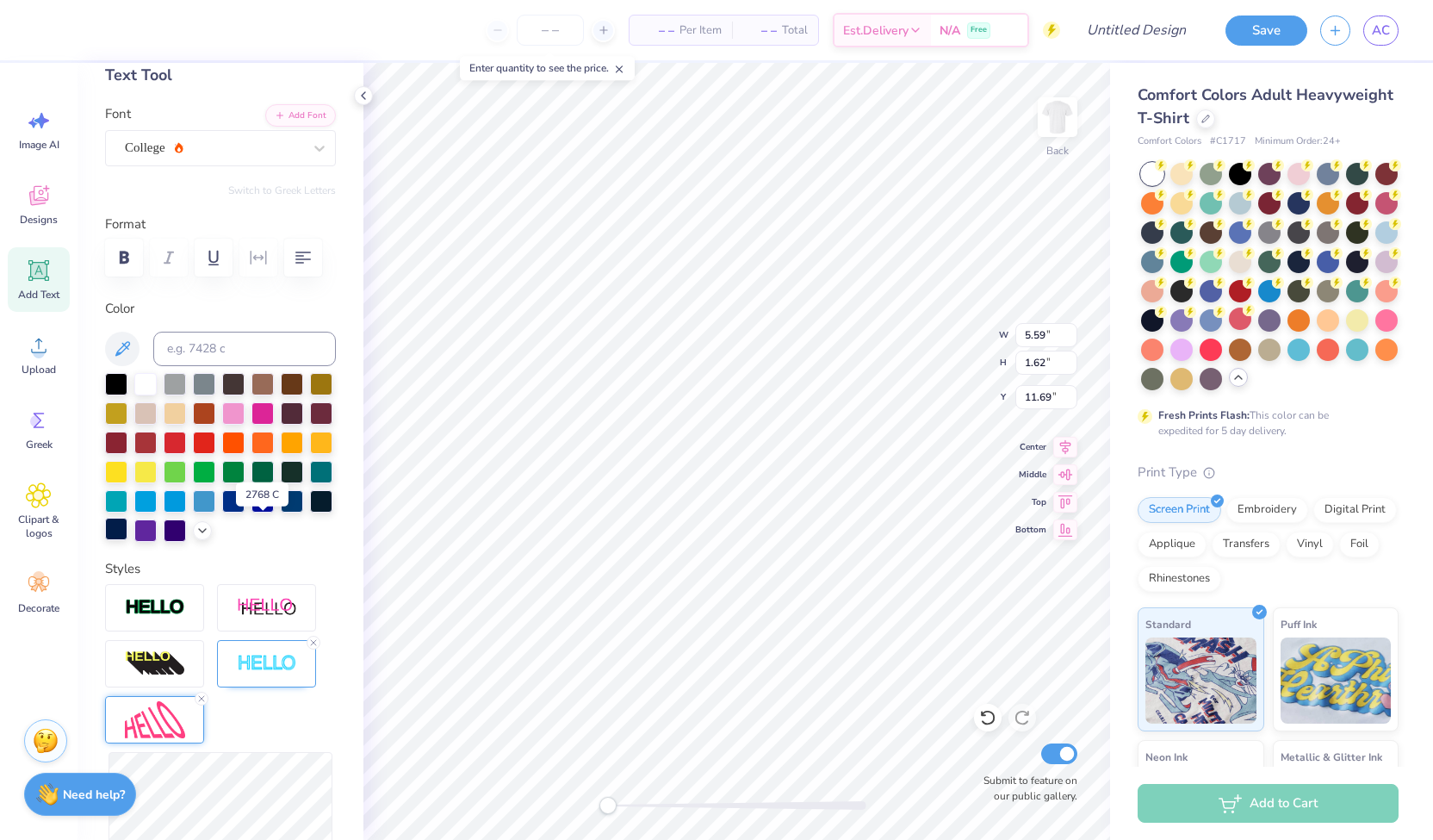
click at [127, 533] on div at bounding box center [116, 528] width 22 height 22
click at [198, 704] on icon at bounding box center [201, 699] width 11 height 11
type input "9.58"
type input "1.17"
type input "8.40"
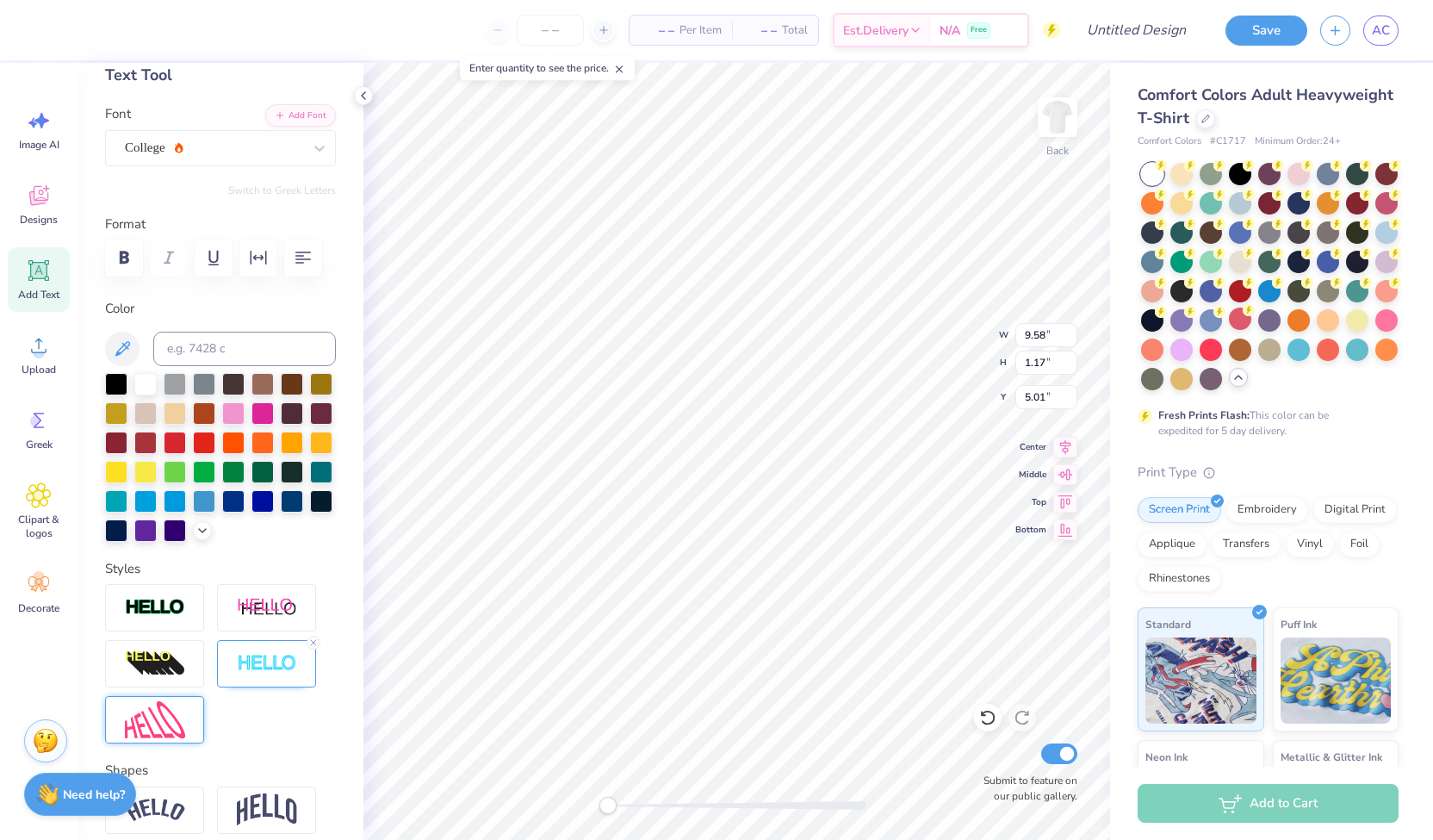
type input "1.02"
type input "5.01"
click at [47, 285] on div "Add Text" at bounding box center [39, 279] width 62 height 65
type textarea "S"
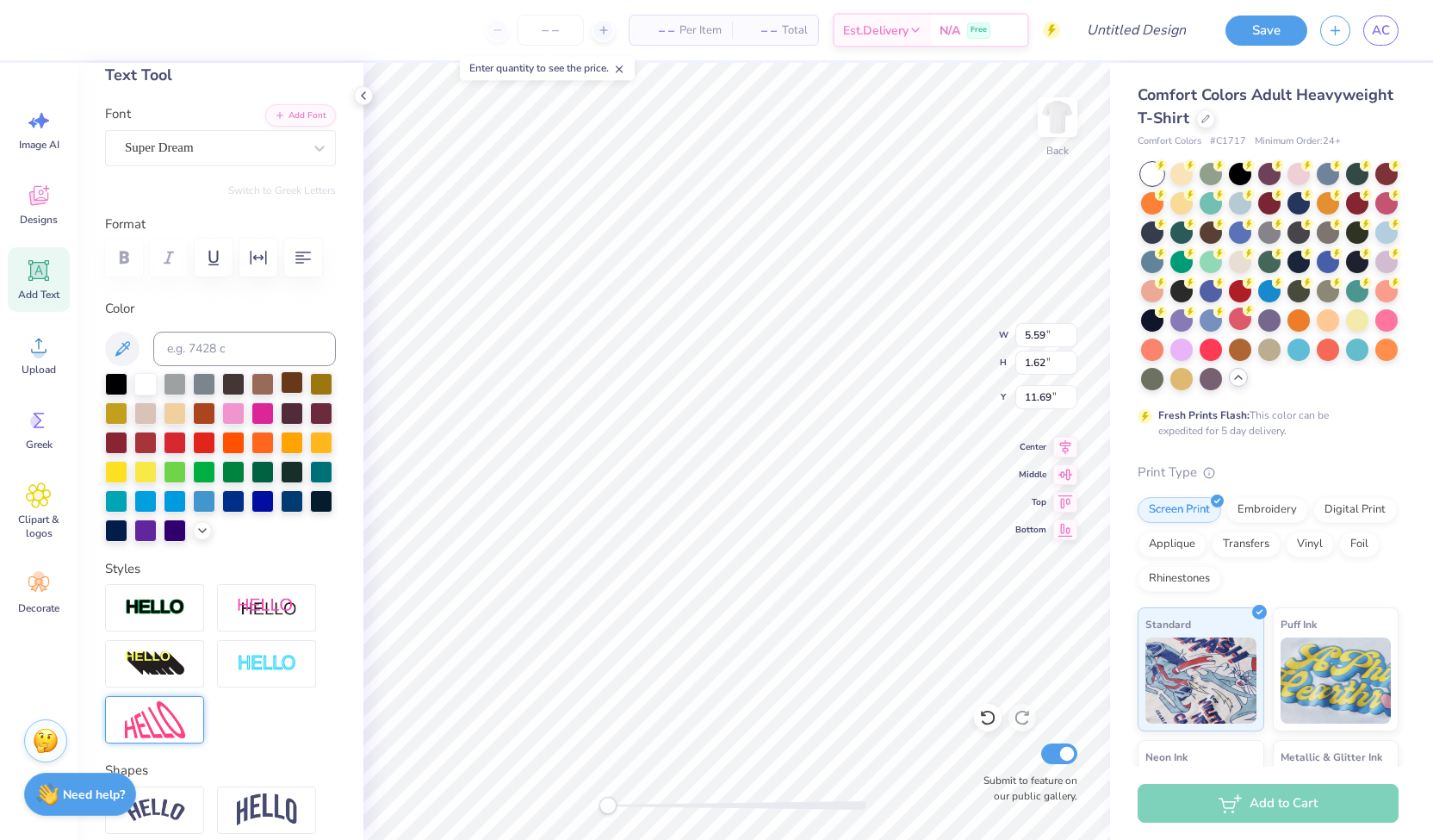
scroll to position [14, 4]
type textarea "STUDENT"
click at [199, 146] on div "Super Dream" at bounding box center [214, 148] width 181 height 26
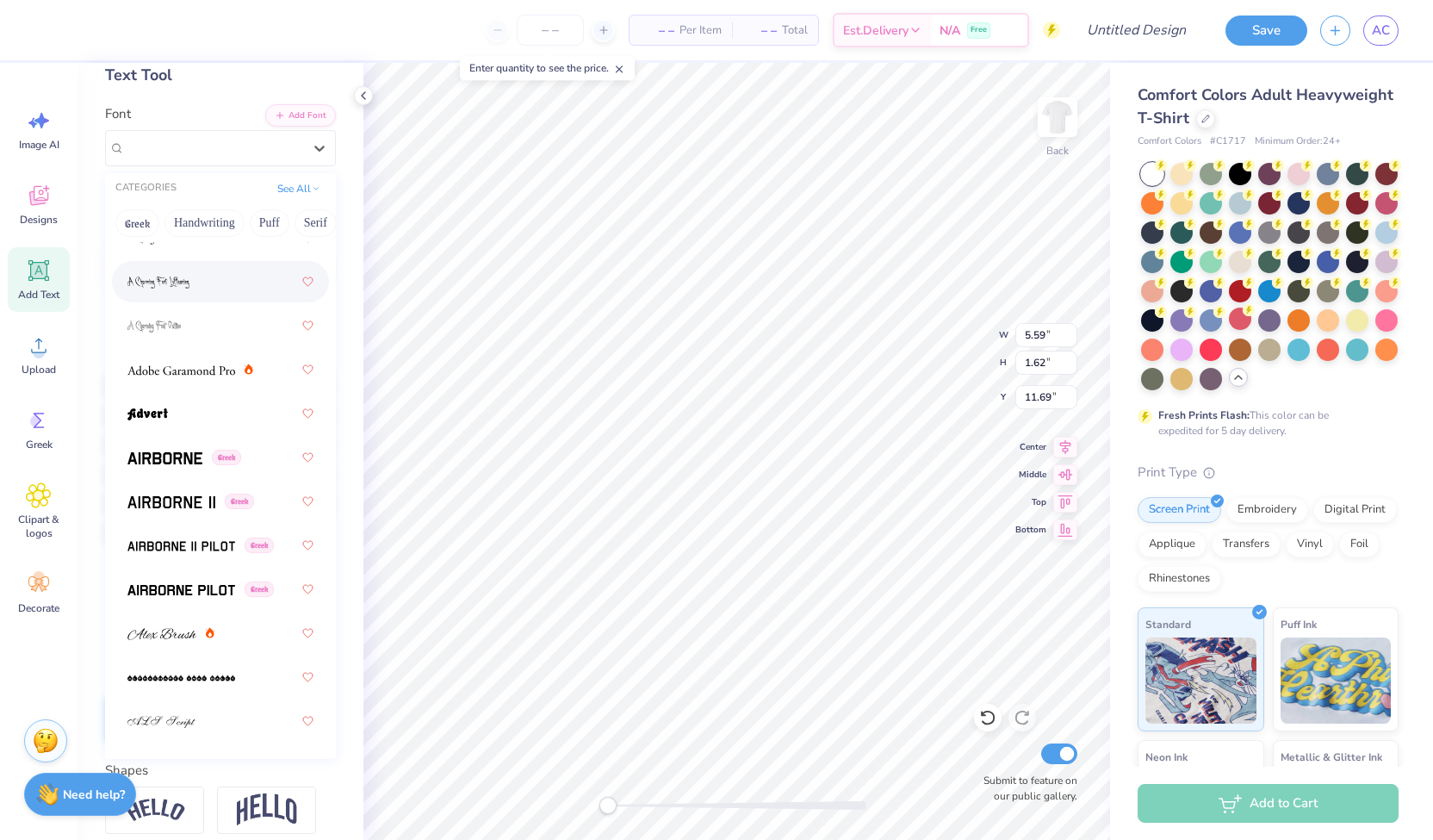
scroll to position [231, 0]
click at [187, 494] on img at bounding box center [171, 500] width 88 height 12
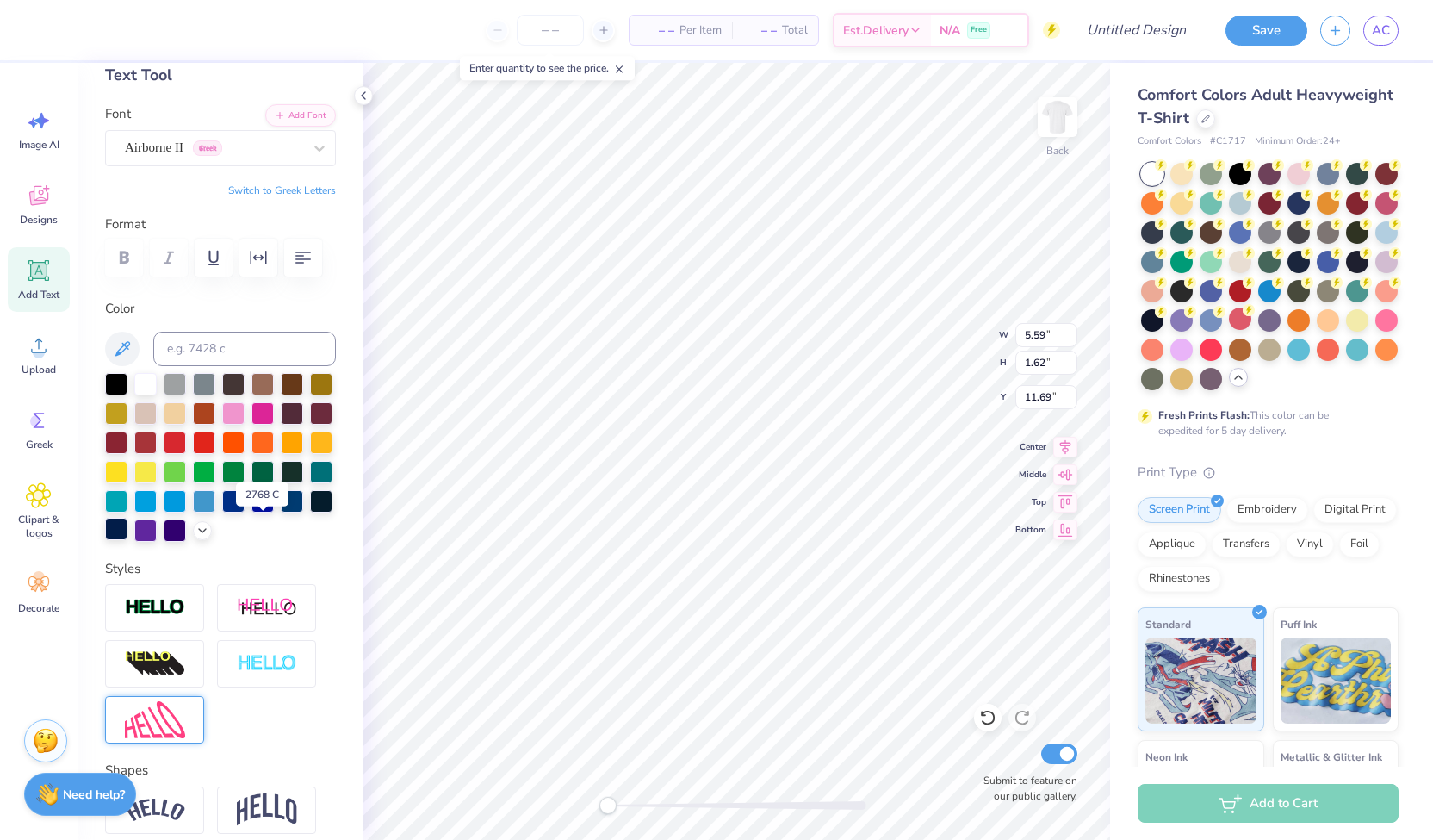
click at [127, 529] on div at bounding box center [116, 528] width 22 height 22
type input "6.15"
type input "1.07"
type input "6.15"
type input "1.07"
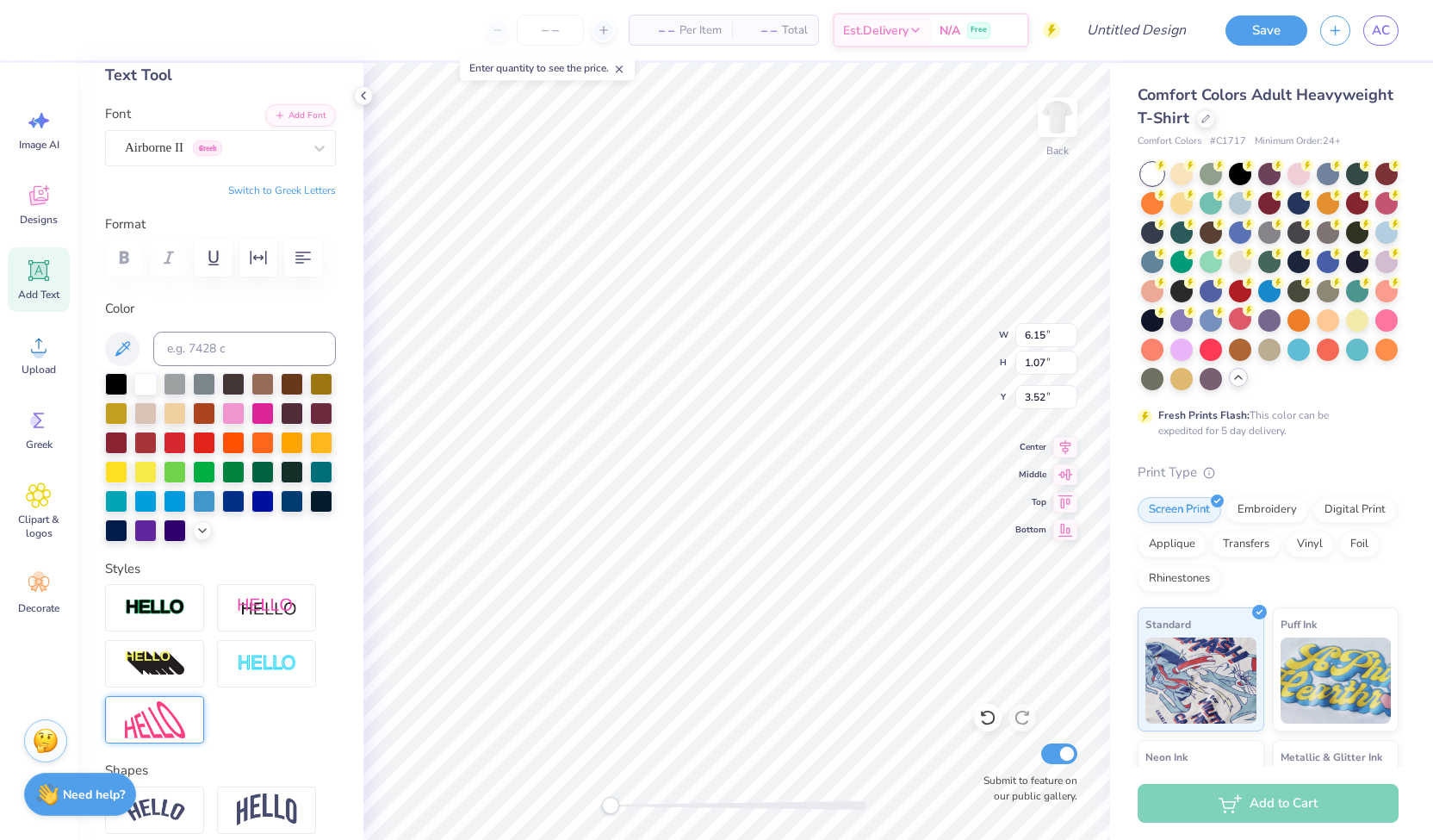
type input "3.52"
click at [286, 156] on div at bounding box center [214, 148] width 177 height 23
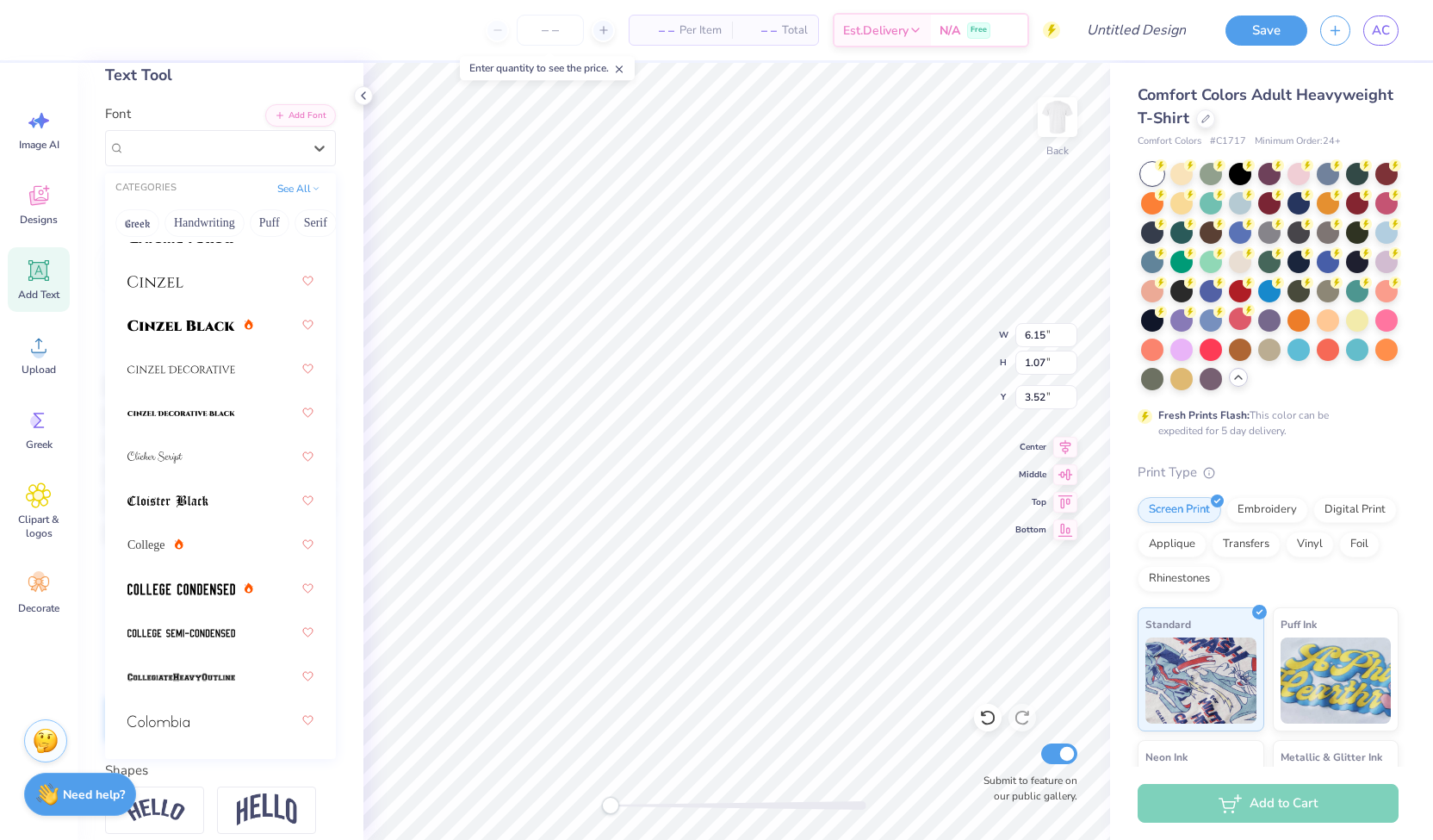
scroll to position [2914, 0]
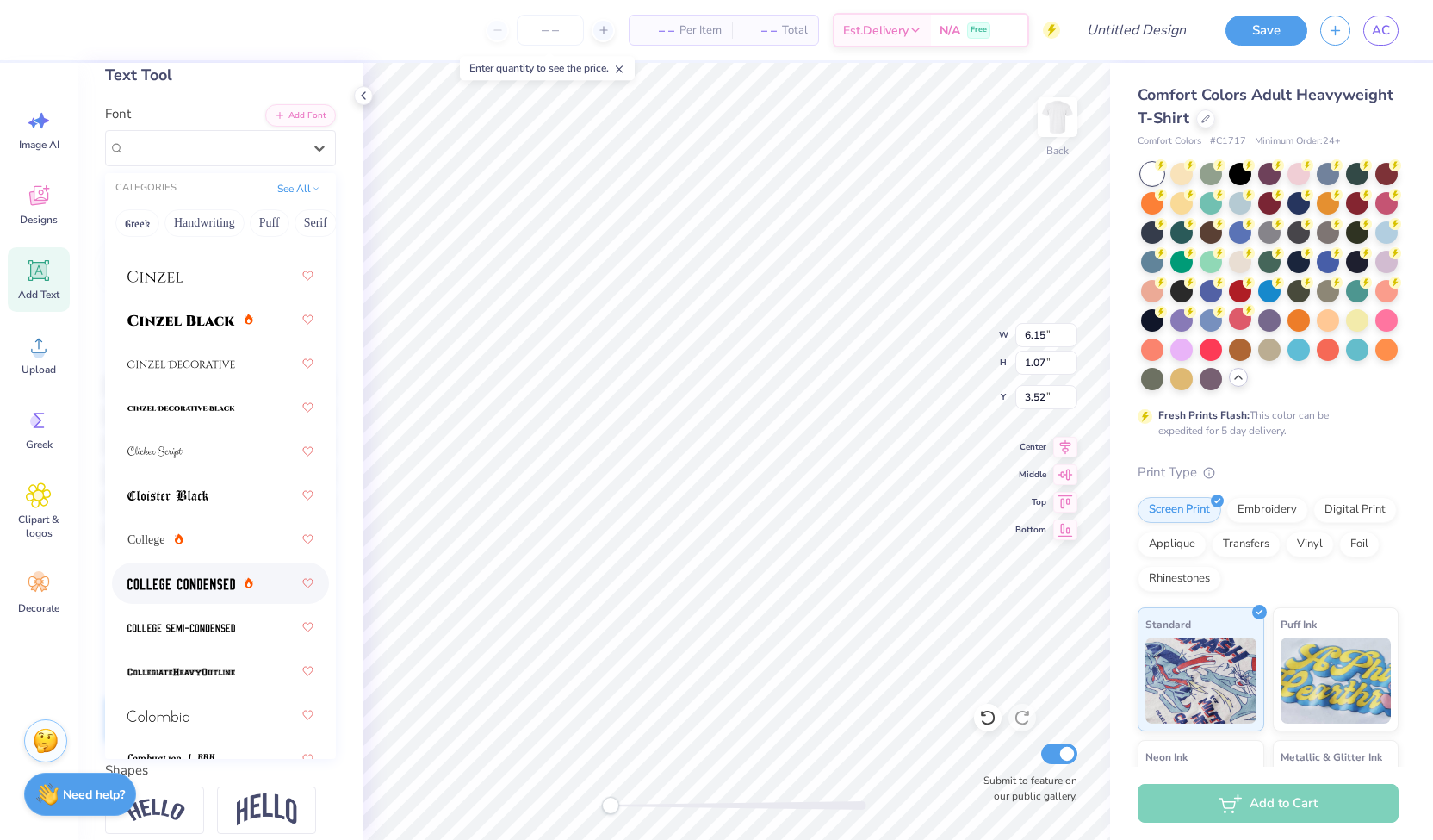
click at [239, 580] on div at bounding box center [190, 583] width 126 height 18
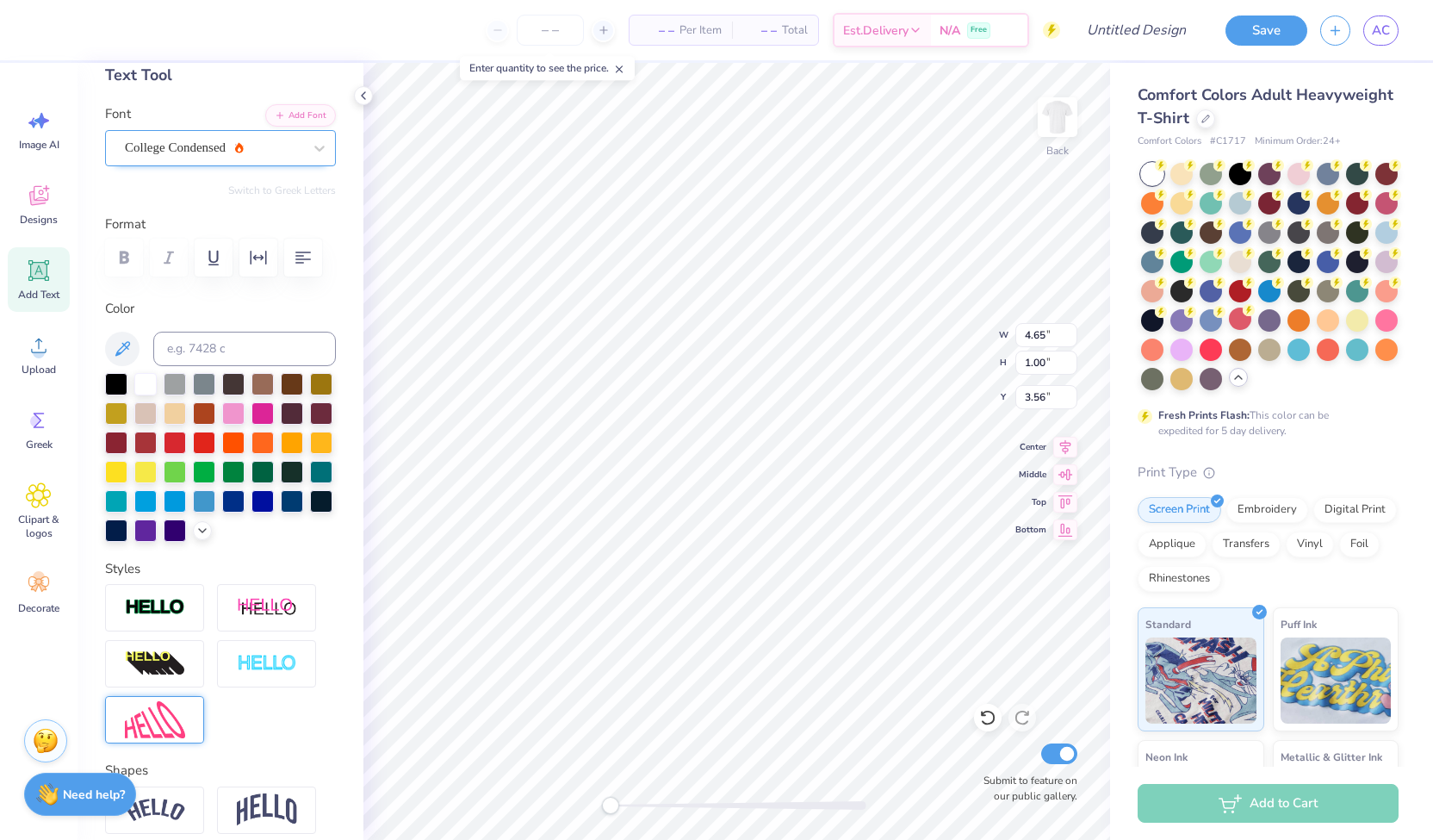
click at [190, 141] on div "College Condensed" at bounding box center [214, 148] width 181 height 26
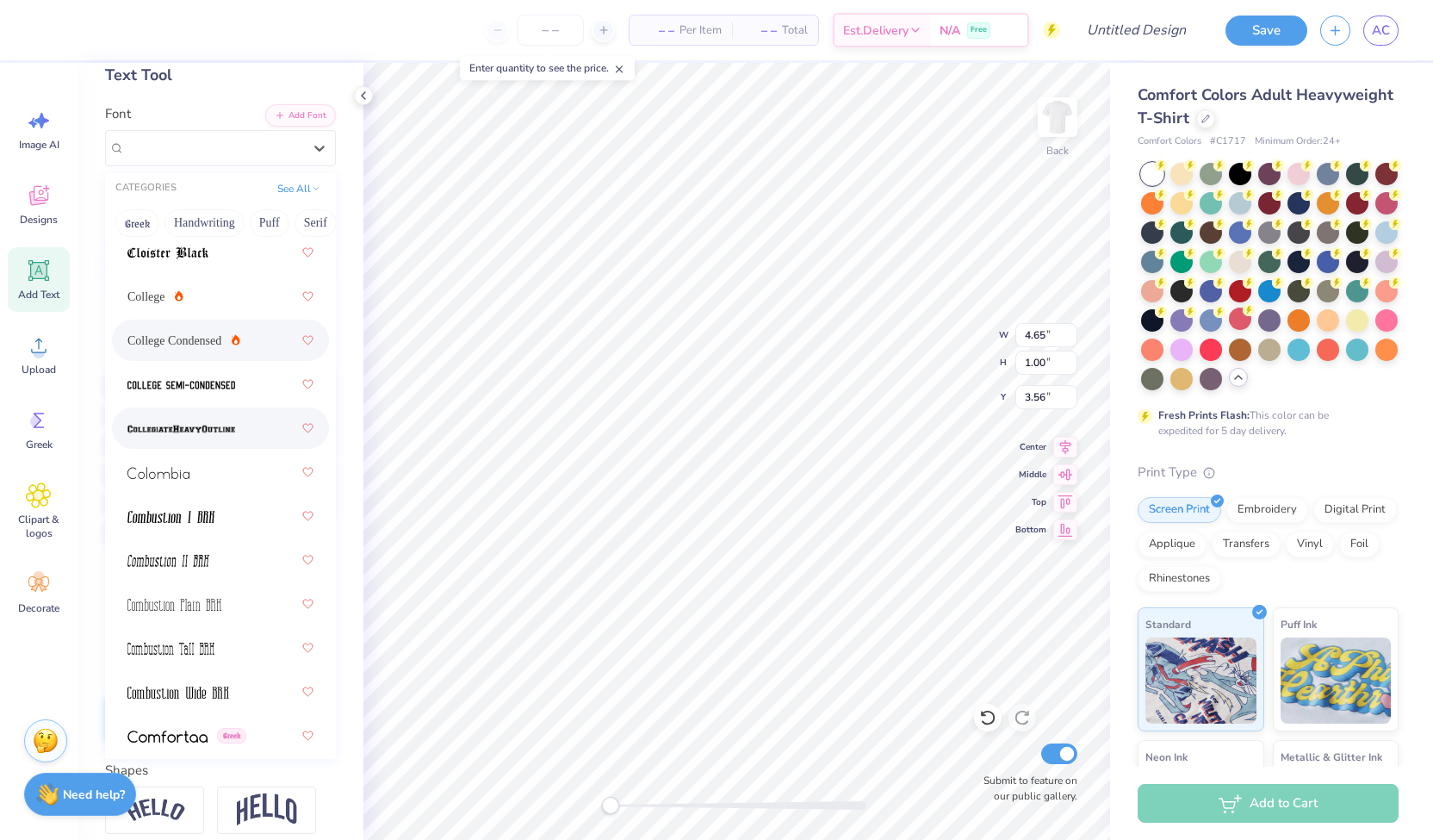
scroll to position [3155, 0]
click at [158, 294] on span "College" at bounding box center [146, 297] width 38 height 18
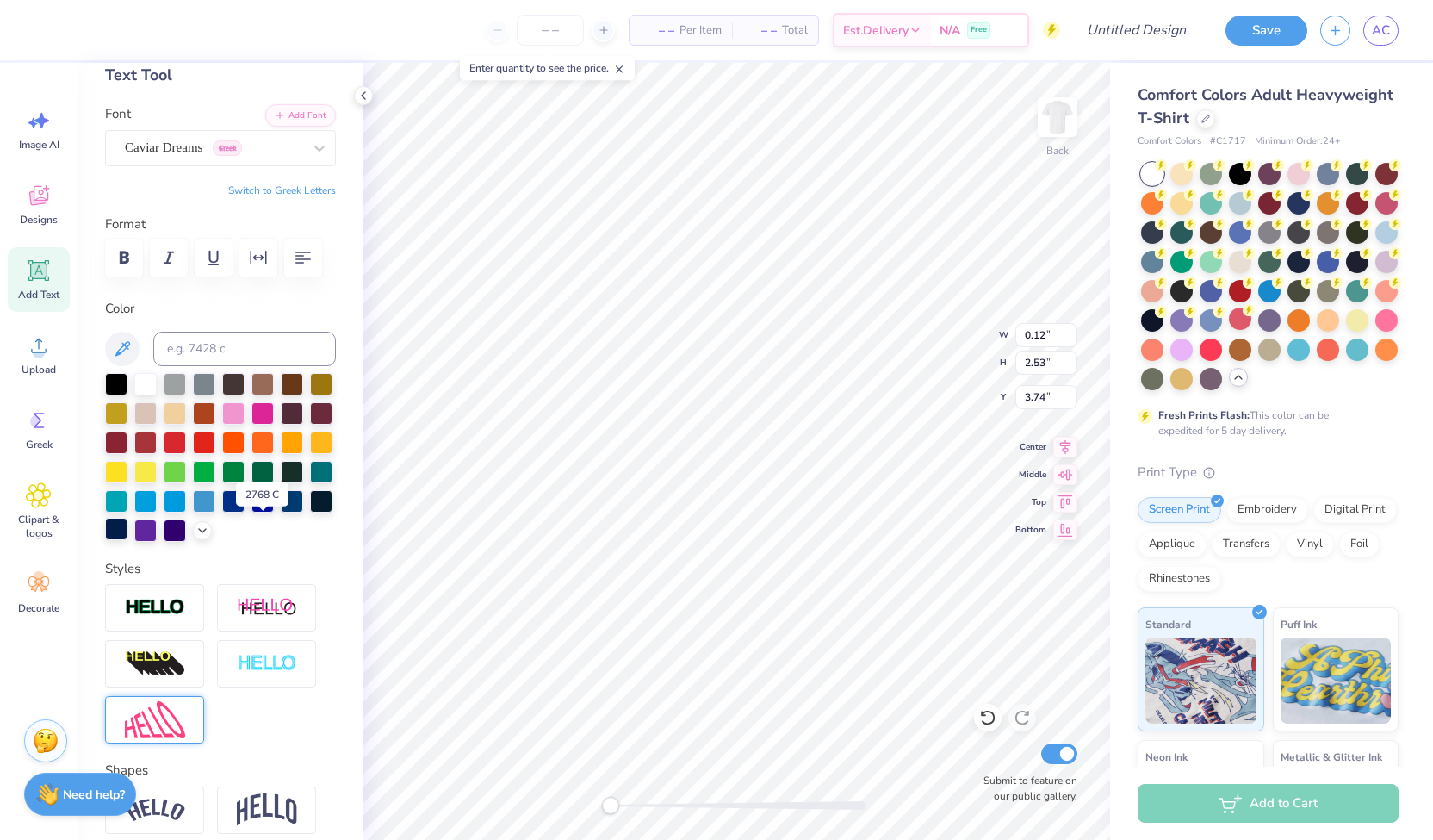
click at [127, 536] on div at bounding box center [116, 528] width 22 height 22
click at [264, 674] on img at bounding box center [267, 663] width 61 height 20
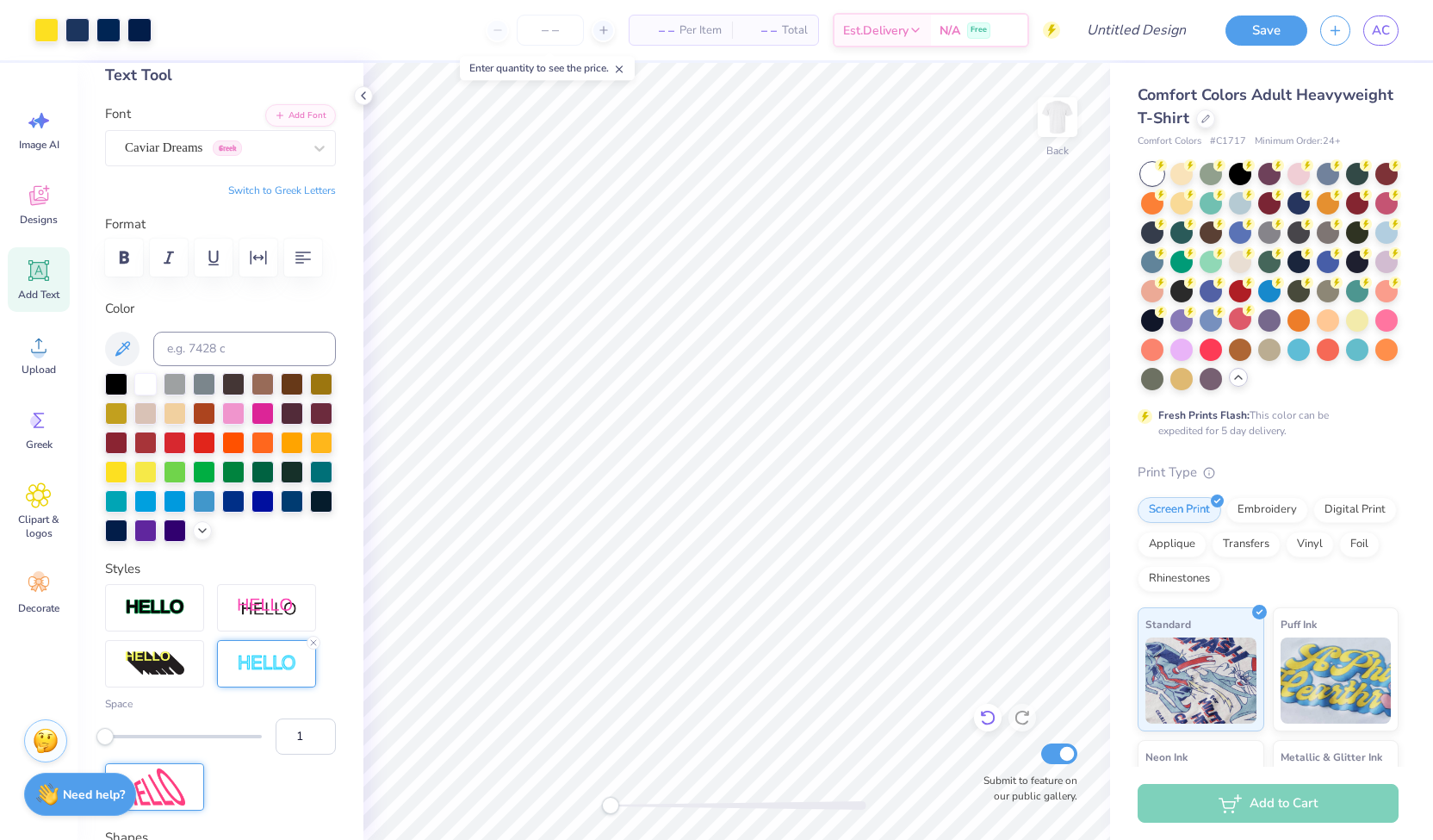
click at [977, 726] on div at bounding box center [988, 717] width 27 height 27
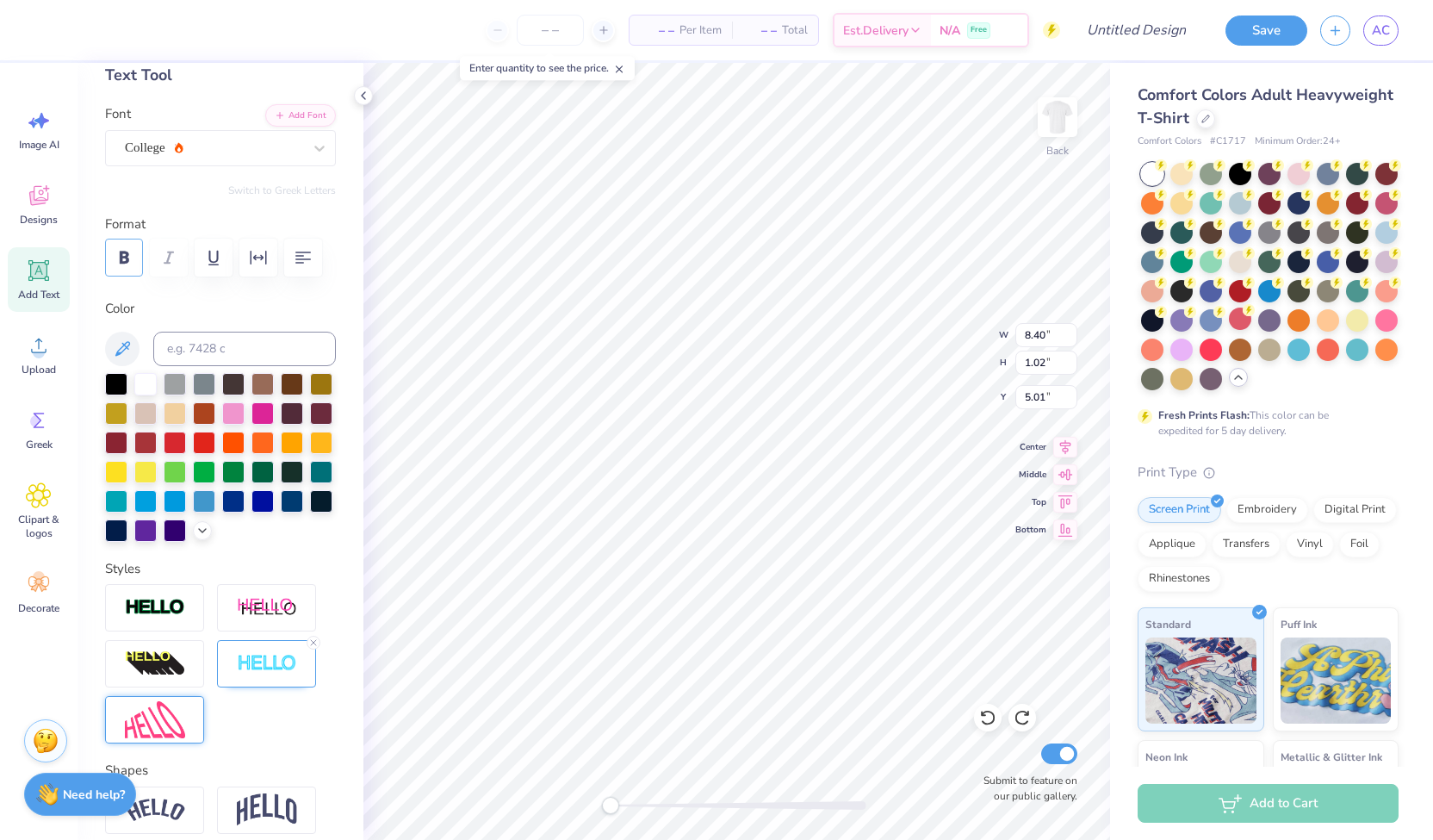
click at [120, 269] on button "button" at bounding box center [124, 257] width 38 height 38
click at [983, 728] on div at bounding box center [988, 717] width 27 height 27
type input "5.65"
type input "1.00"
type input "3.56"
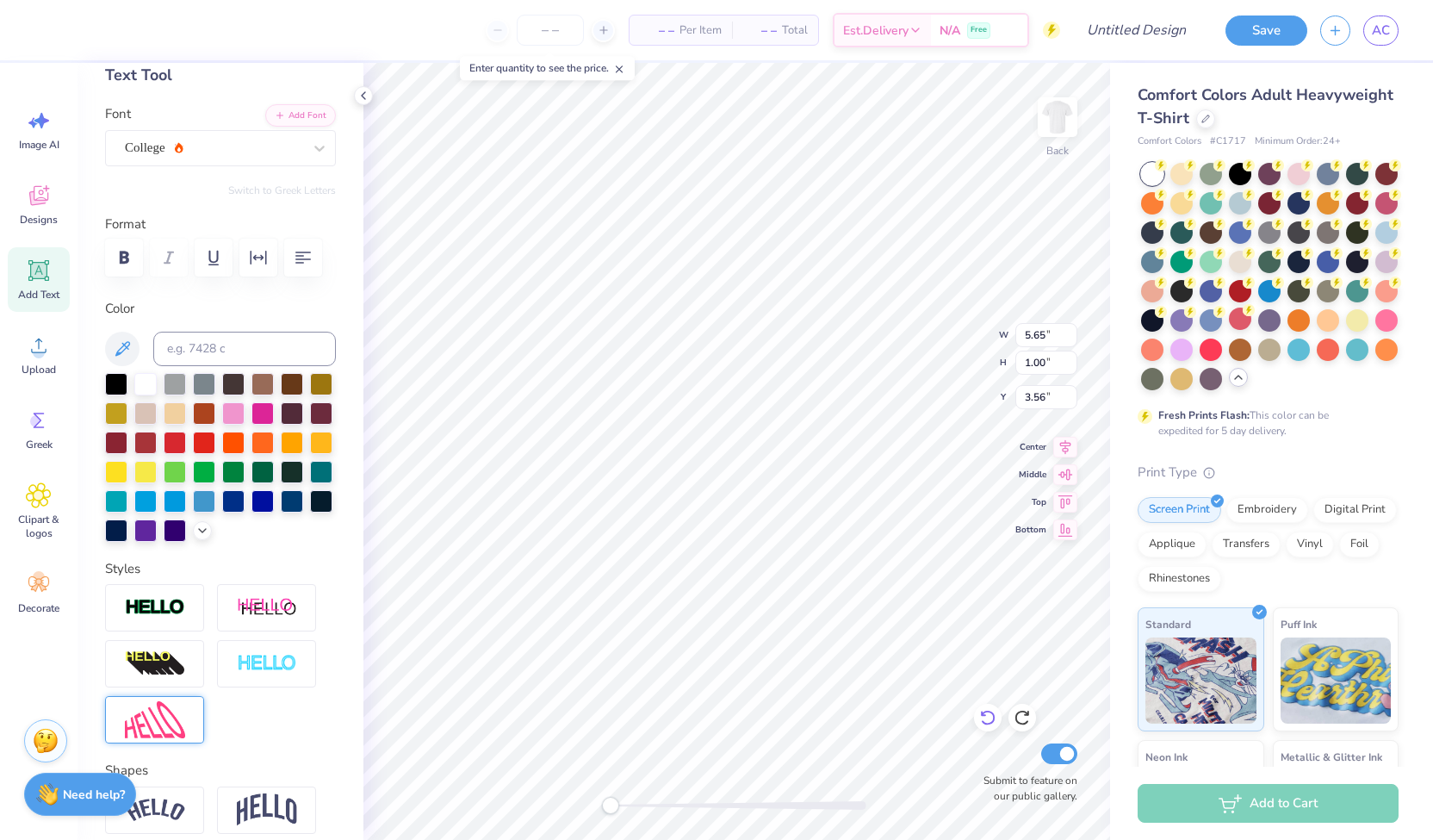
scroll to position [14, 11]
type textarea "STUDENT gOVERNMENT"
type input "6.96"
type input "0.47"
type input "8.40"
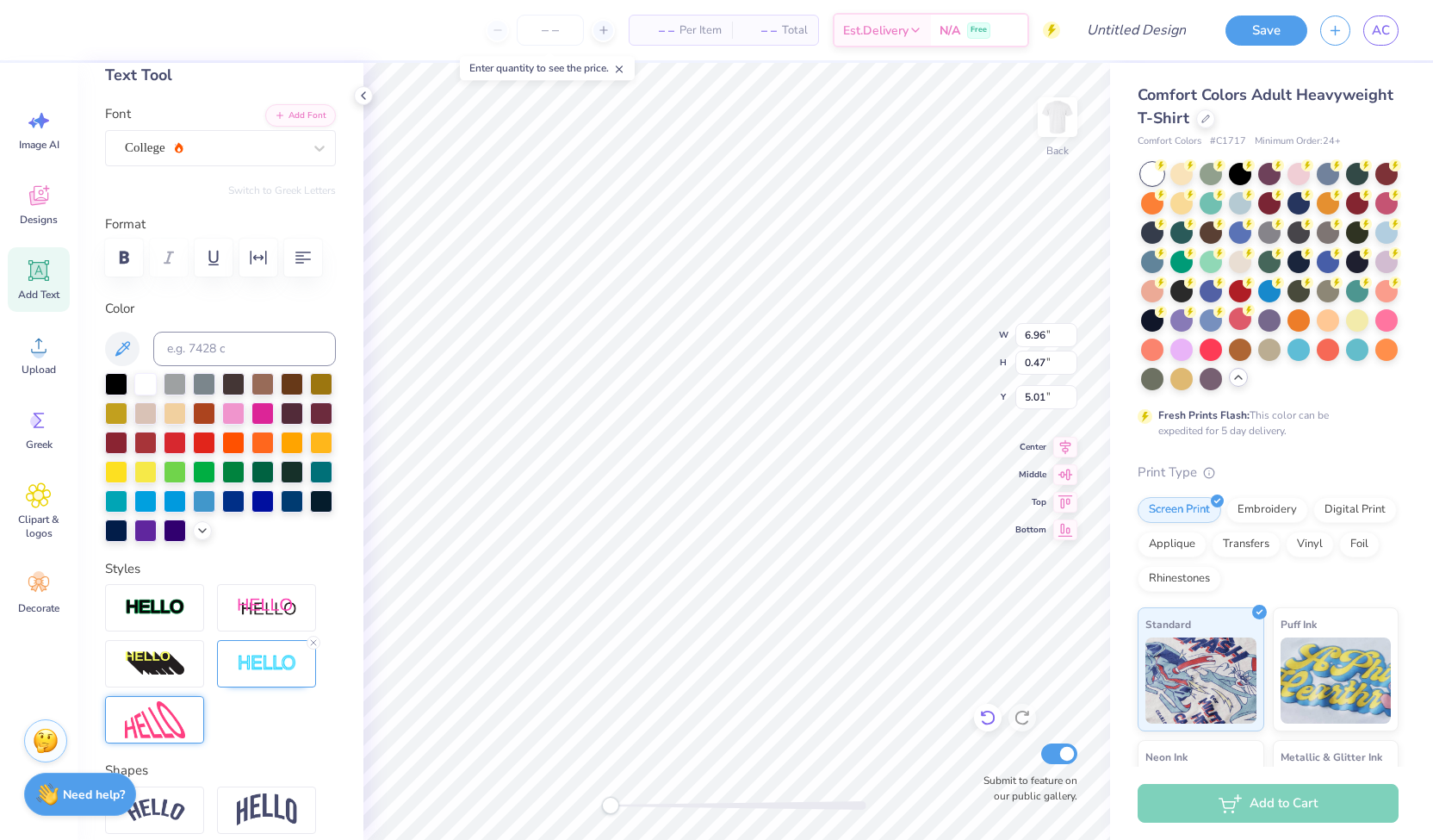
type input "1.02"
type input "5.01"
type textarea "G"
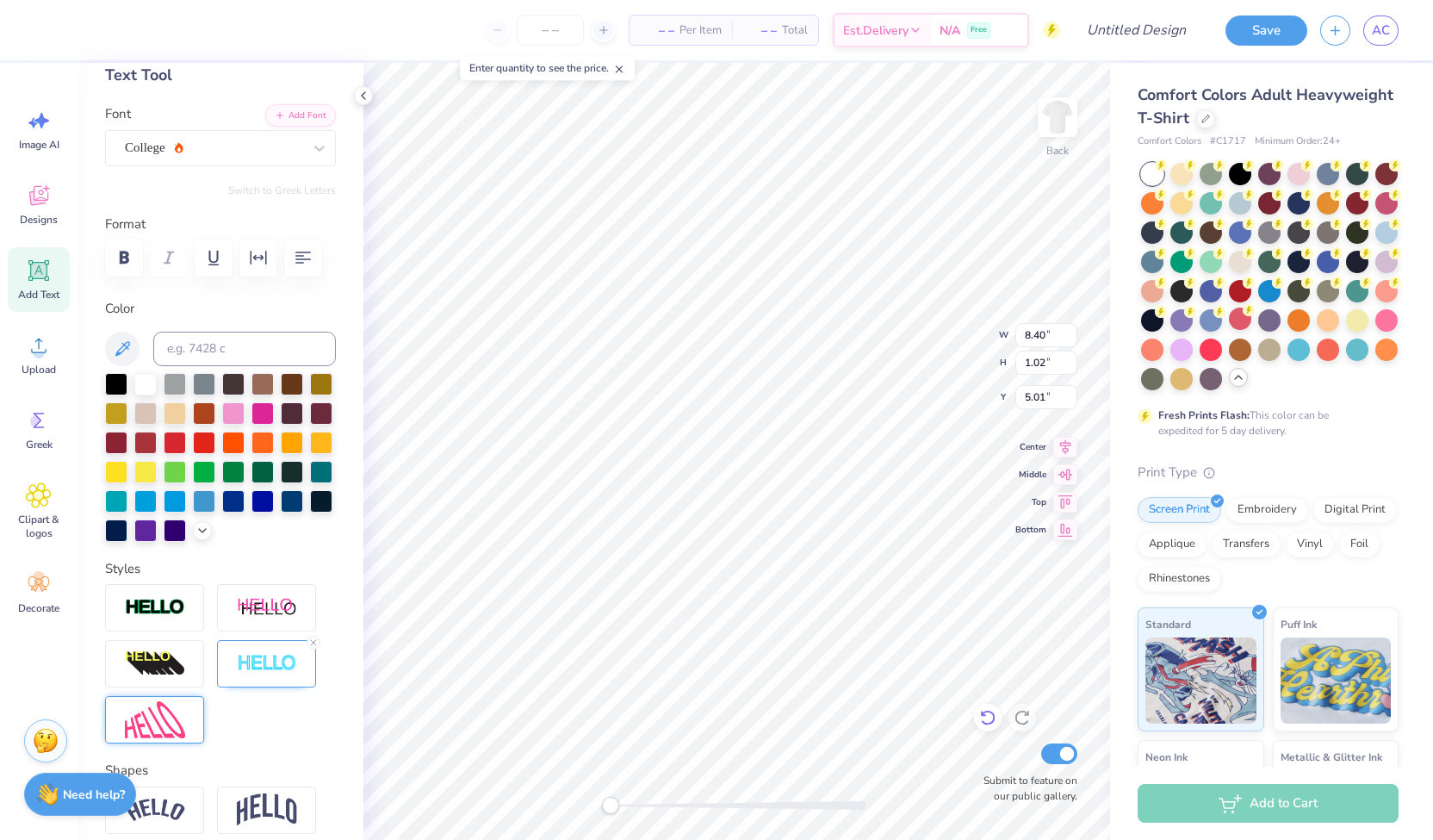
type textarea "aSSOCIATION"
type input "8.07"
type input "1.06"
type input "4.97"
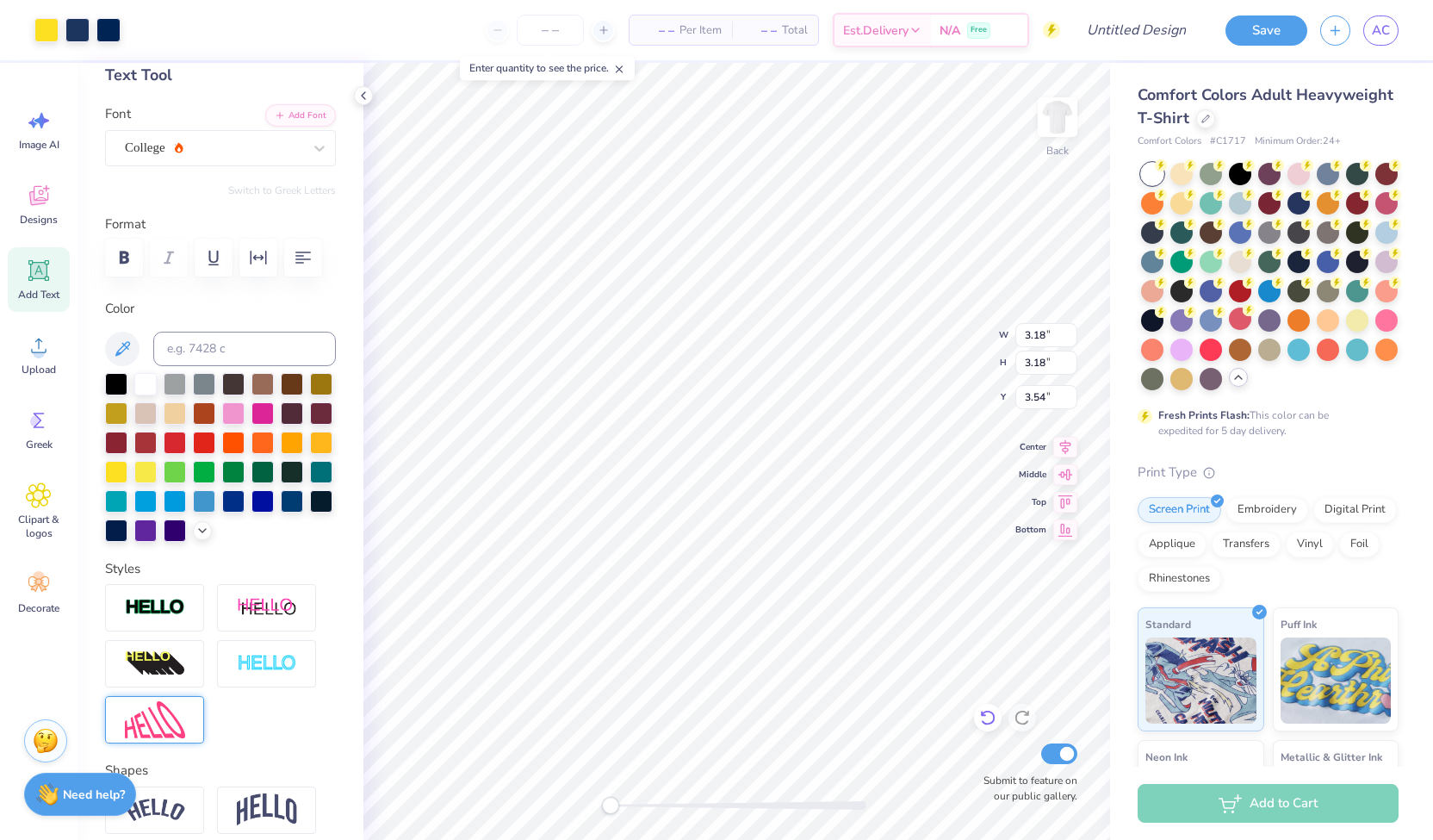
type input "3.18"
type input "3.54"
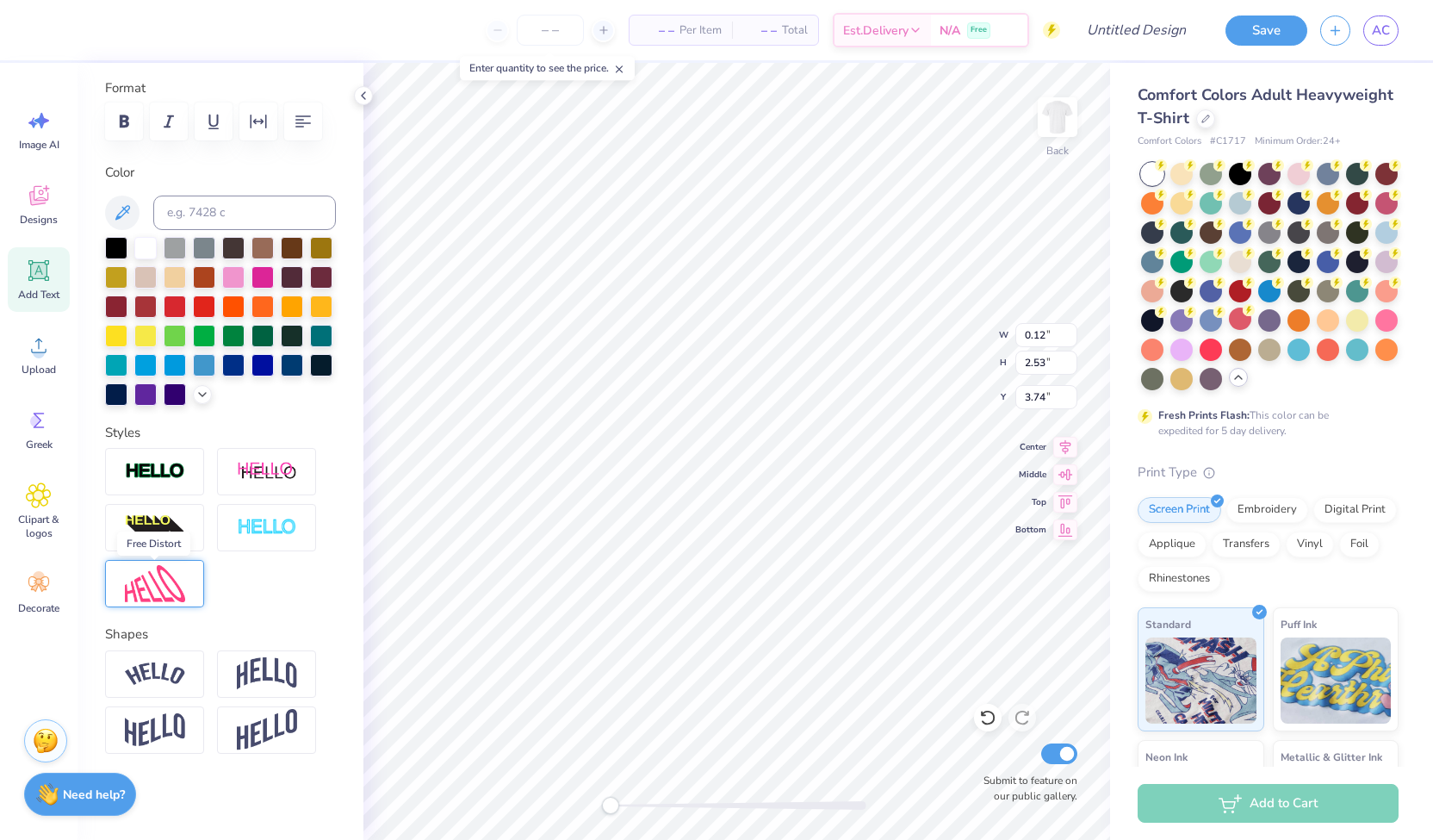
click at [159, 597] on img at bounding box center [155, 583] width 61 height 37
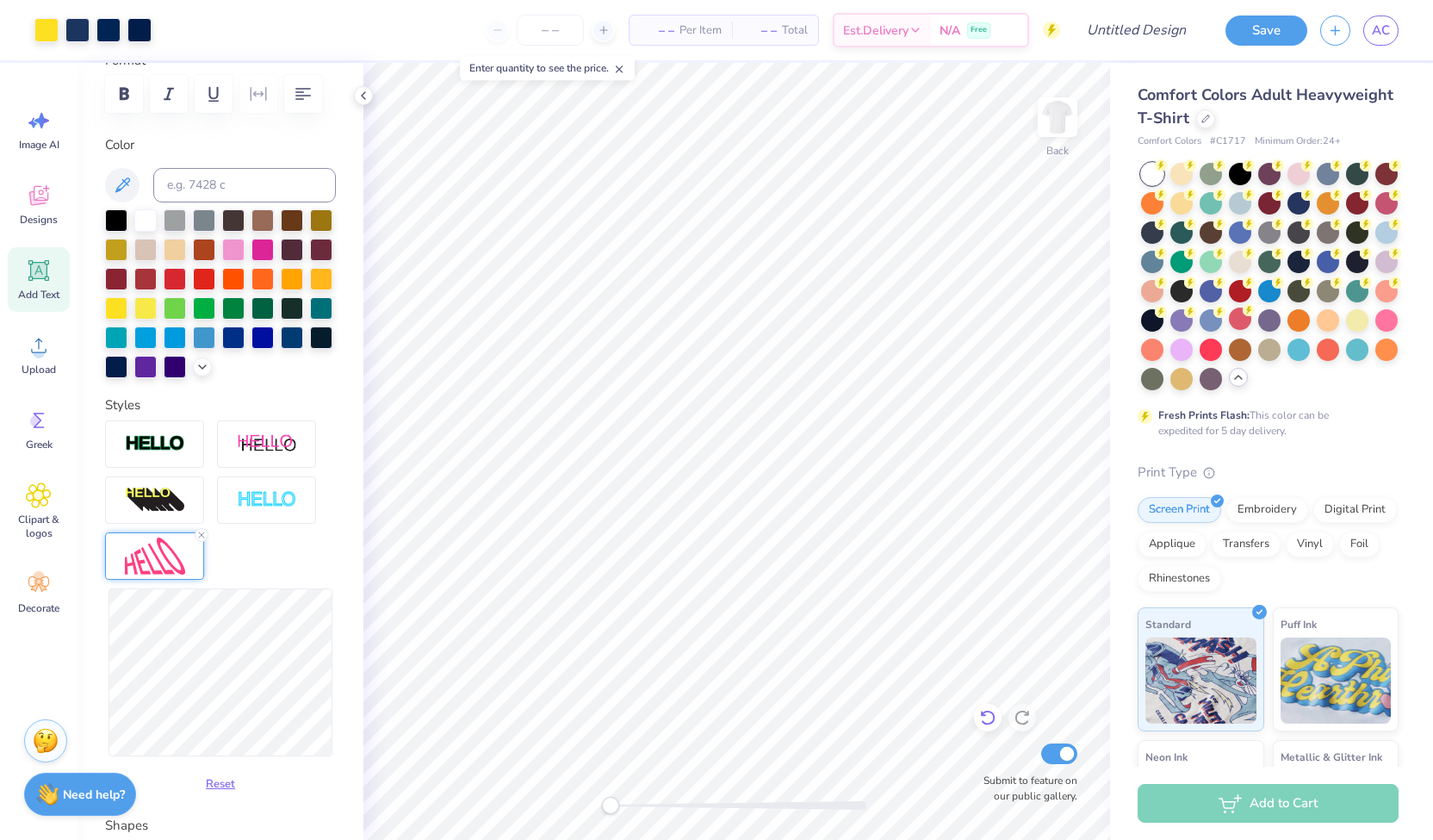
click at [987, 722] on icon at bounding box center [988, 718] width 18 height 18
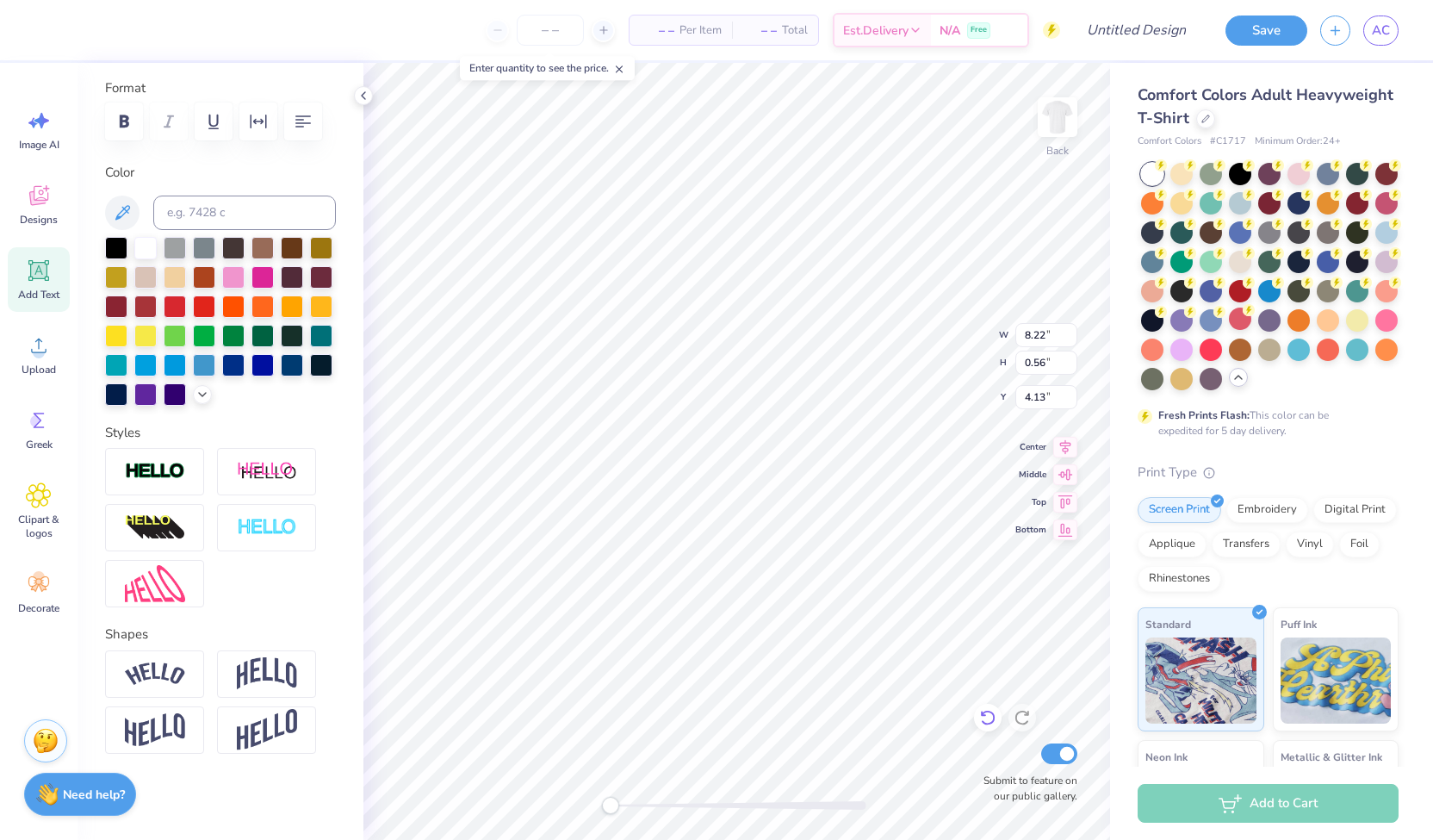
type input "8.22"
type input "0.56"
type input "4.13"
type input "9.30"
type input "1.23"
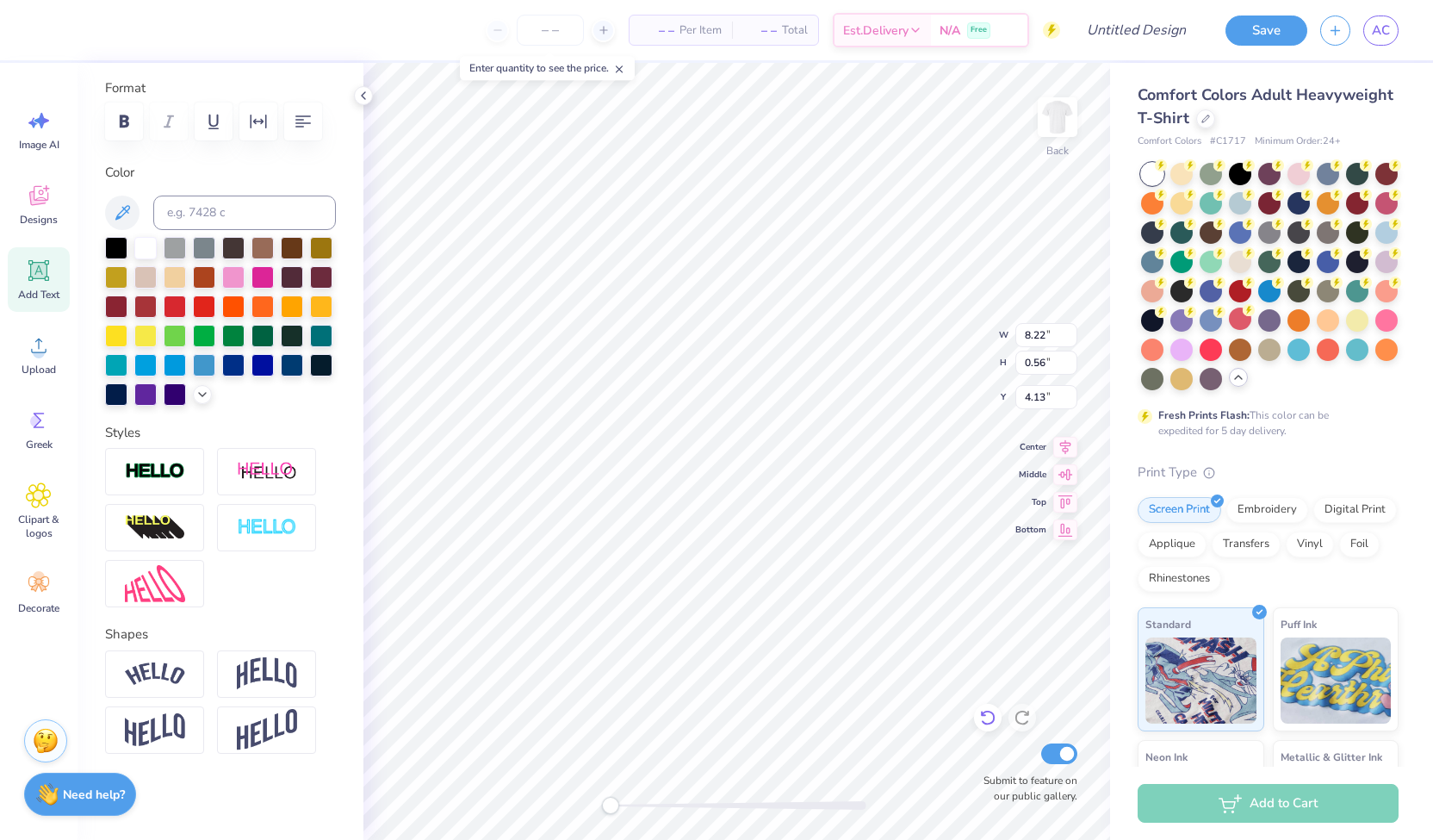
type input "3.18"
type input "3.54"
click at [116, 31] on div at bounding box center [108, 28] width 24 height 24
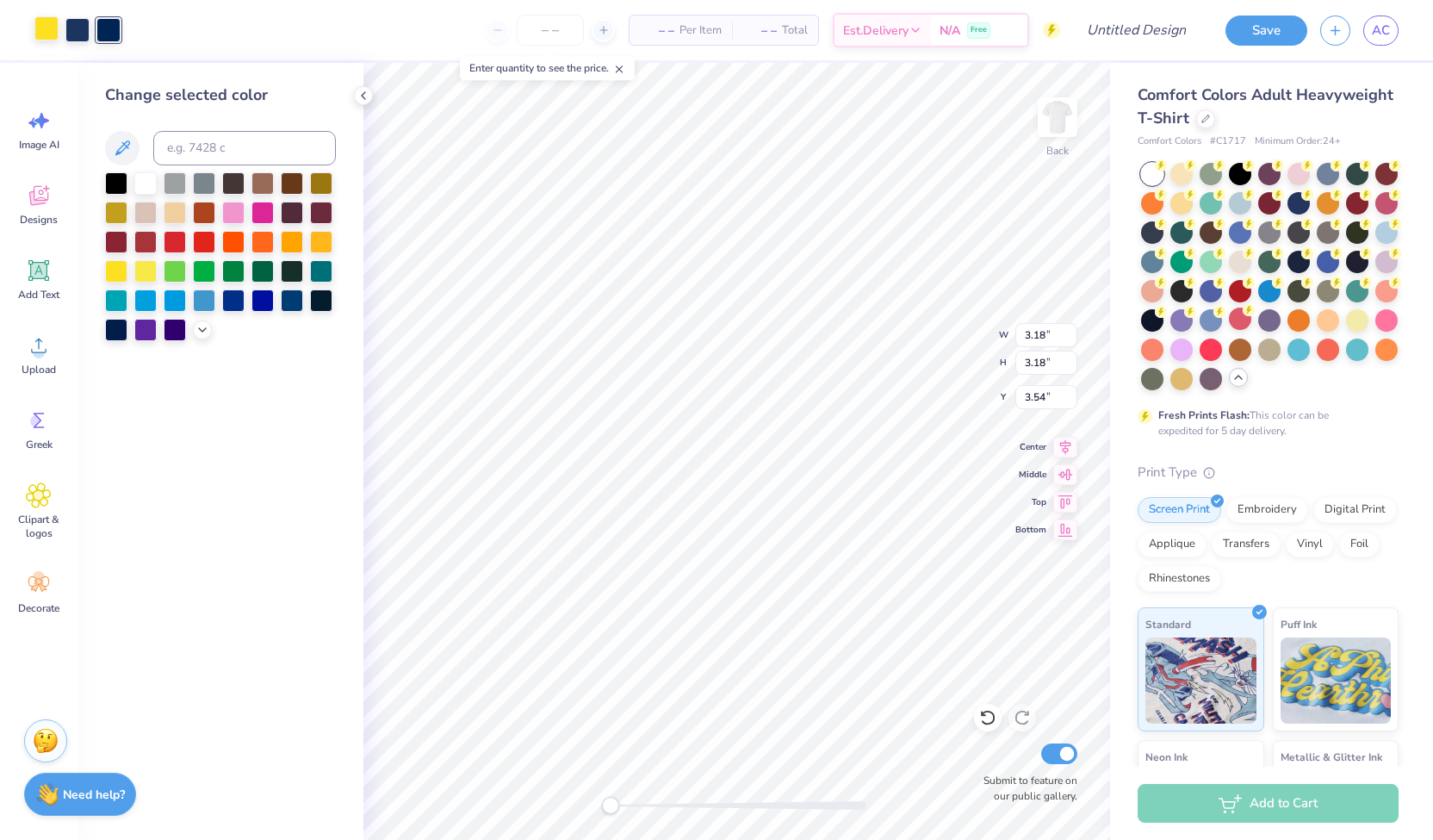
click at [39, 35] on div at bounding box center [46, 28] width 24 height 24
click at [293, 301] on div at bounding box center [292, 298] width 22 height 22
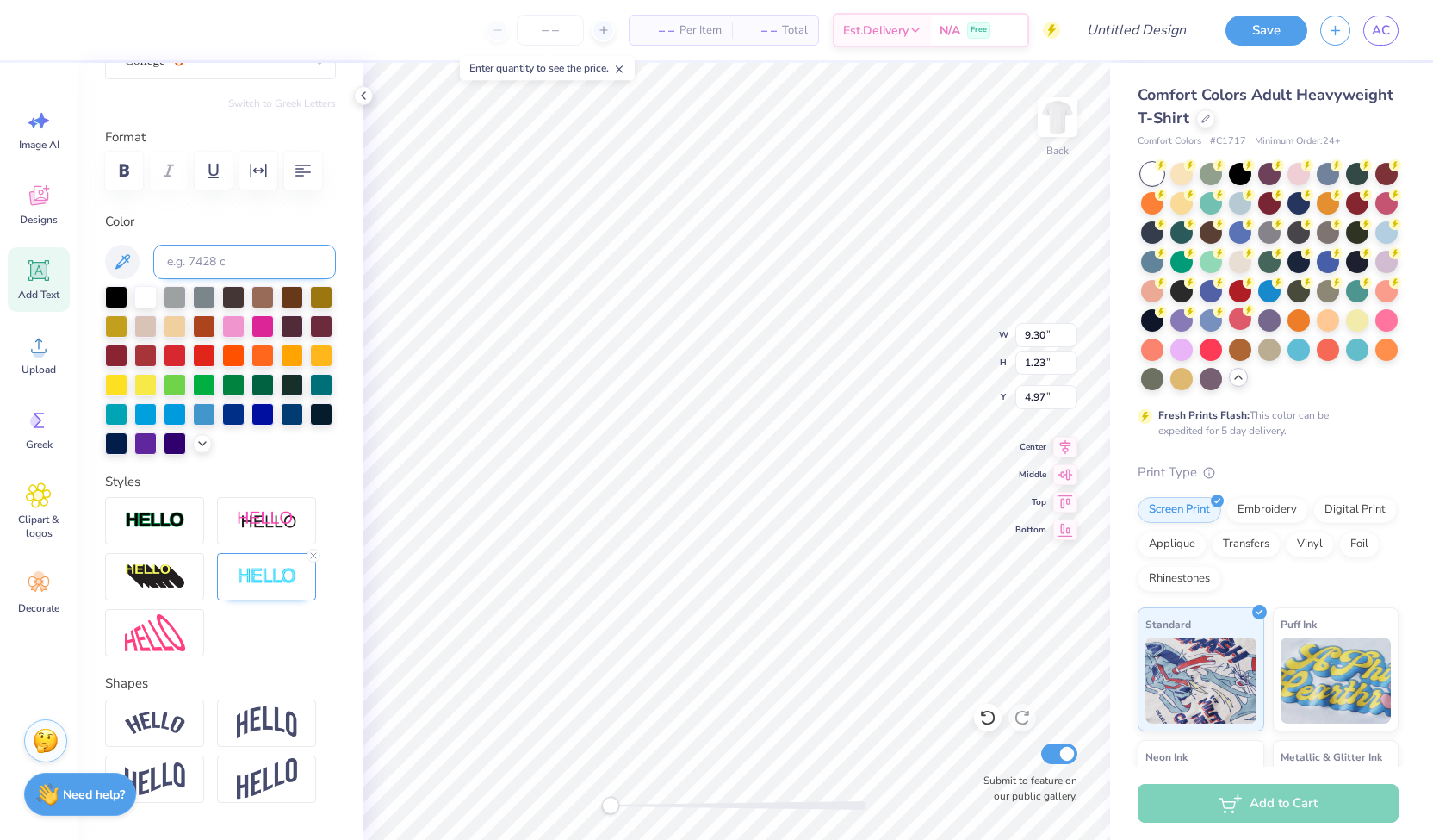
scroll to position [164, 0]
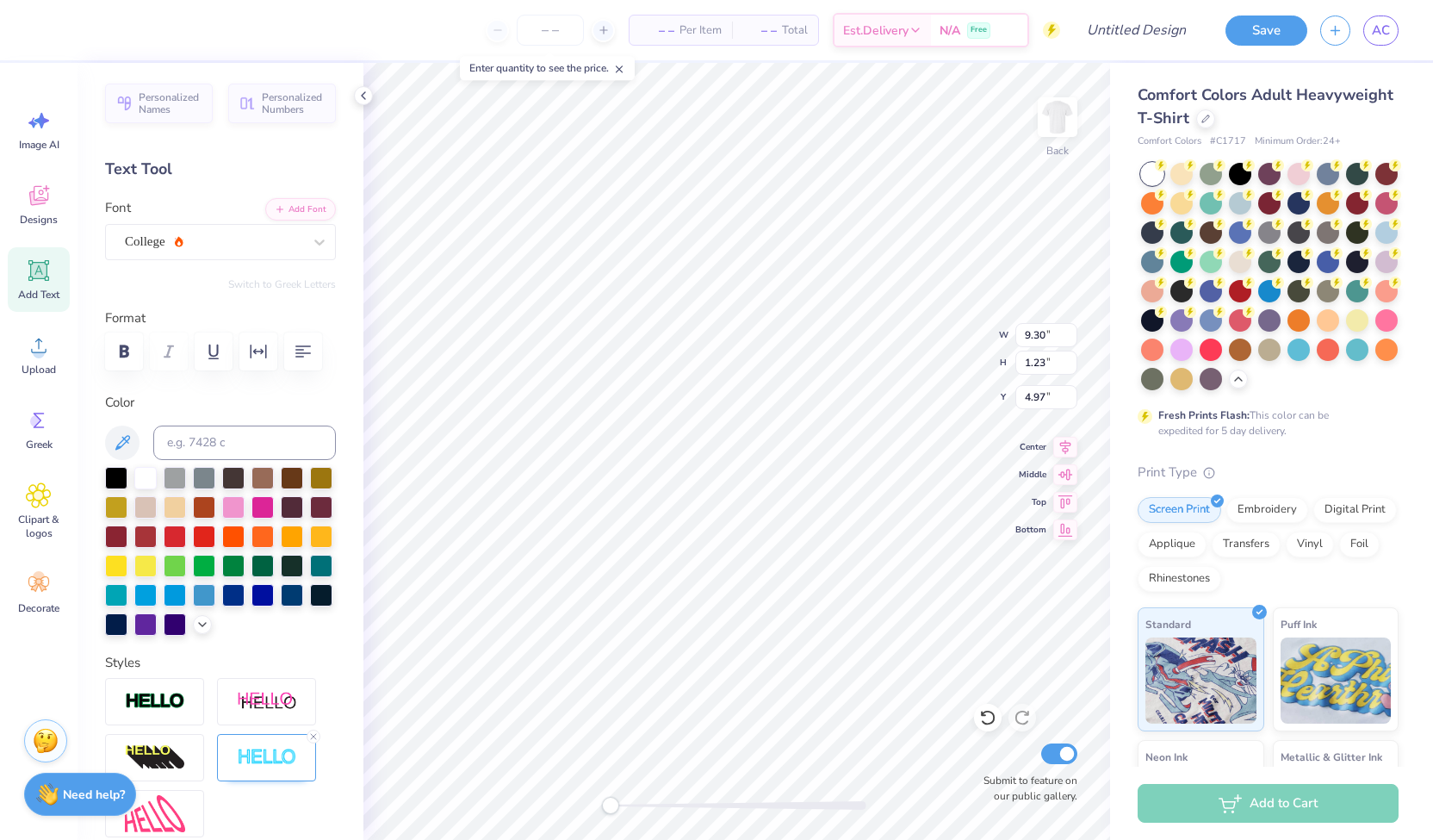
scroll to position [162, 0]
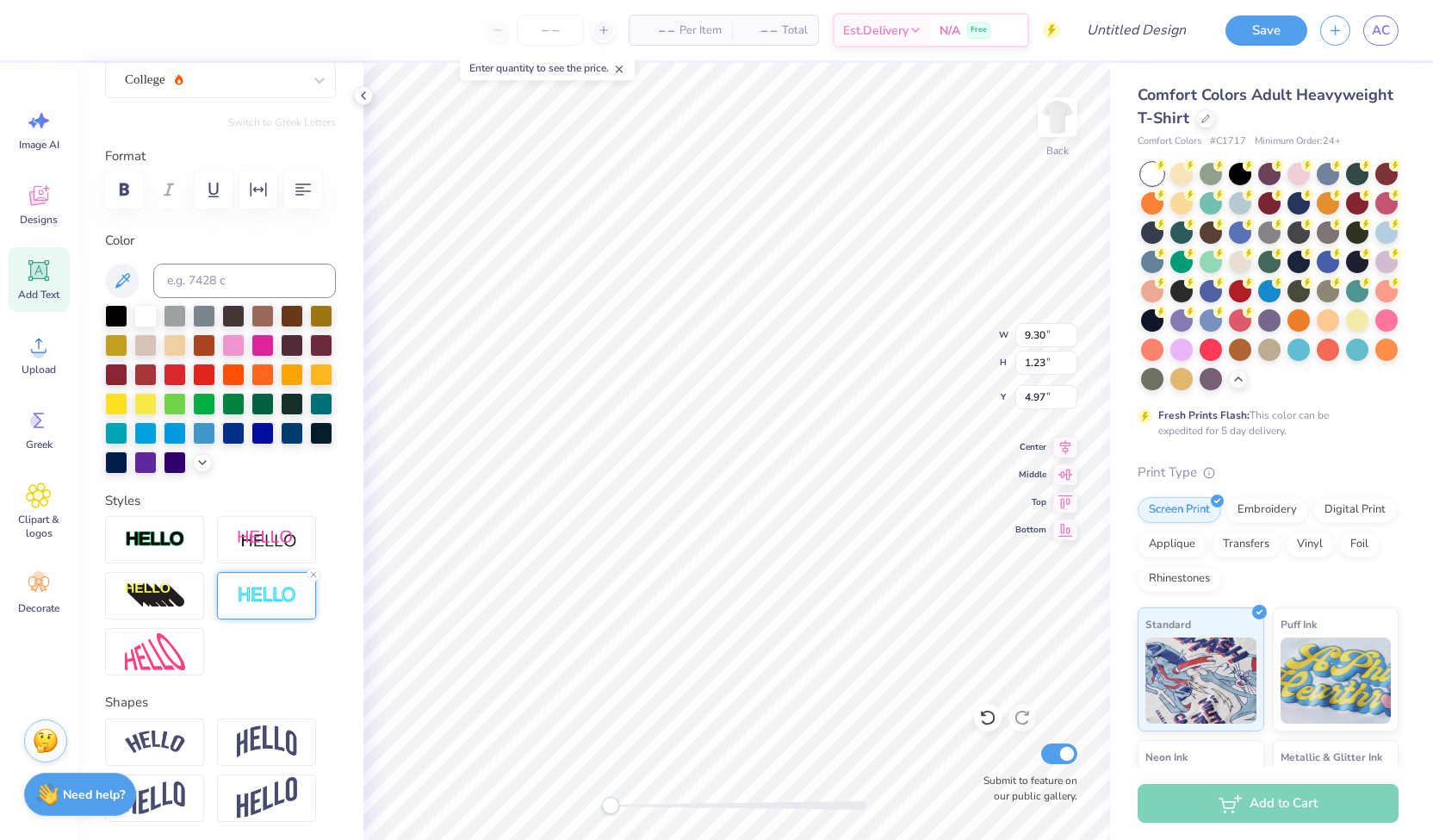
click at [272, 605] on img at bounding box center [267, 596] width 61 height 20
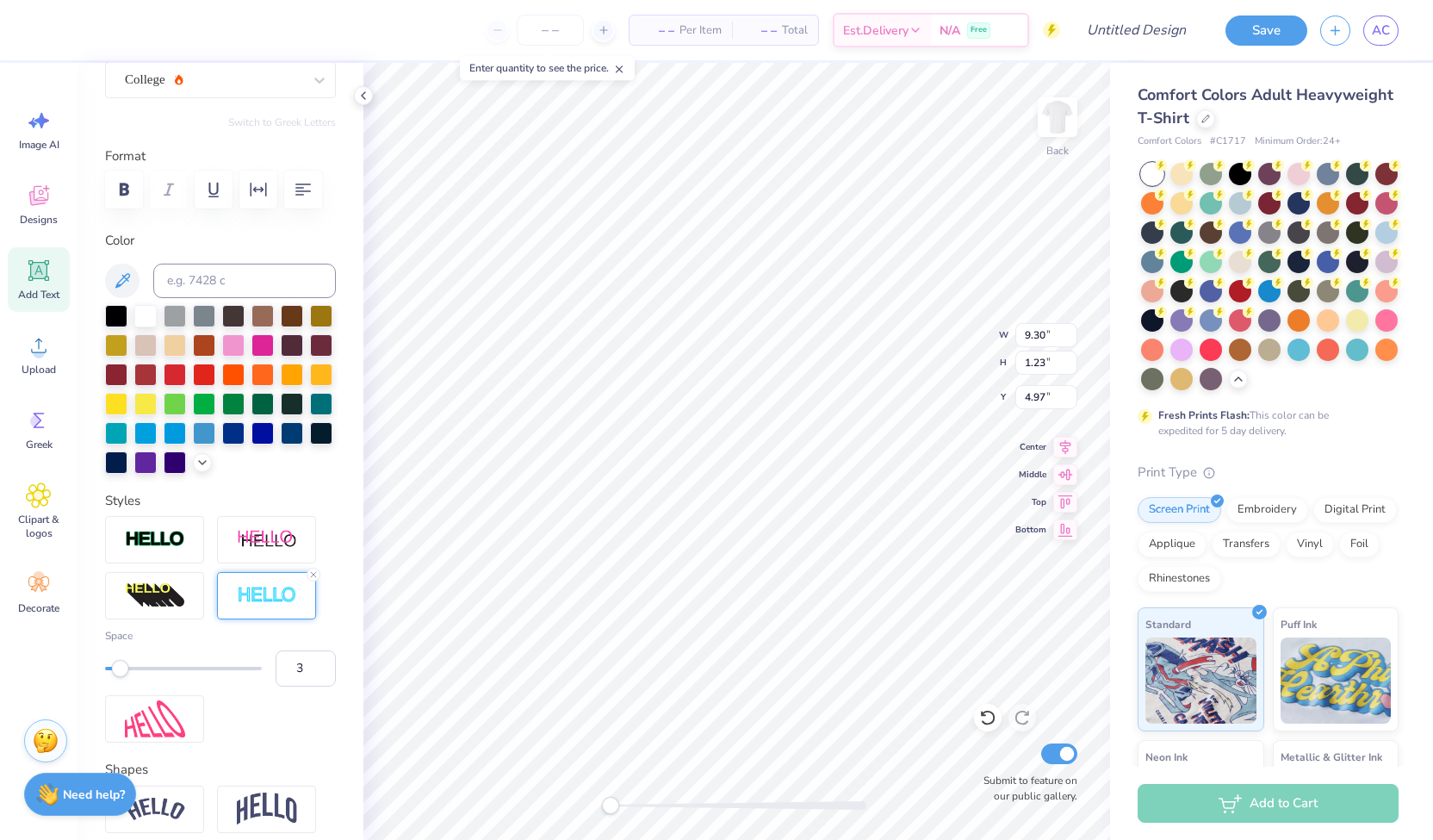
type input "4"
drag, startPoint x: 106, startPoint y: 698, endPoint x: 124, endPoint y: 703, distance: 18.7
click at [124, 677] on div "Accessibility label" at bounding box center [120, 669] width 18 height 18
type input "3"
click at [120, 677] on div "Accessibility label" at bounding box center [120, 669] width 18 height 18
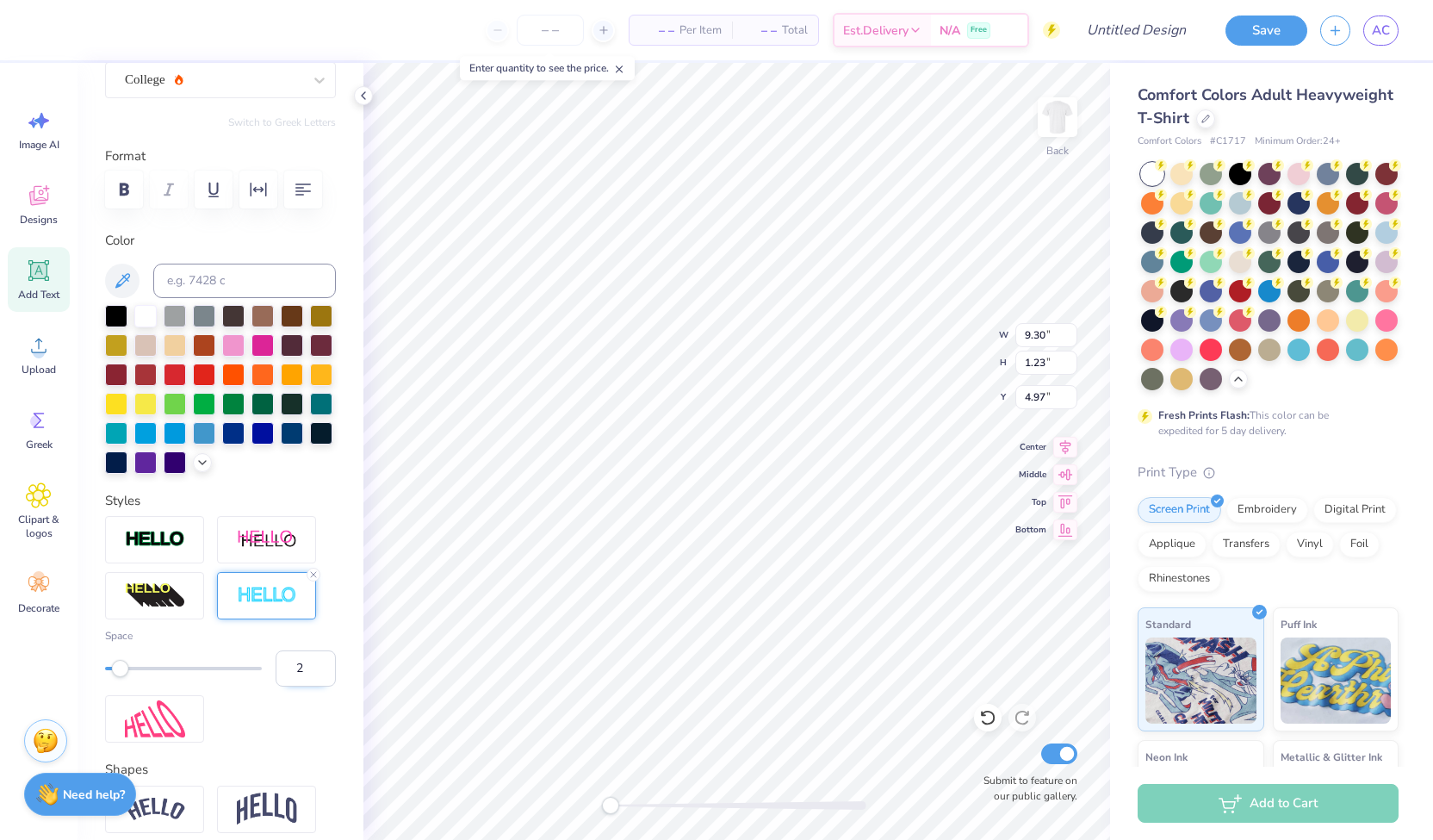
type input "2"
click at [303, 686] on input "2" at bounding box center [306, 668] width 61 height 36
click at [294, 686] on input "2" at bounding box center [306, 668] width 61 height 36
type input "1"
click at [308, 686] on input "1" at bounding box center [306, 668] width 61 height 36
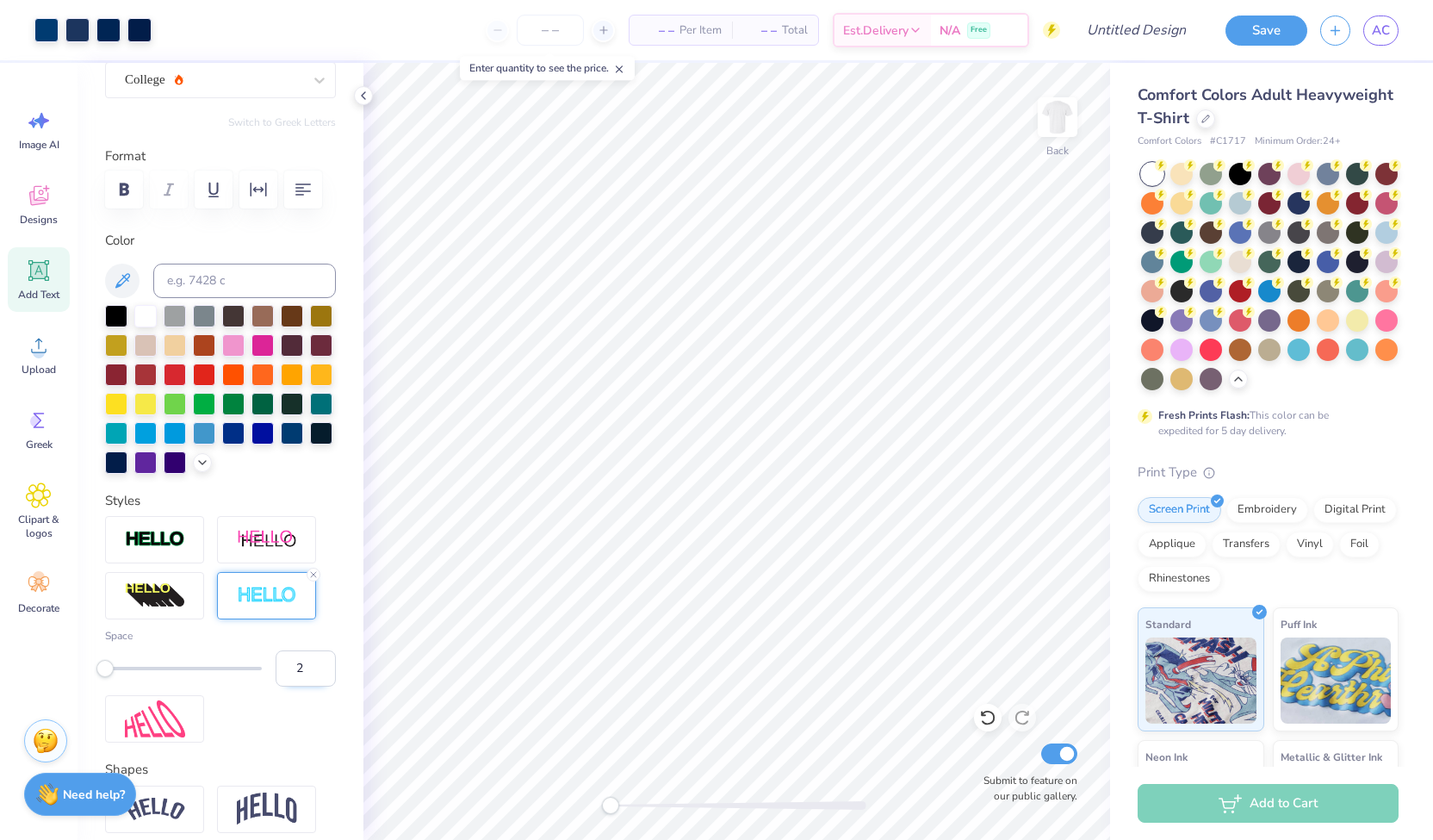
type input "2"
click at [308, 686] on input "2" at bounding box center [306, 668] width 61 height 36
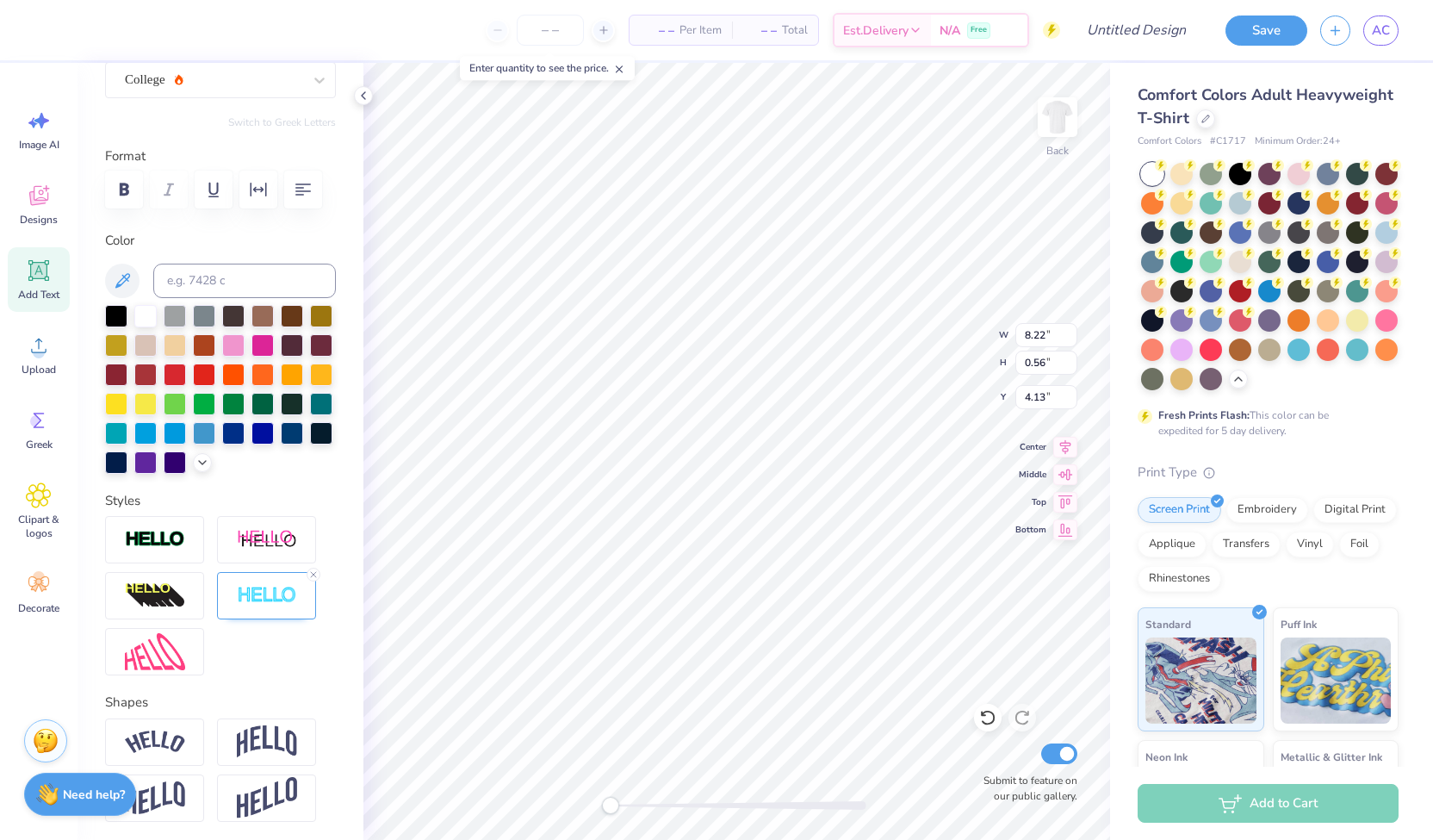
type input "9.32"
type input "1.25"
type input "4.96"
click at [263, 95] on div "College" at bounding box center [221, 80] width 231 height 36
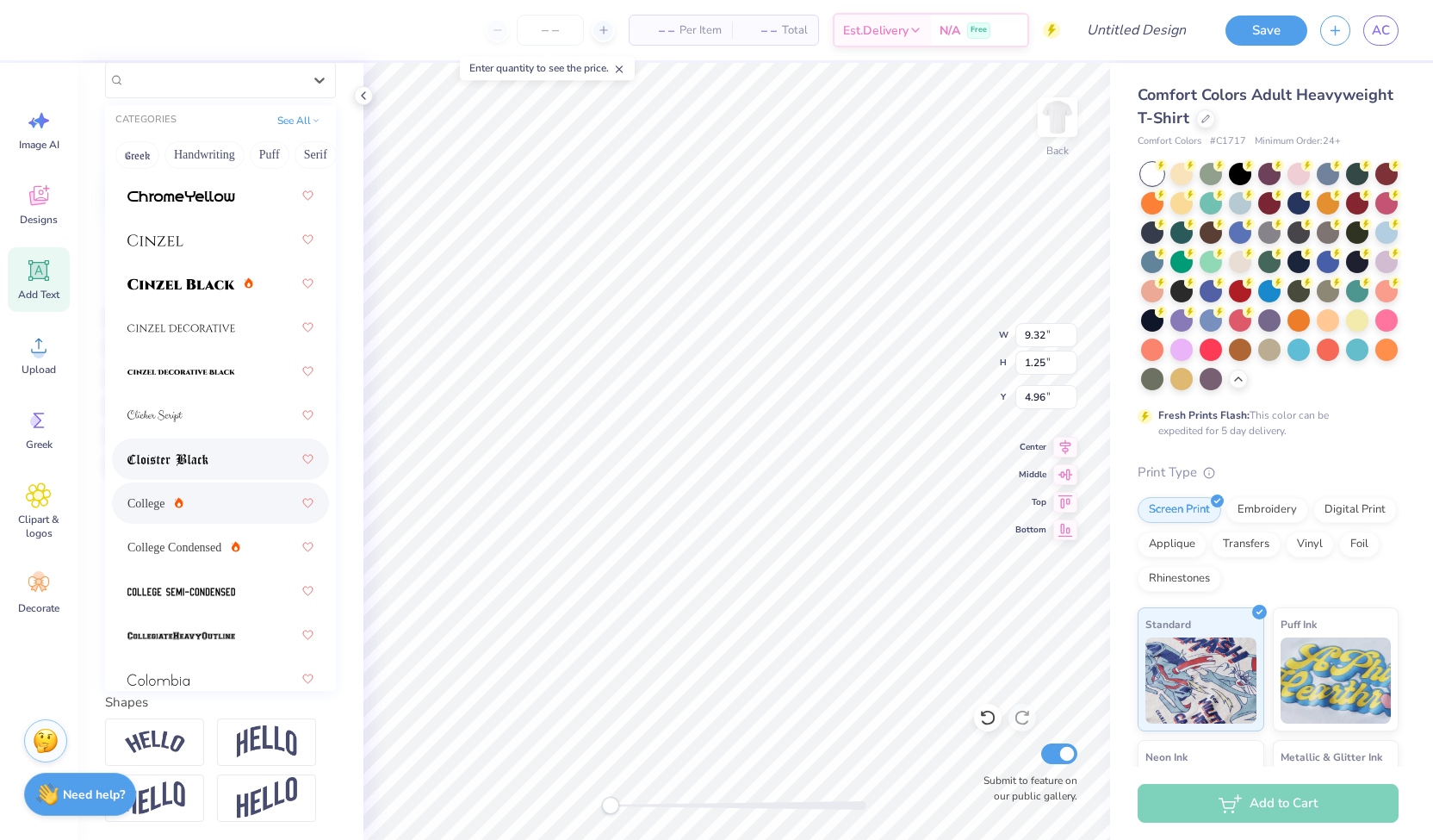
scroll to position [2883, 0]
click at [153, 540] on span "College Condensed" at bounding box center [174, 547] width 94 height 18
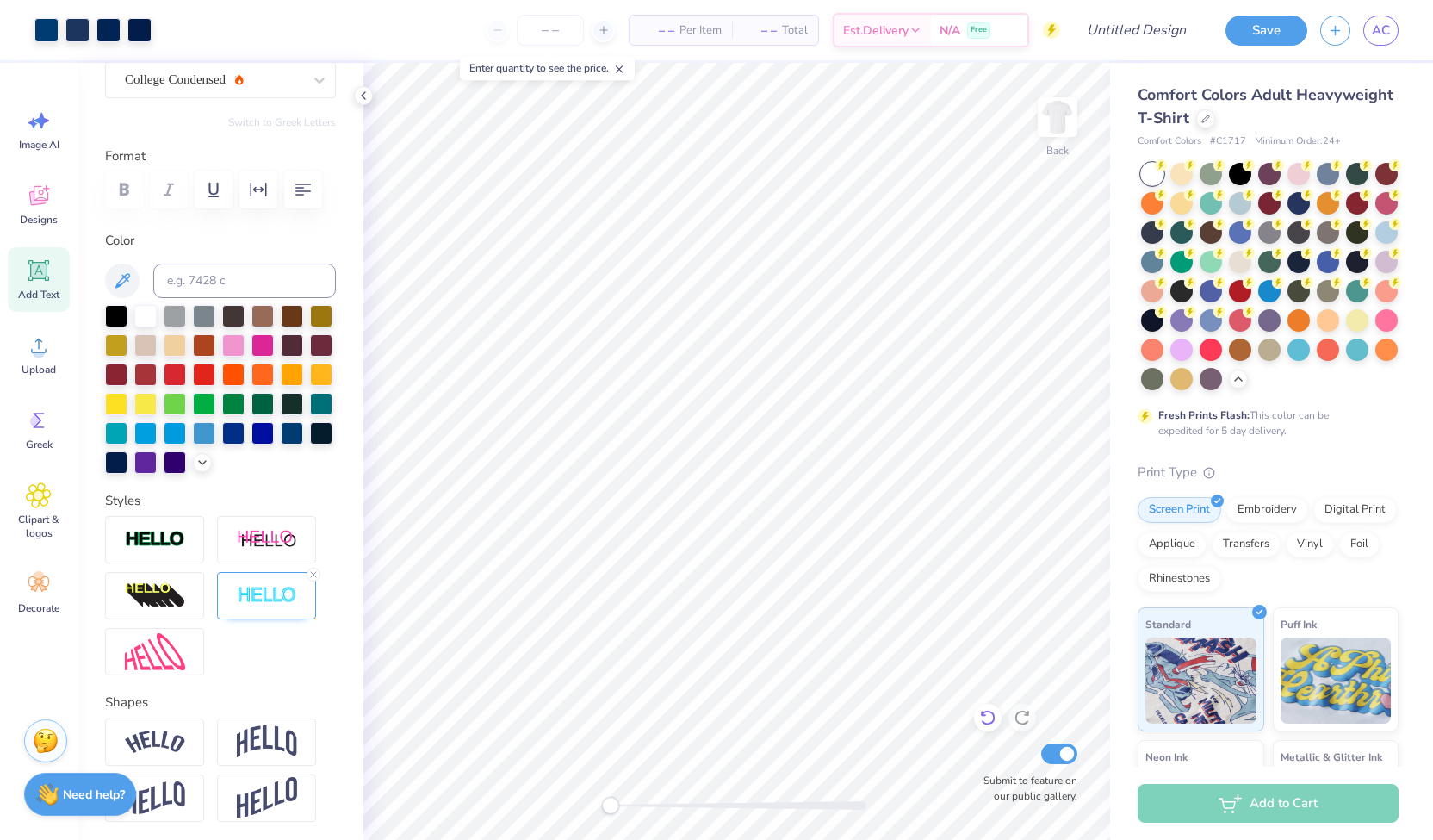
click at [987, 713] on icon at bounding box center [987, 719] width 15 height 16
click at [1144, 39] on input "Design Title" at bounding box center [1115, 30] width 169 height 34
type input "GENERAL BODY DESIGN"
click at [1259, 28] on button "Save" at bounding box center [1266, 28] width 82 height 30
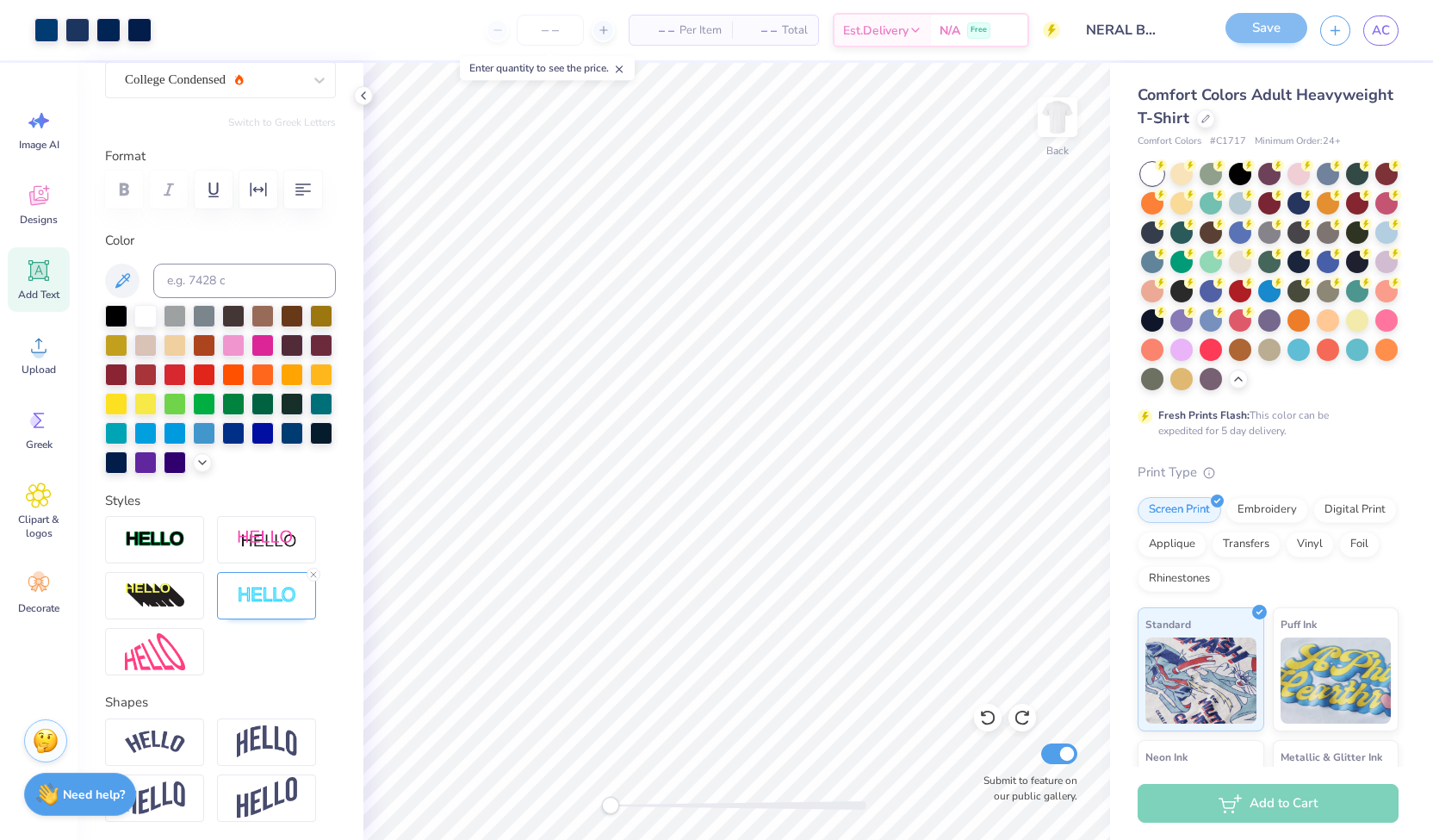
scroll to position [0, 0]
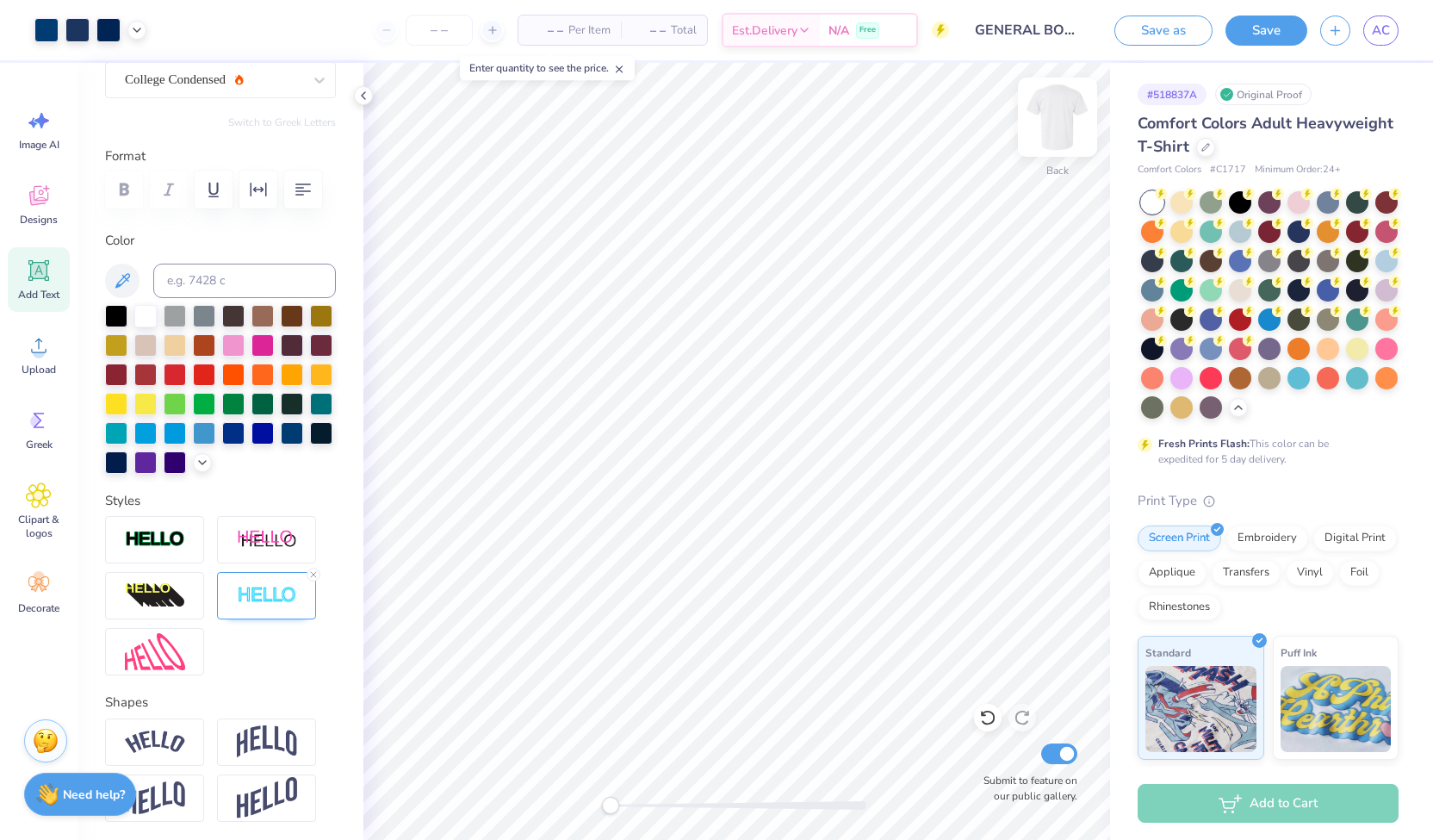
click at [1069, 129] on img at bounding box center [1057, 117] width 69 height 69
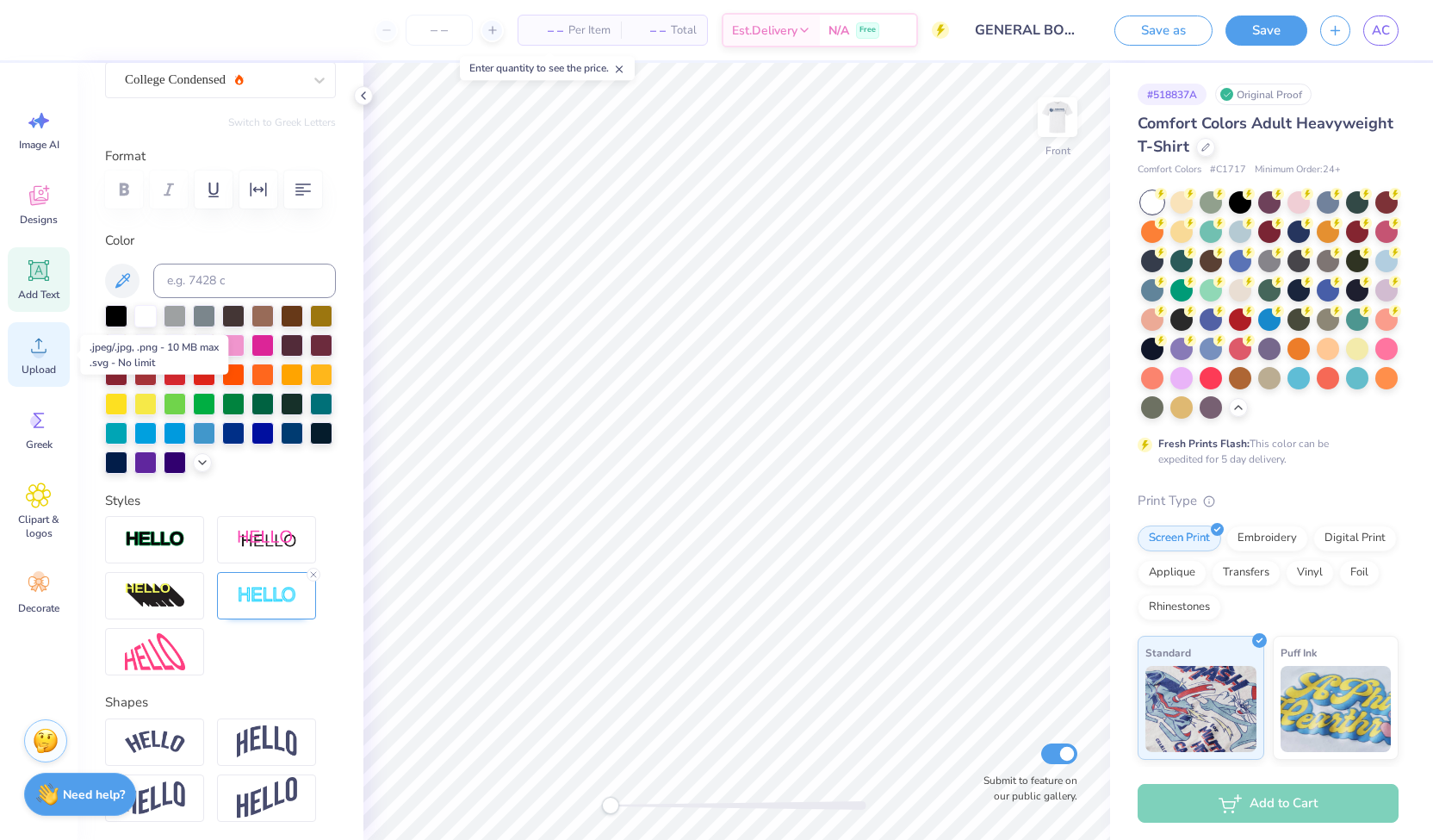
click at [36, 367] on span "Upload" at bounding box center [39, 370] width 34 height 14
